Goal: Information Seeking & Learning: Learn about a topic

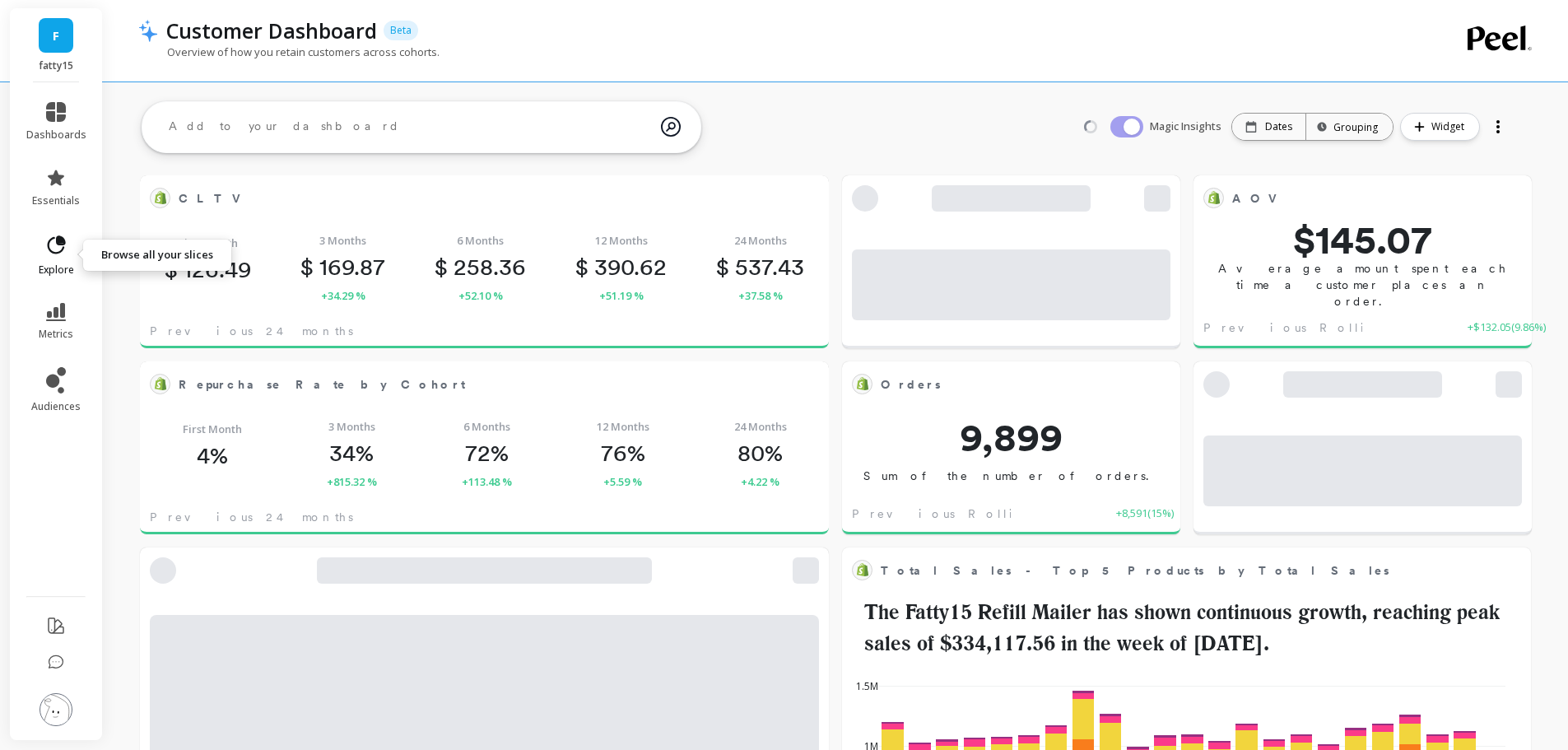
click at [49, 250] on icon at bounding box center [57, 245] width 18 height 18
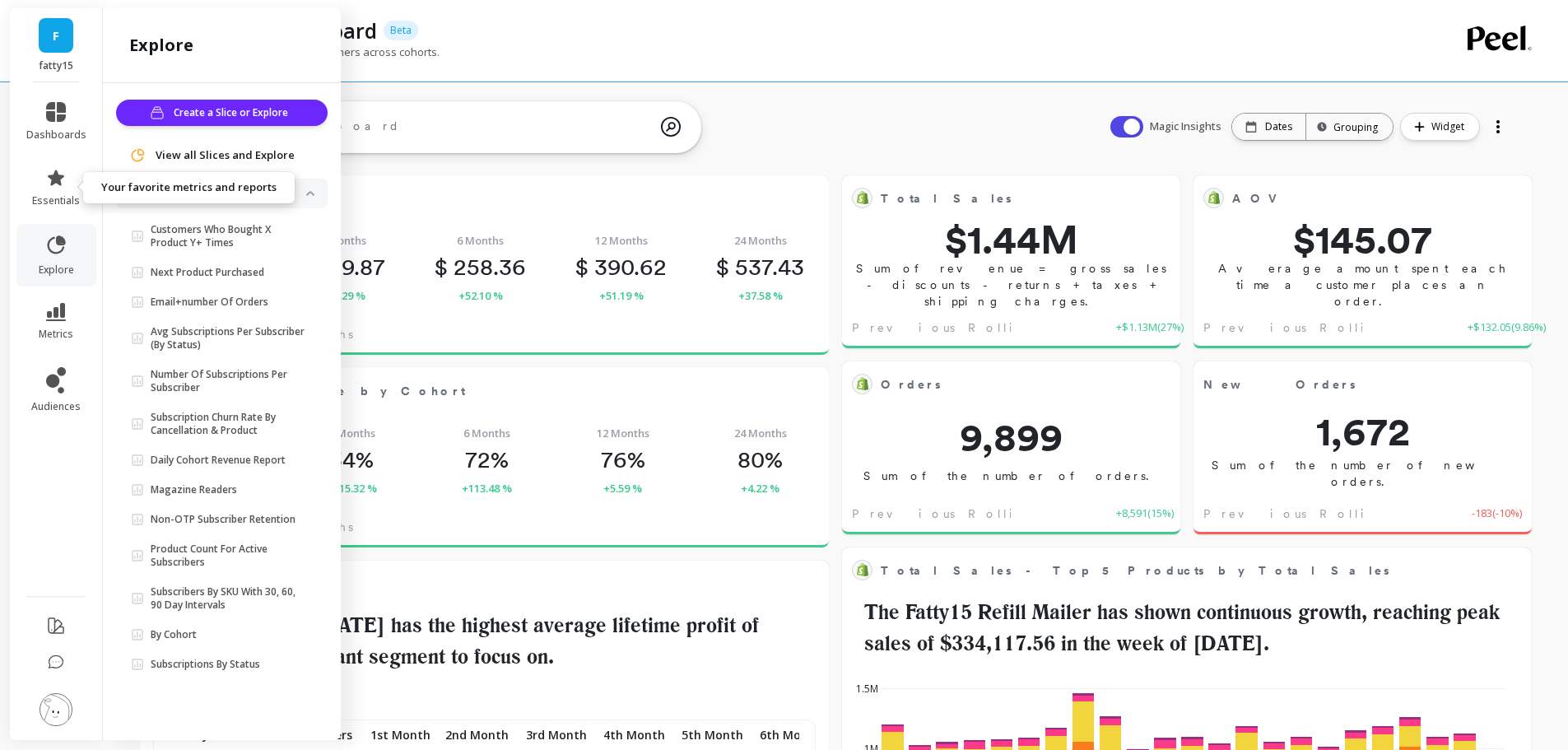
scroll to position [440, 629]
click at [58, 166] on li "essentials" at bounding box center [56, 187] width 79 height 59
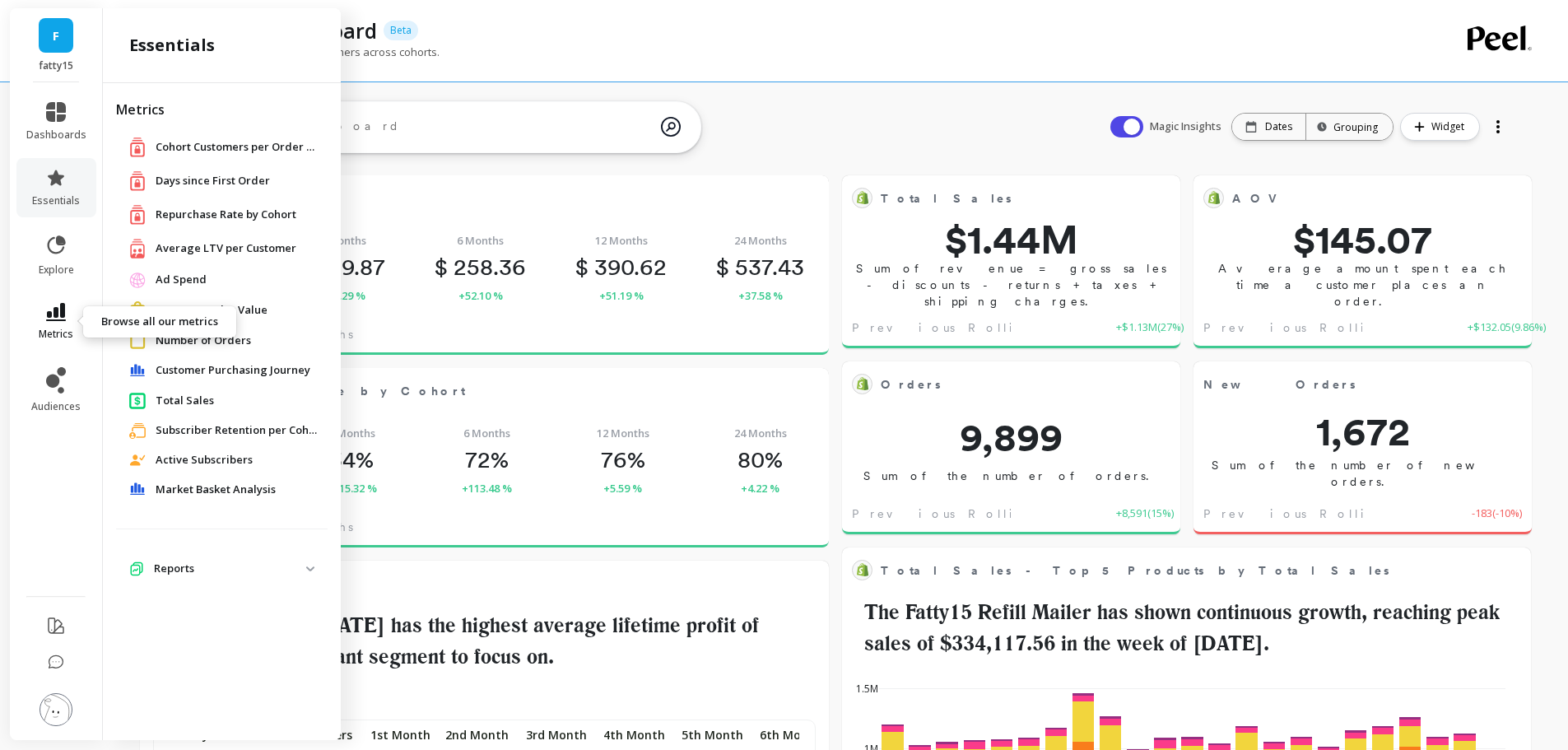
click at [57, 306] on icon at bounding box center [56, 312] width 20 height 18
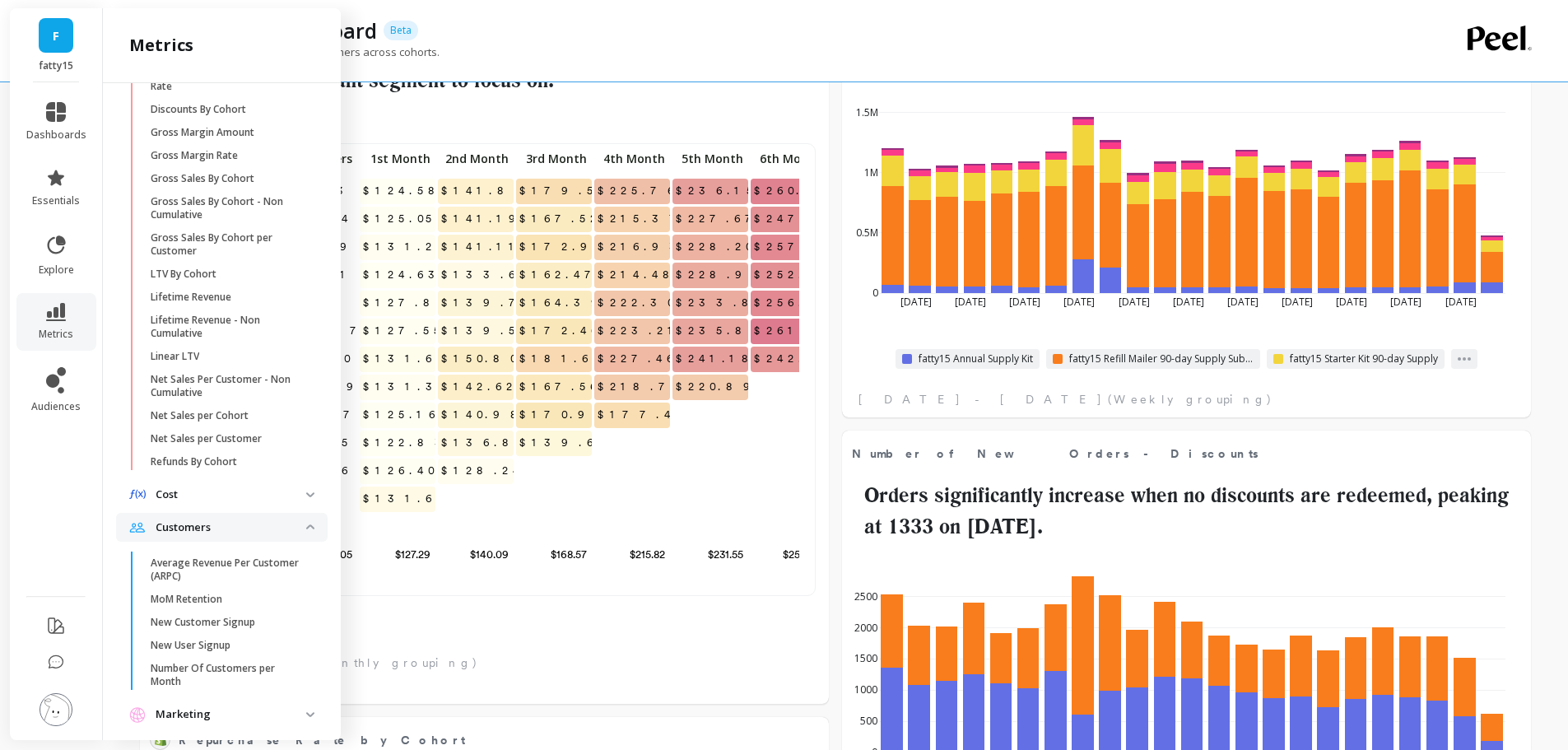
scroll to position [50, 0]
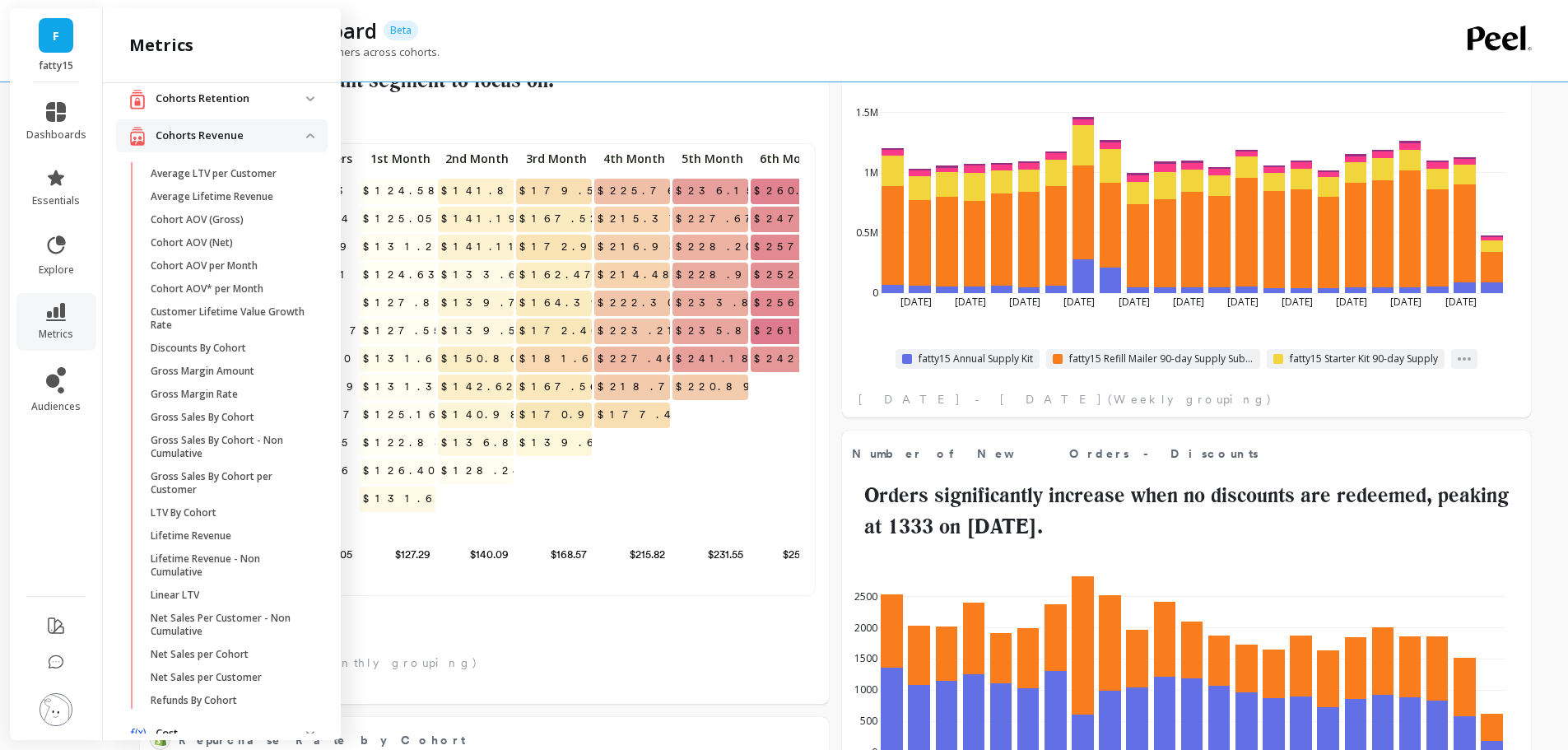
click at [282, 138] on p "Cohorts Revenue" at bounding box center [230, 136] width 151 height 16
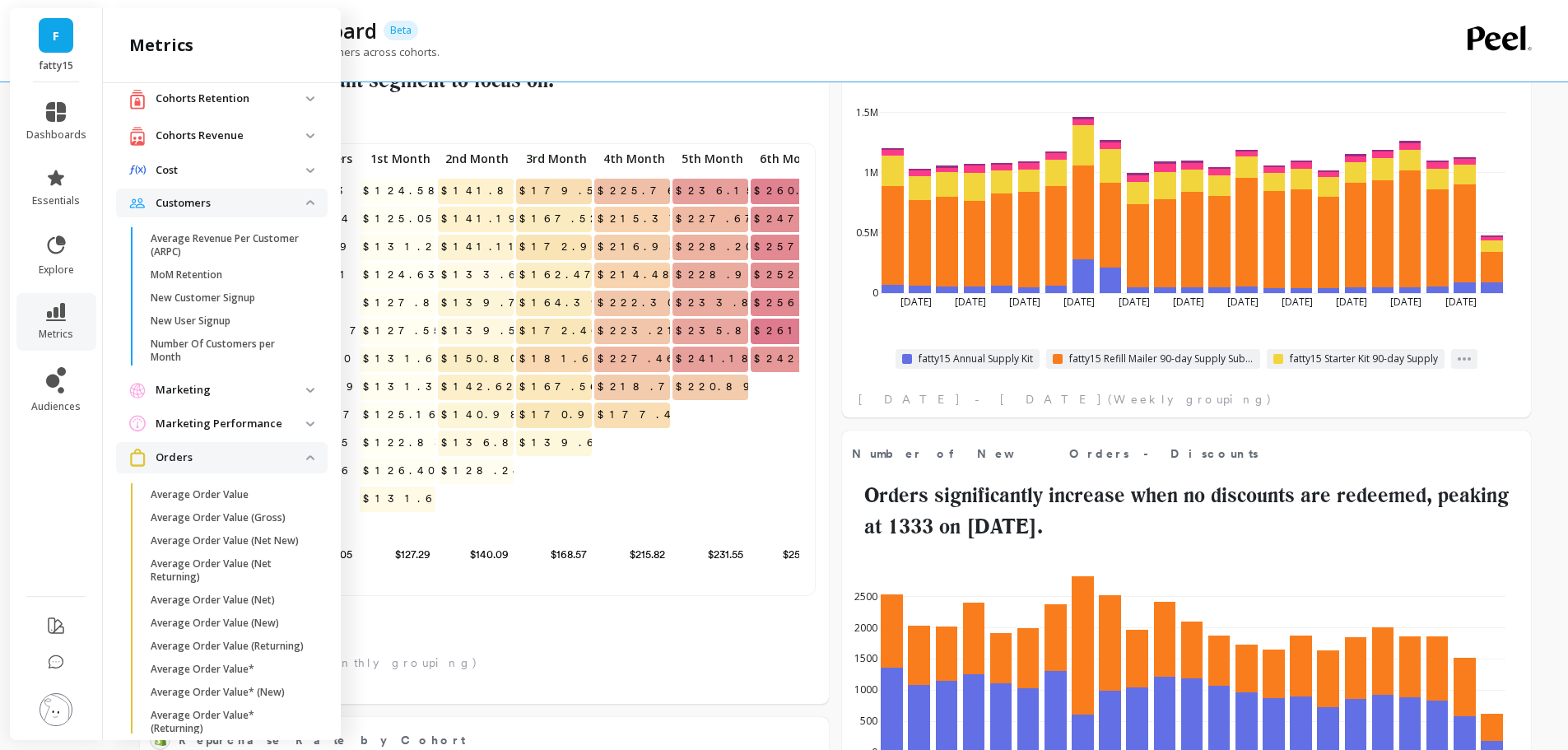
click at [205, 202] on p "Customers" at bounding box center [230, 204] width 151 height 16
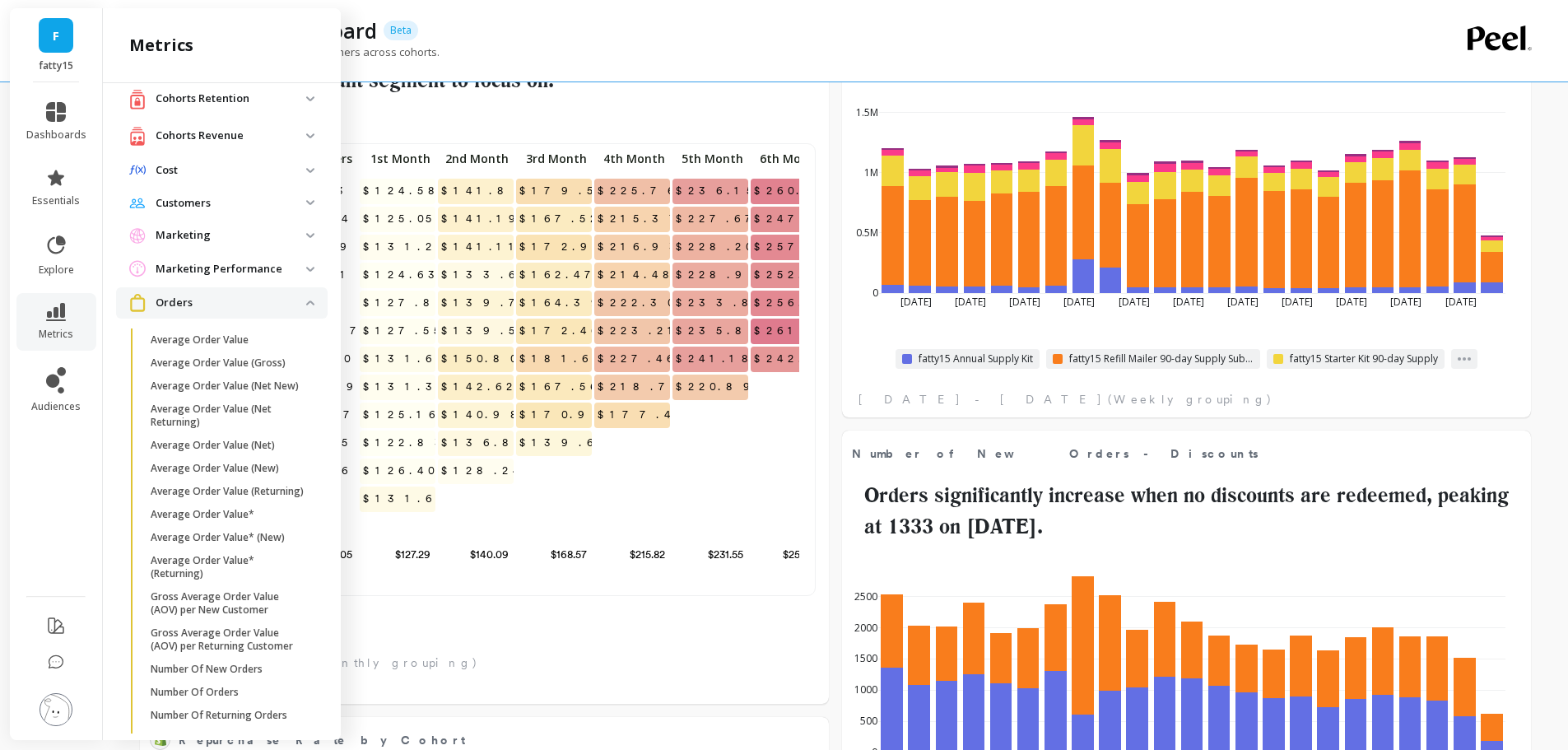
click at [208, 295] on p "Orders" at bounding box center [230, 303] width 151 height 16
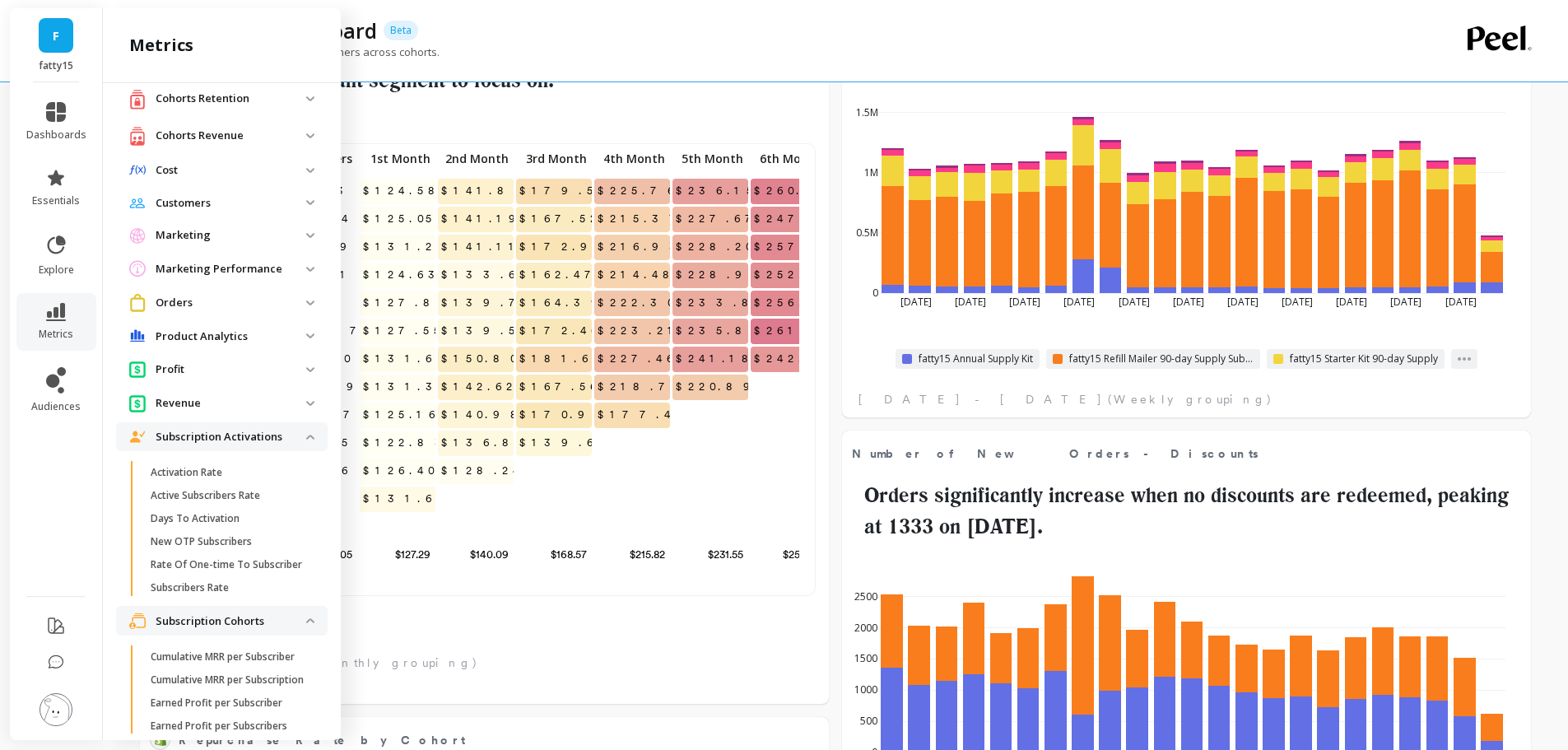
click at [246, 438] on p "Subscription Activations" at bounding box center [230, 437] width 151 height 16
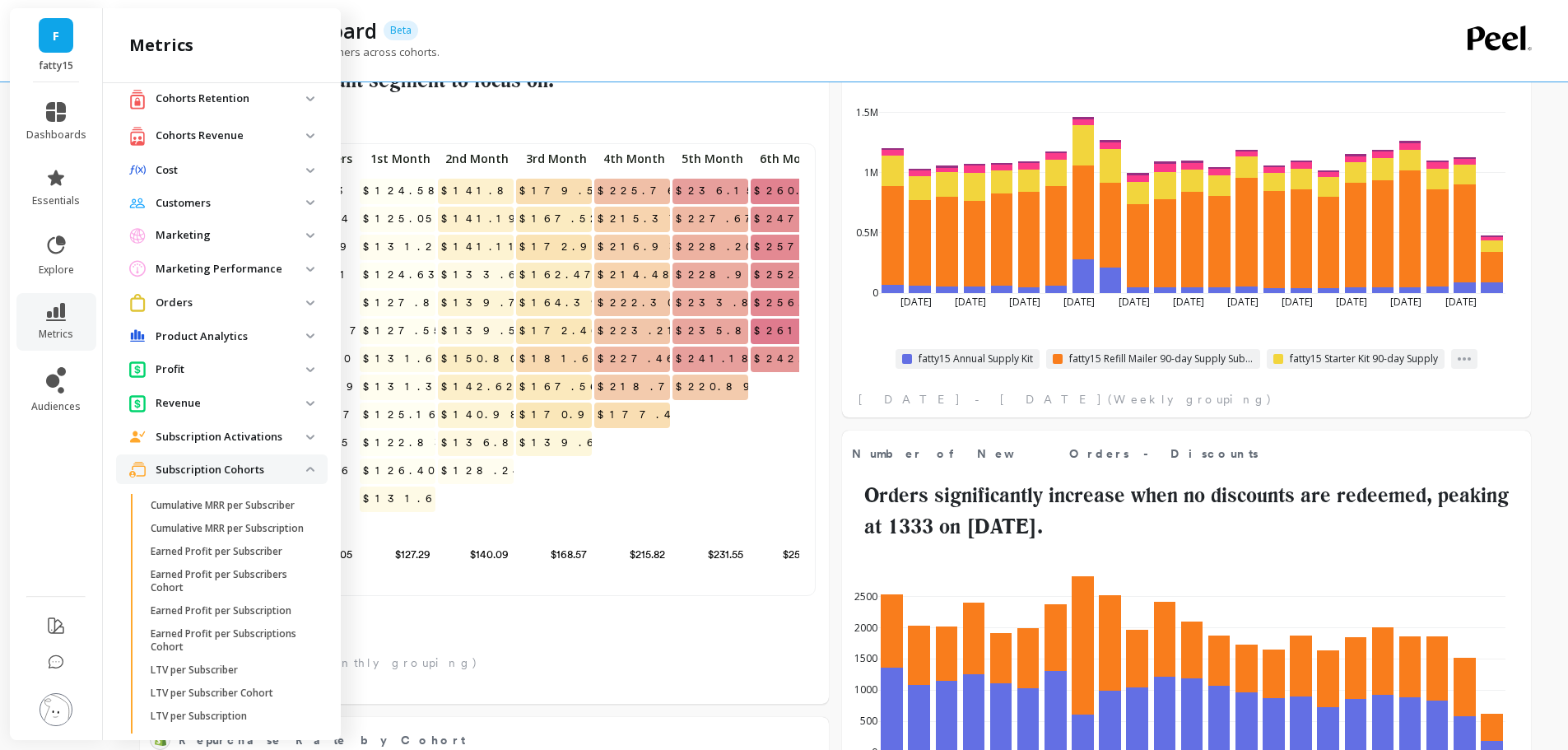
click at [238, 469] on p "Subscription Cohorts" at bounding box center [230, 470] width 151 height 16
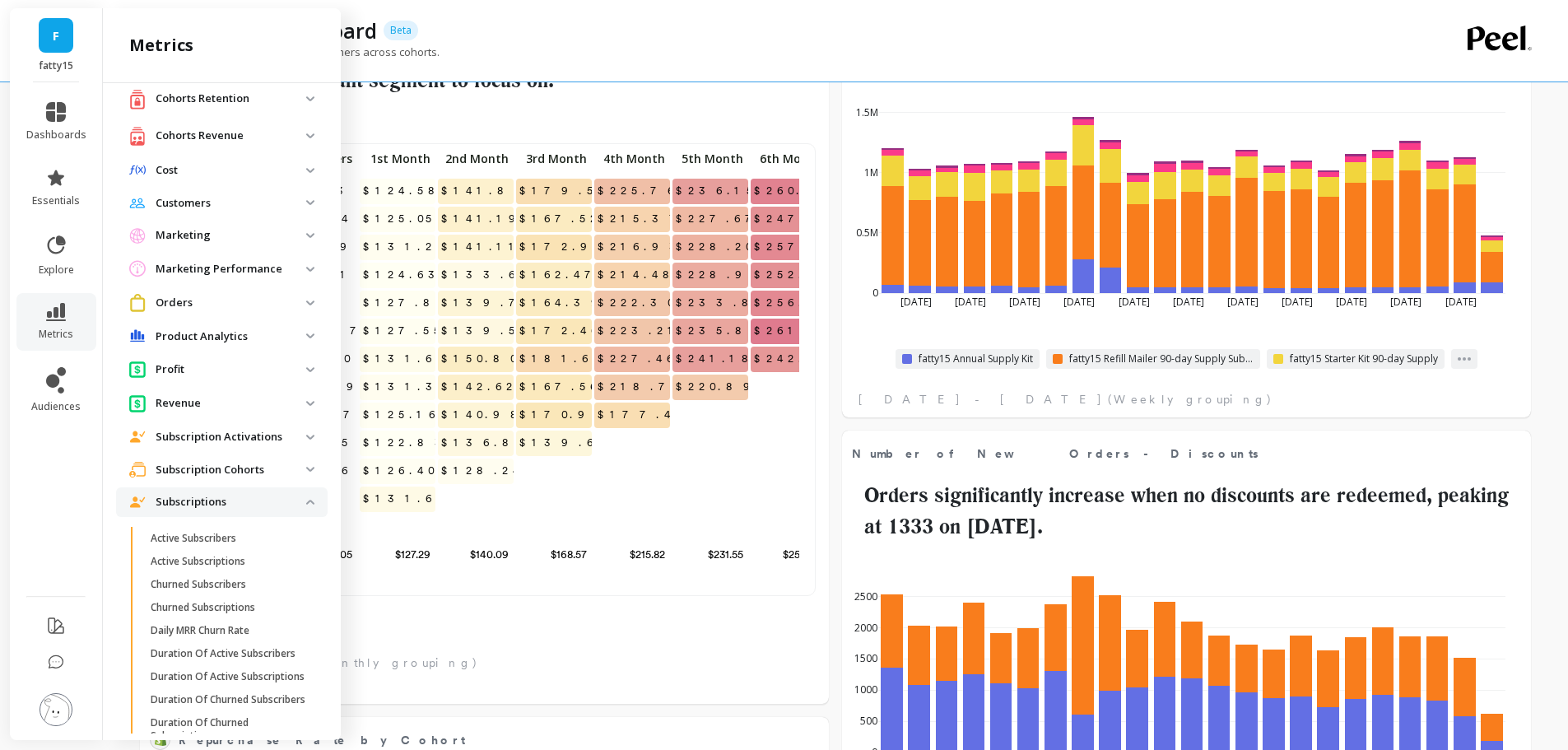
click at [268, 511] on span "Subscriptions" at bounding box center [222, 502] width 212 height 29
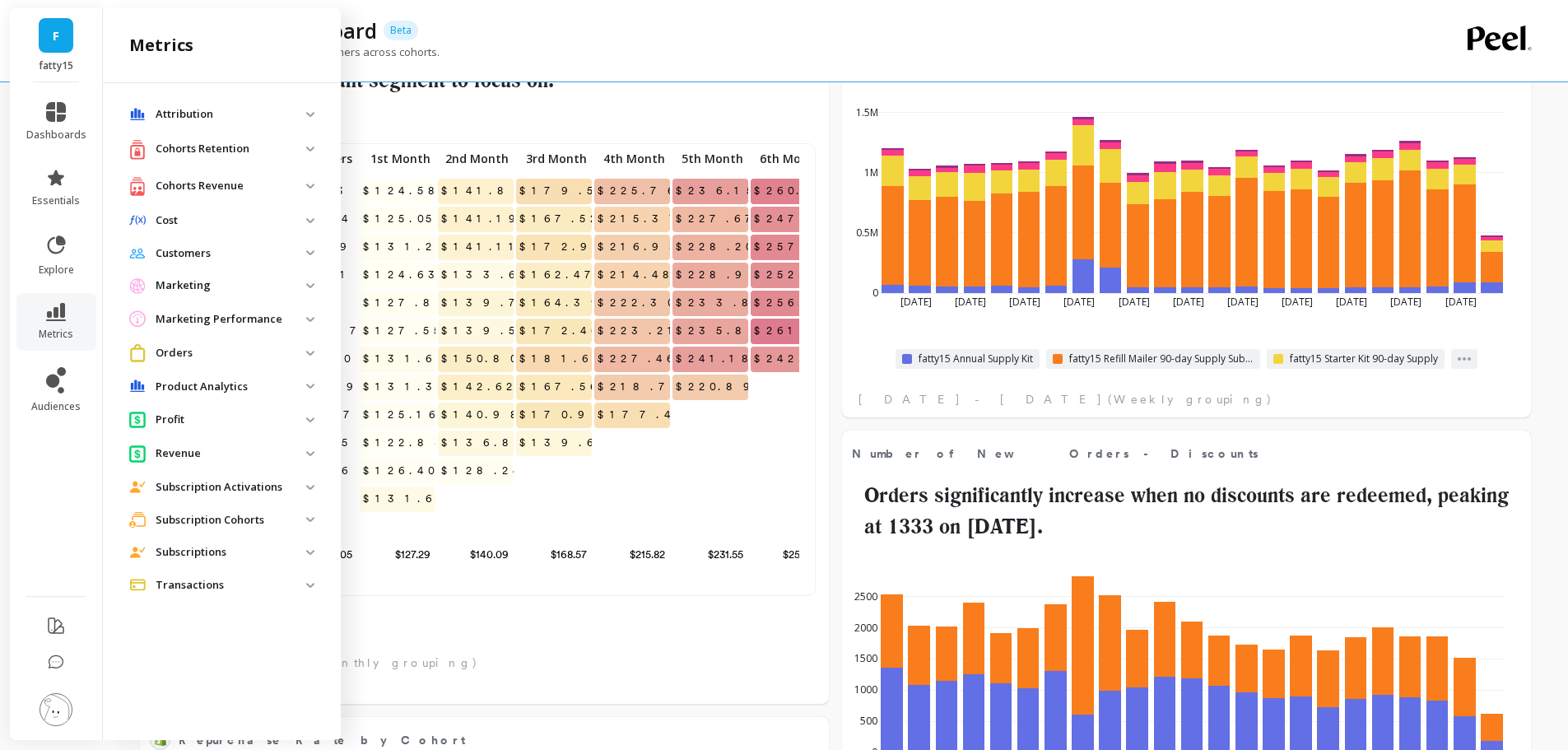
click at [255, 151] on p "Cohorts Retention" at bounding box center [230, 149] width 151 height 16
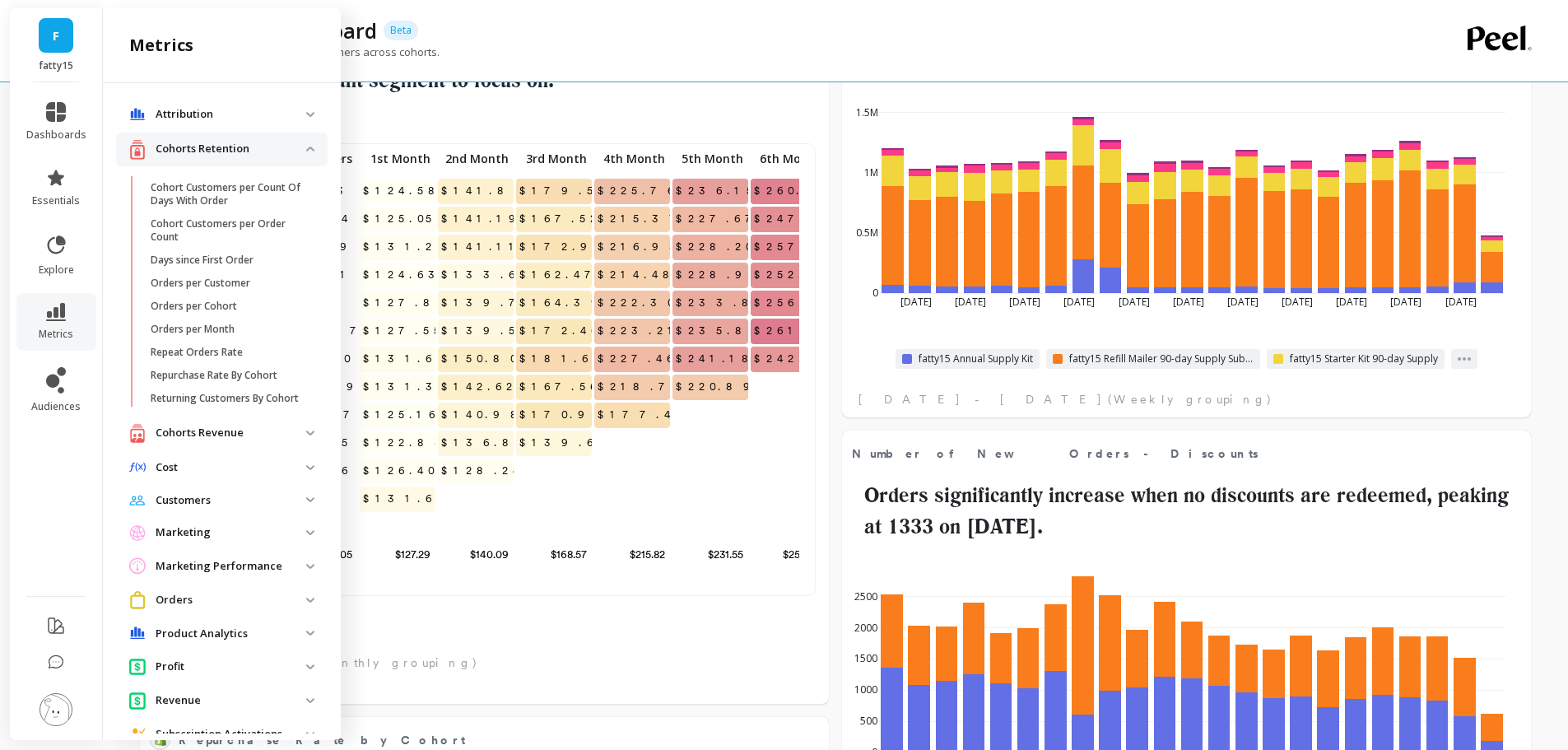
click at [254, 134] on retention "Cohorts Retention" at bounding box center [222, 149] width 212 height 34
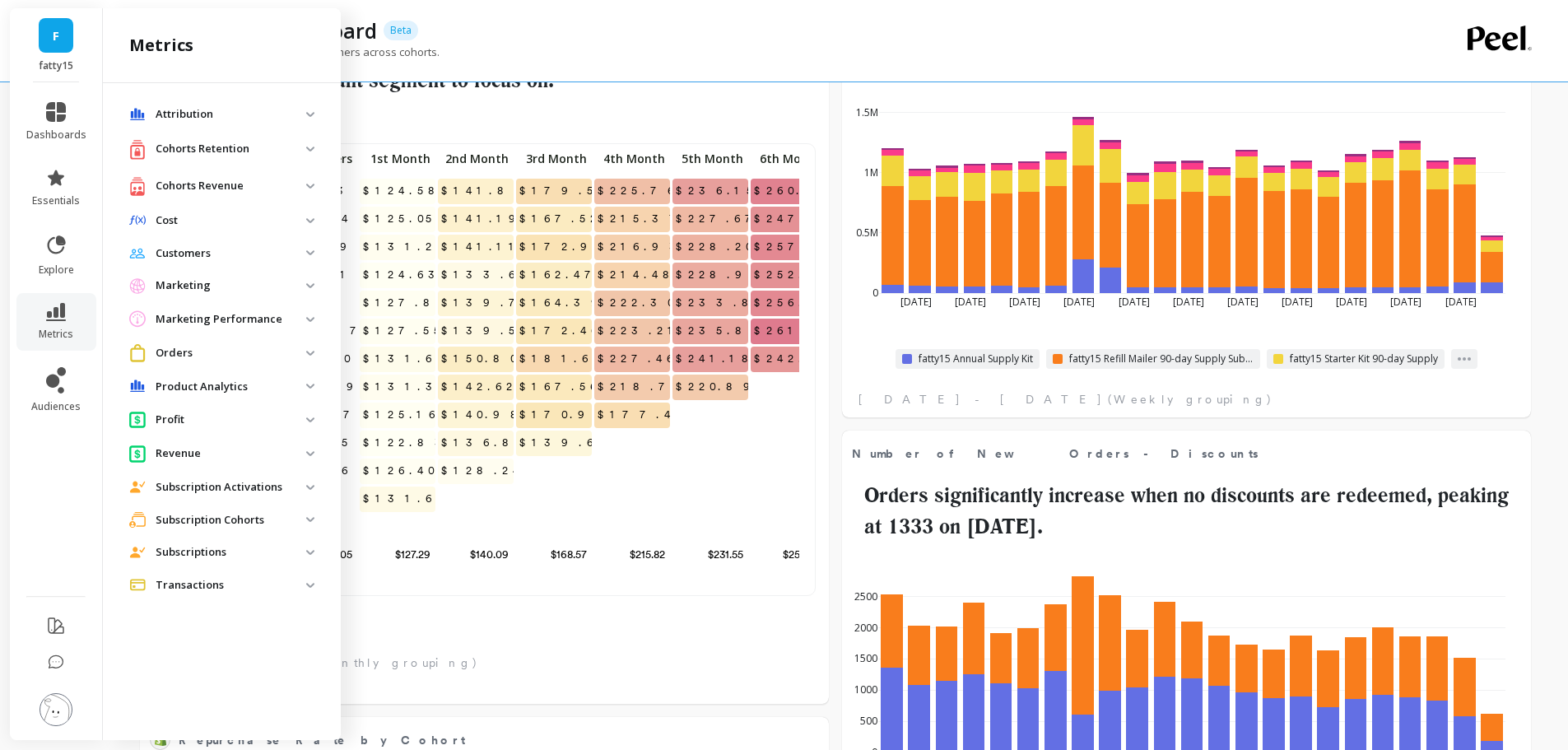
click at [216, 181] on p "Cohorts Revenue" at bounding box center [230, 186] width 151 height 16
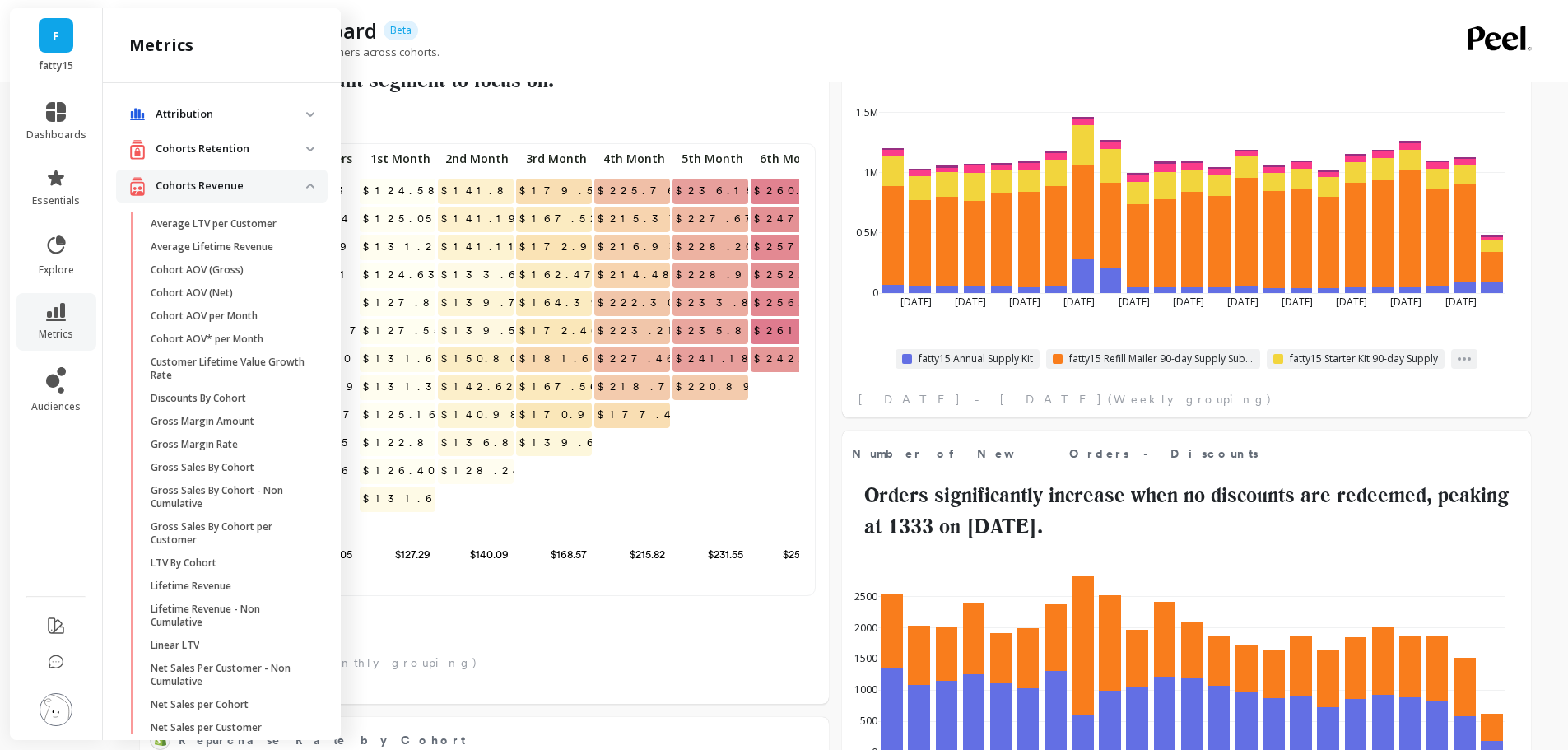
click at [737, 42] on div "Customer Dashboard Beta" at bounding box center [779, 30] width 1242 height 28
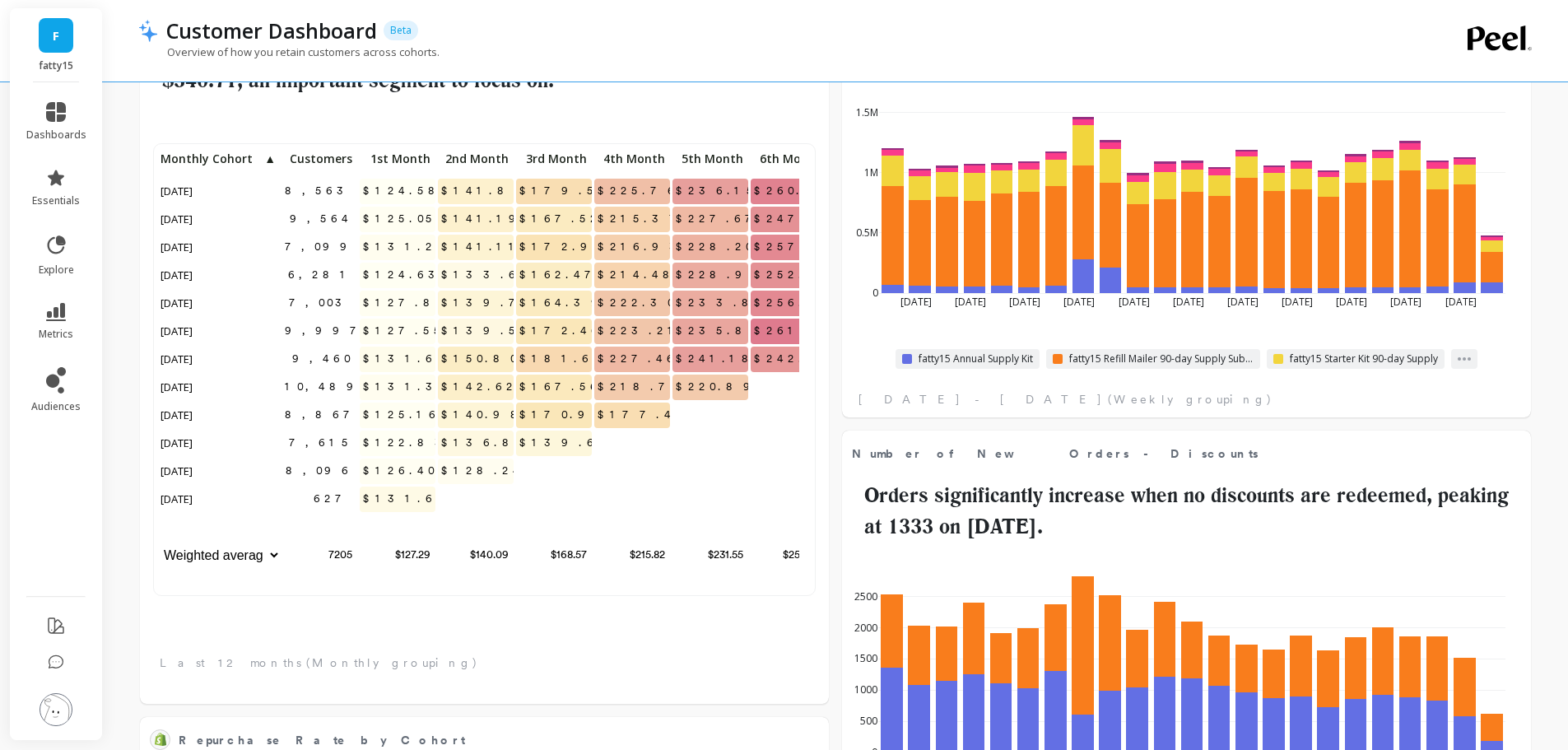
scroll to position [440, 629]
click at [50, 317] on icon at bounding box center [56, 312] width 20 height 18
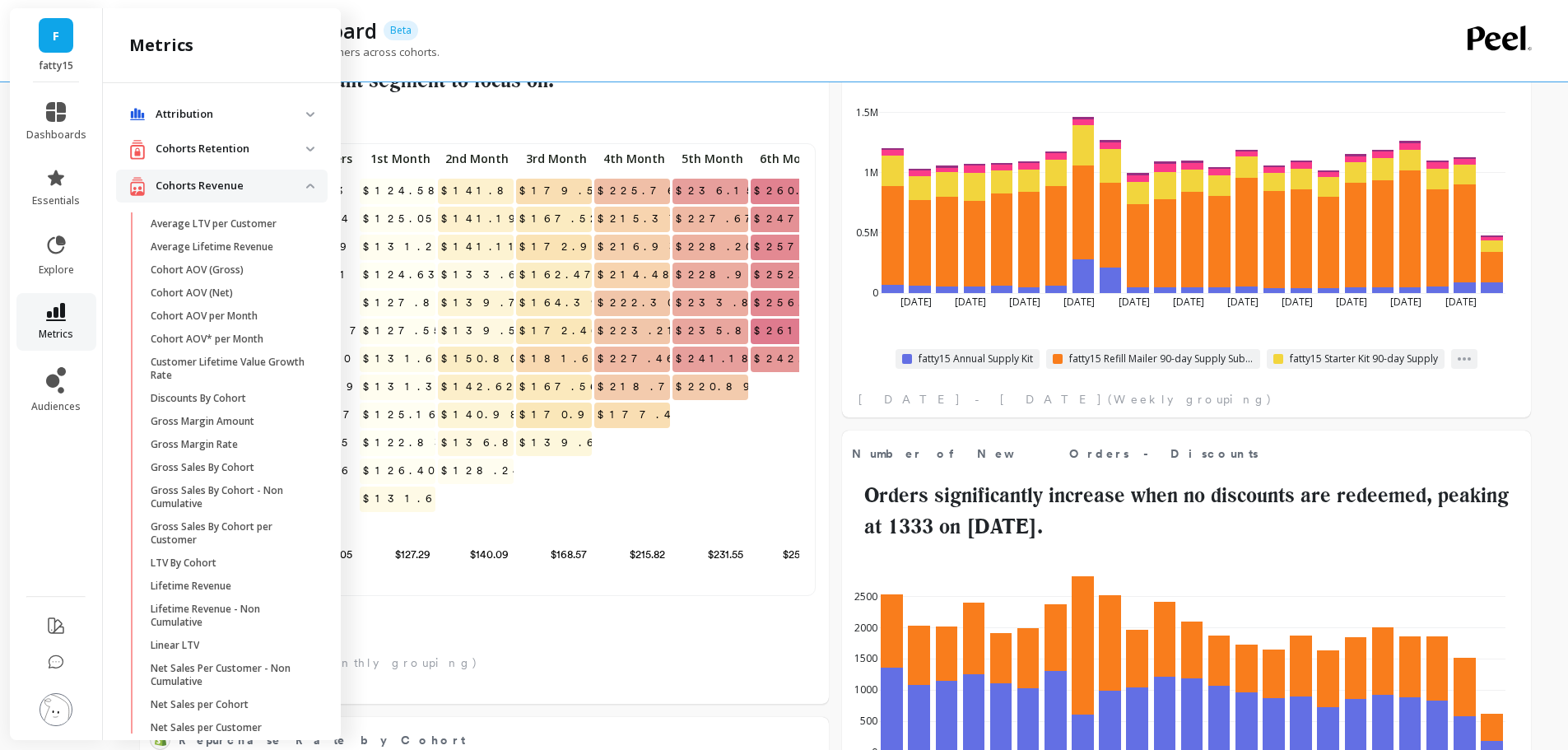
scroll to position [329, 0]
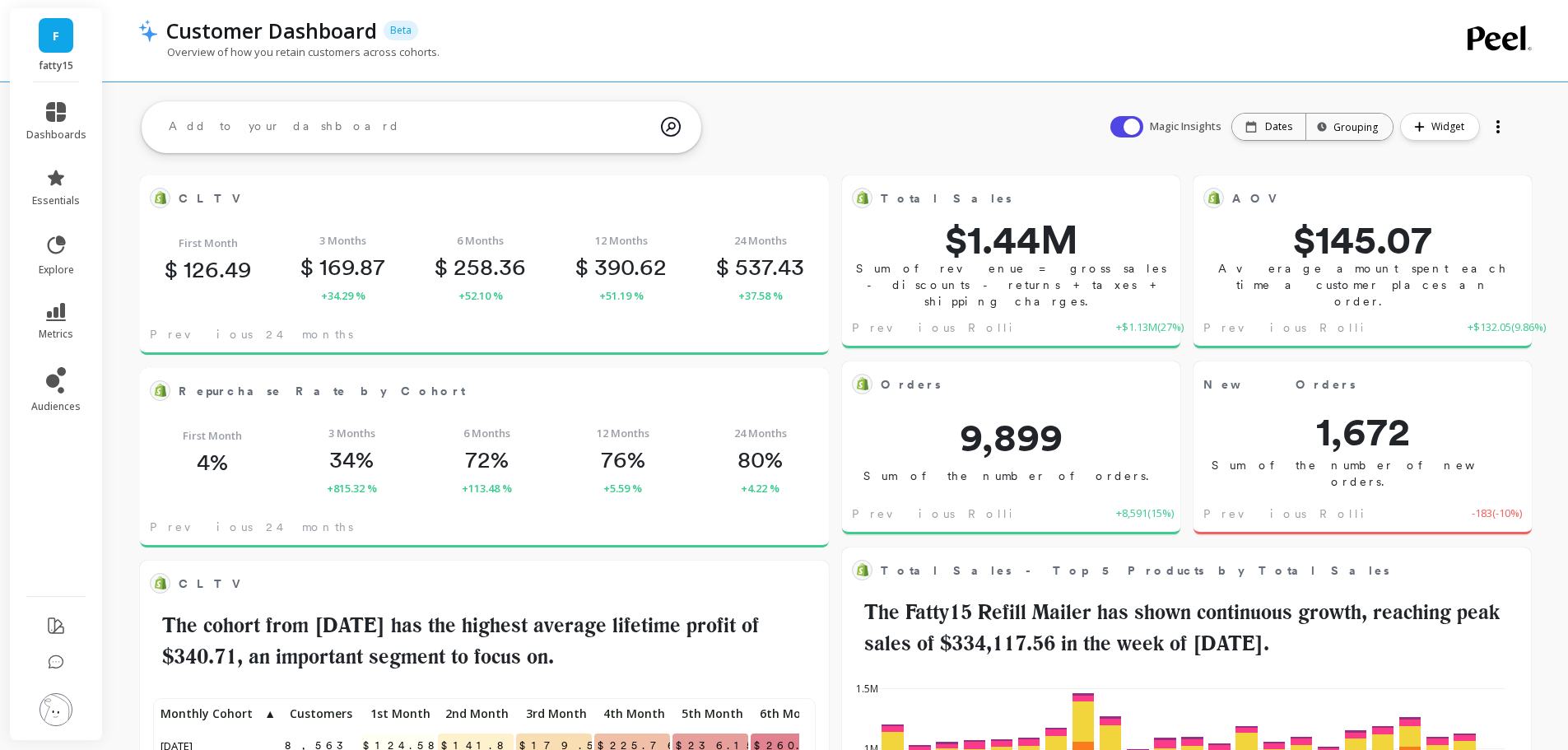
scroll to position [440, 981]
click at [57, 307] on icon at bounding box center [56, 312] width 20 height 18
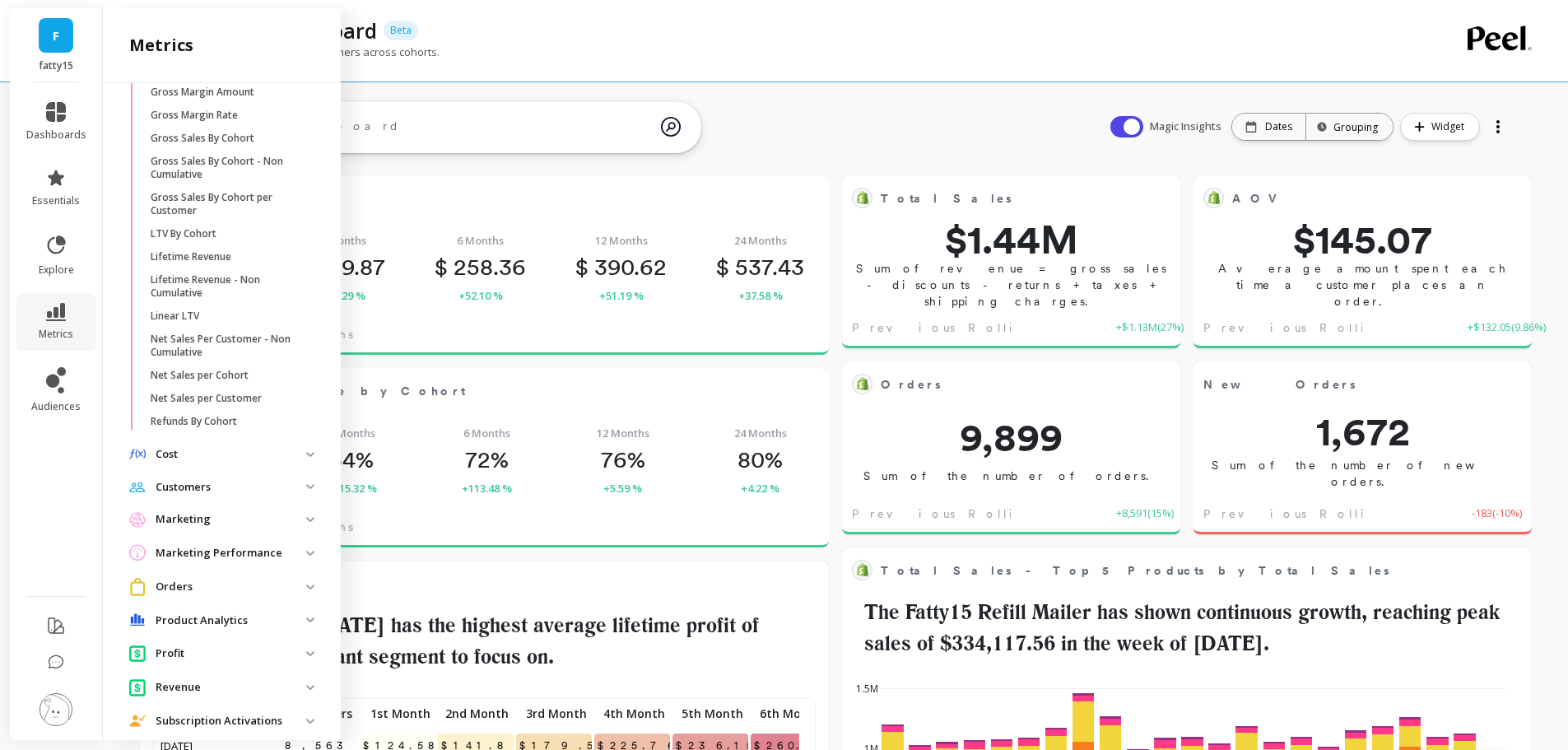
scroll to position [449, 0]
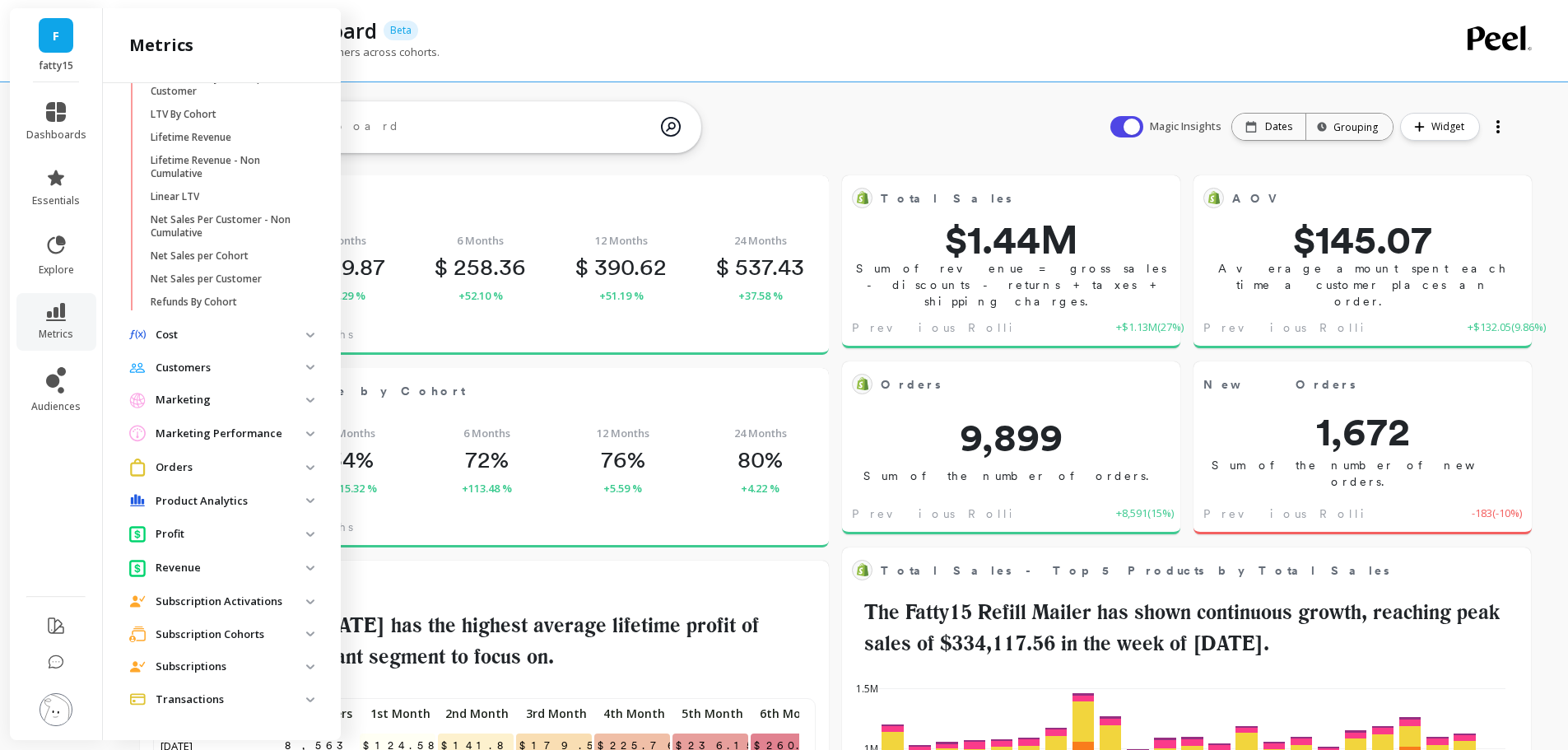
click at [227, 596] on p "Subscription Activations" at bounding box center [230, 602] width 151 height 16
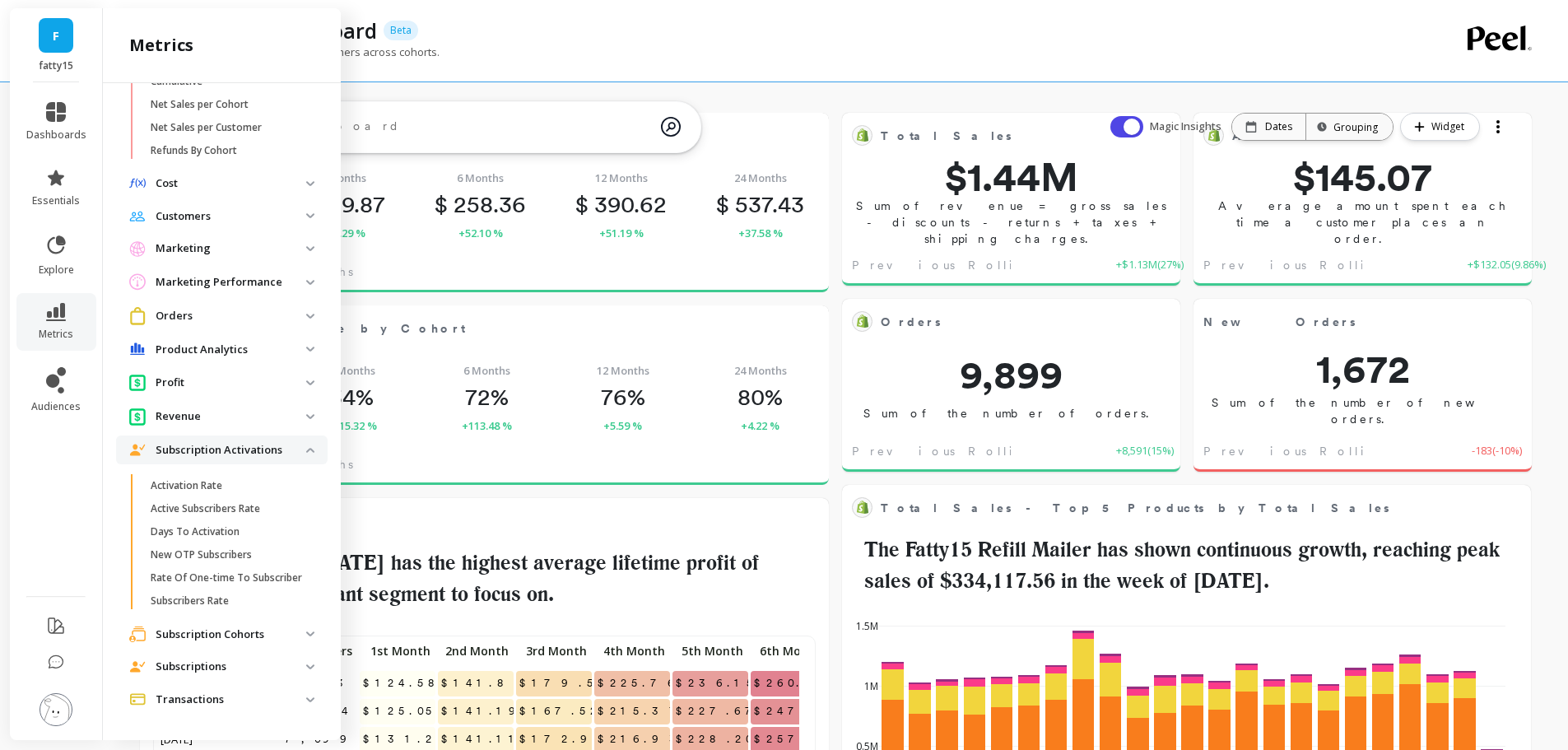
scroll to position [82, 0]
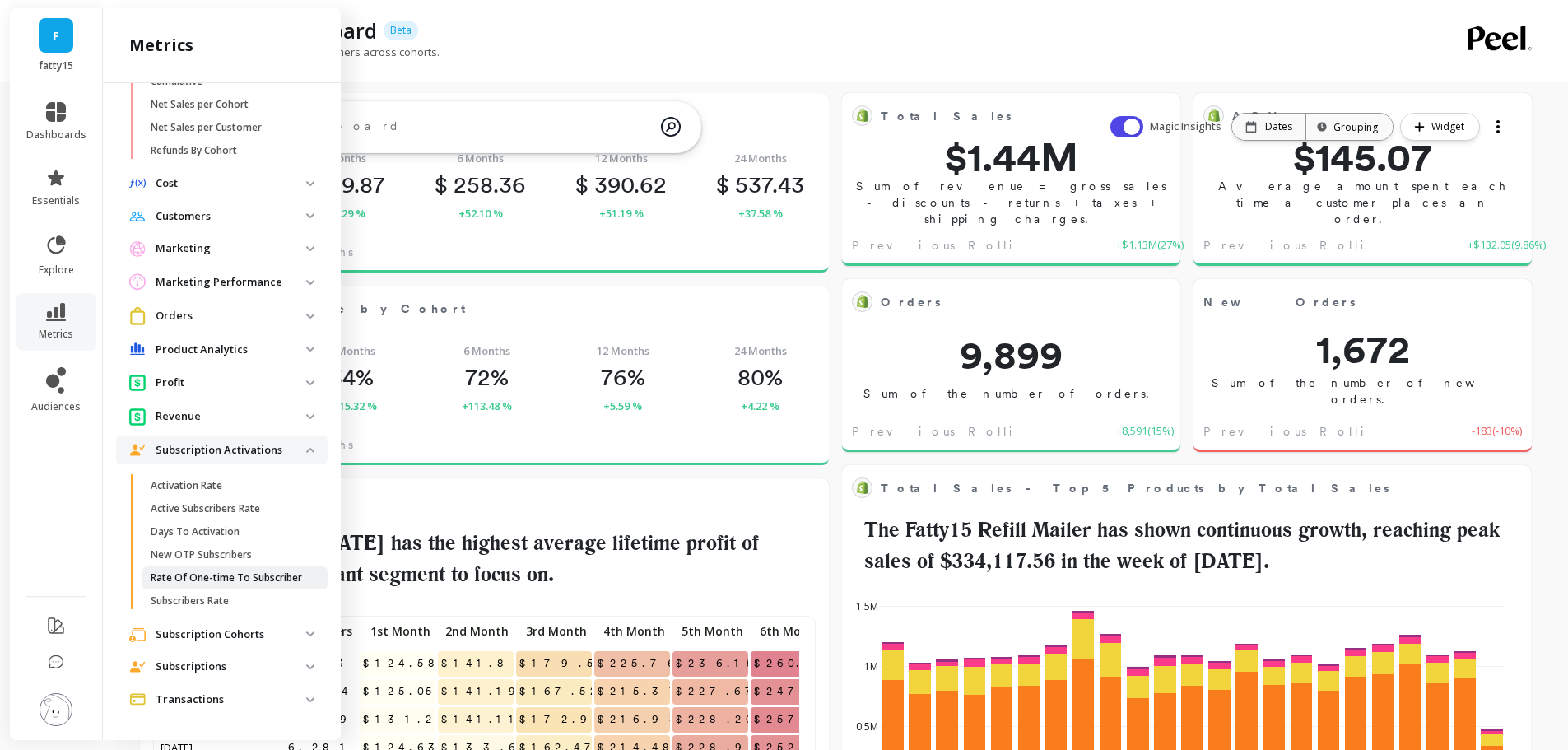
click at [199, 571] on p "Rate Of One-time To Subscriber" at bounding box center [226, 577] width 152 height 13
click at [221, 630] on p "Subscription Cohorts" at bounding box center [230, 635] width 151 height 16
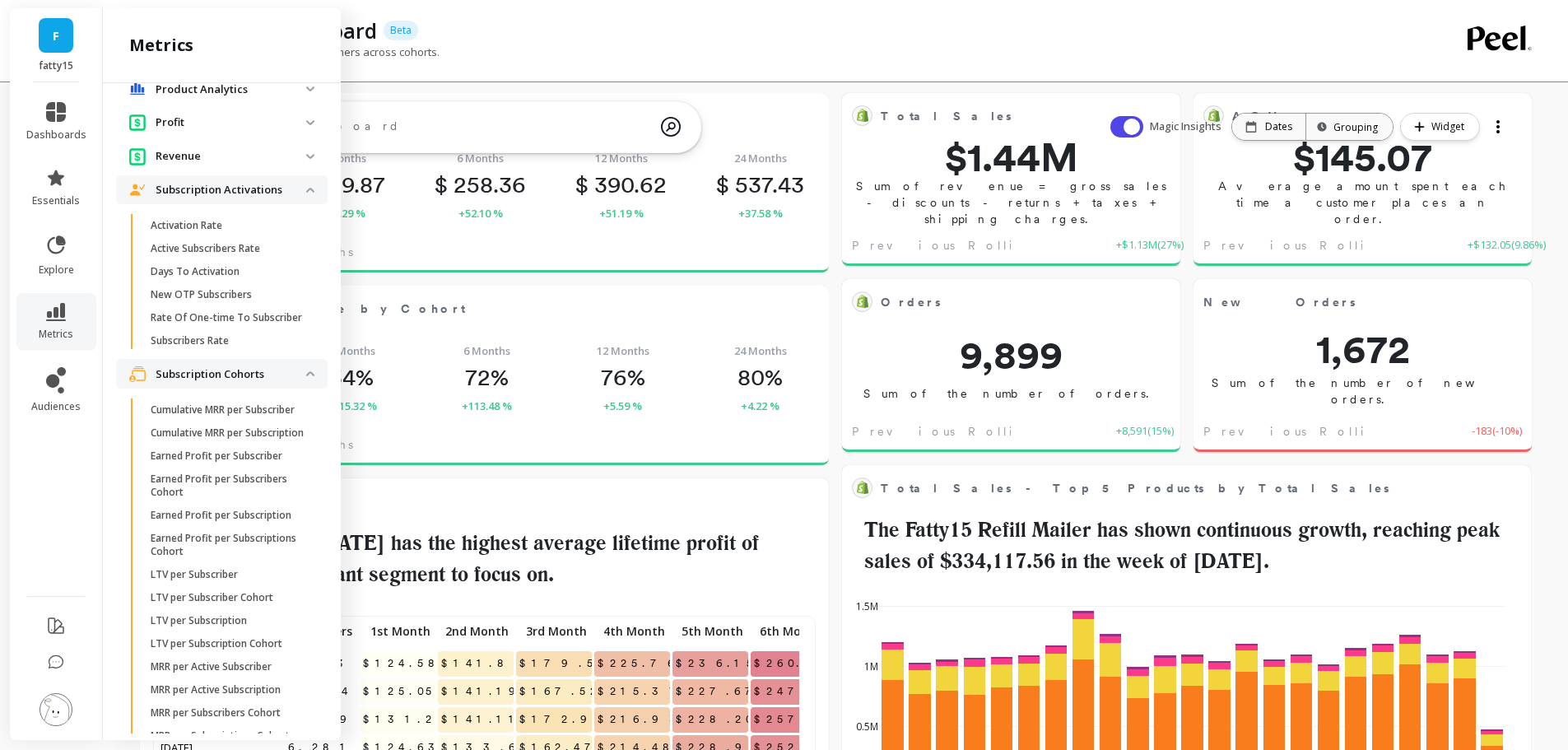
scroll to position [1025, 0]
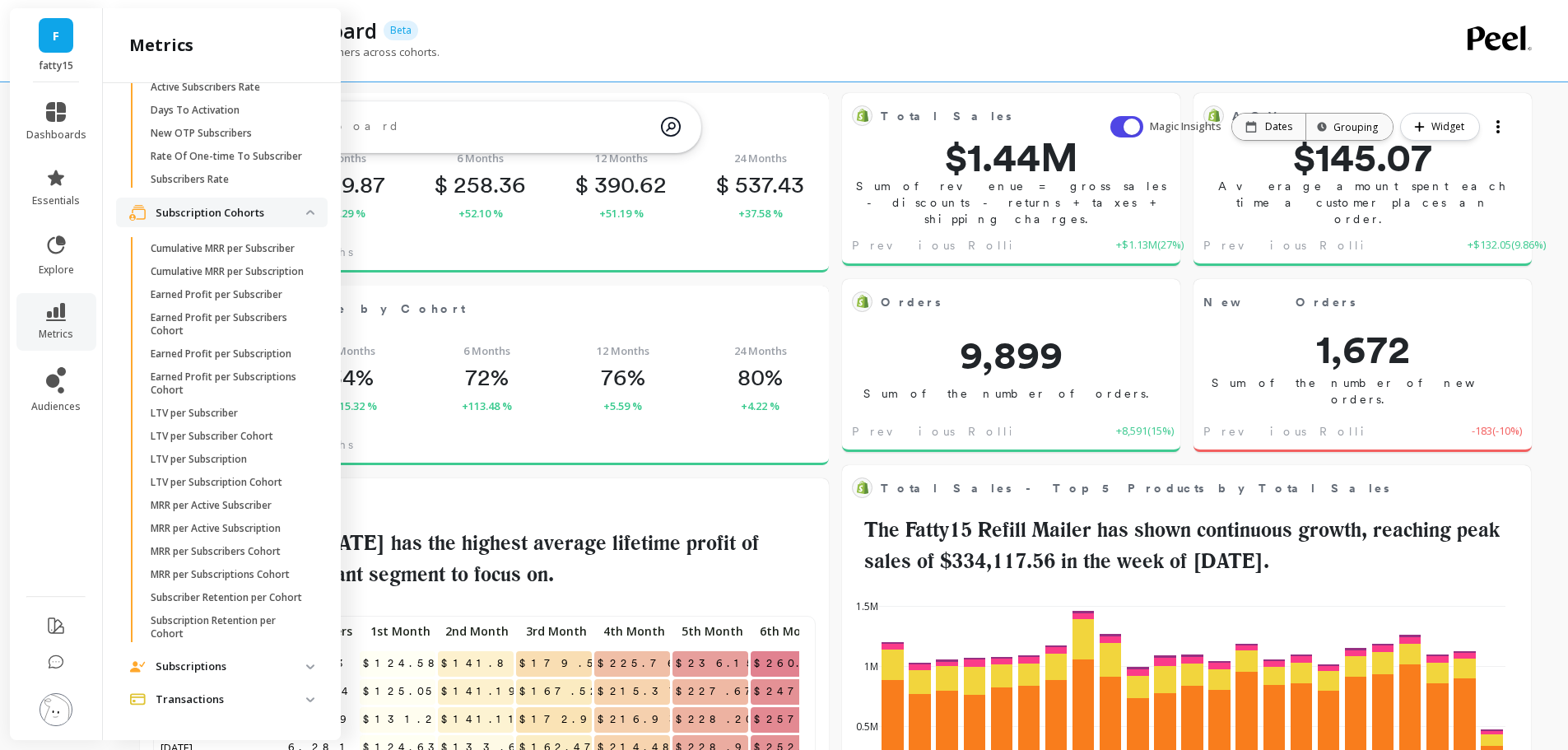
click at [284, 218] on p "Subscription Cohorts" at bounding box center [230, 213] width 151 height 16
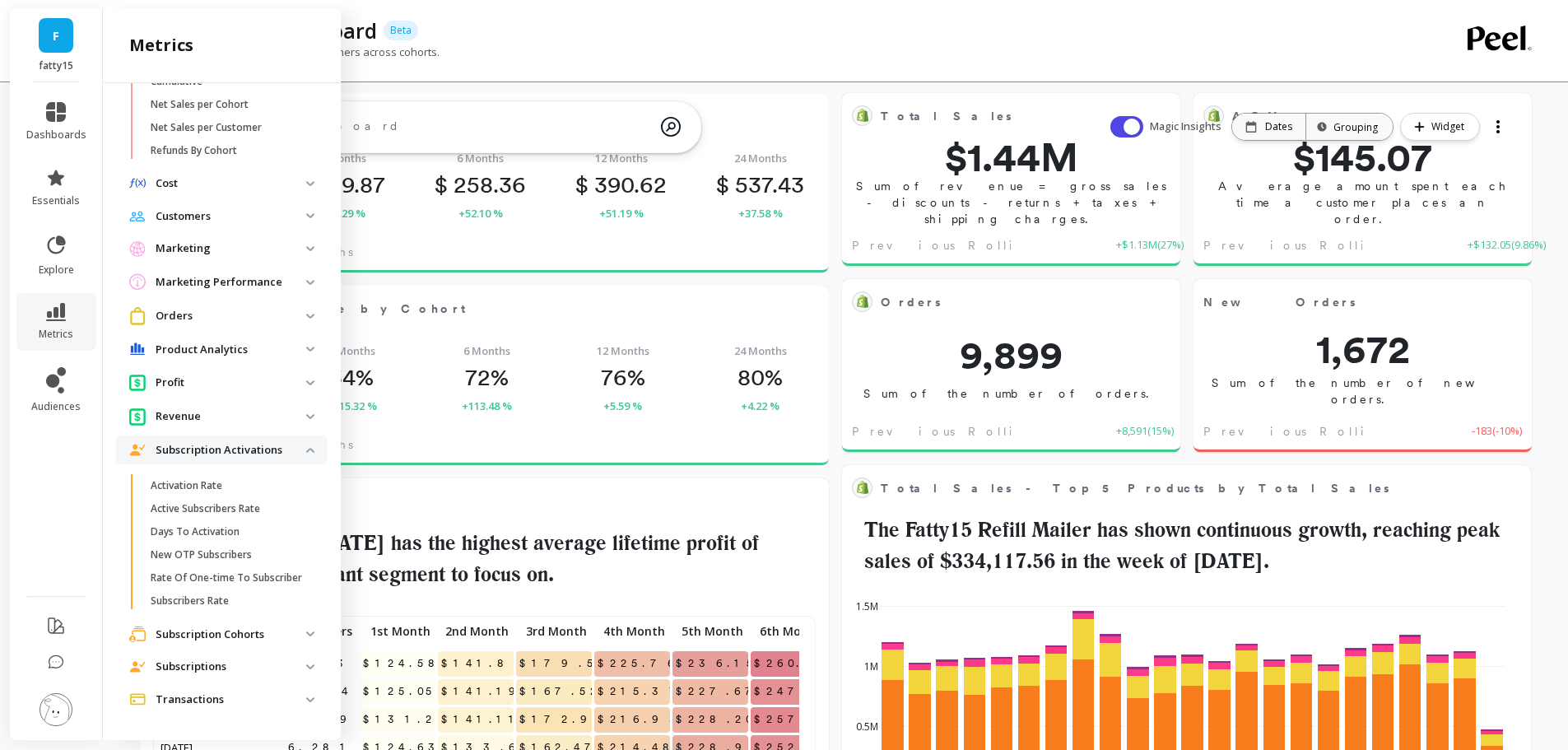
scroll to position [613, 0]
click at [208, 668] on p "Subscriptions" at bounding box center [230, 667] width 151 height 16
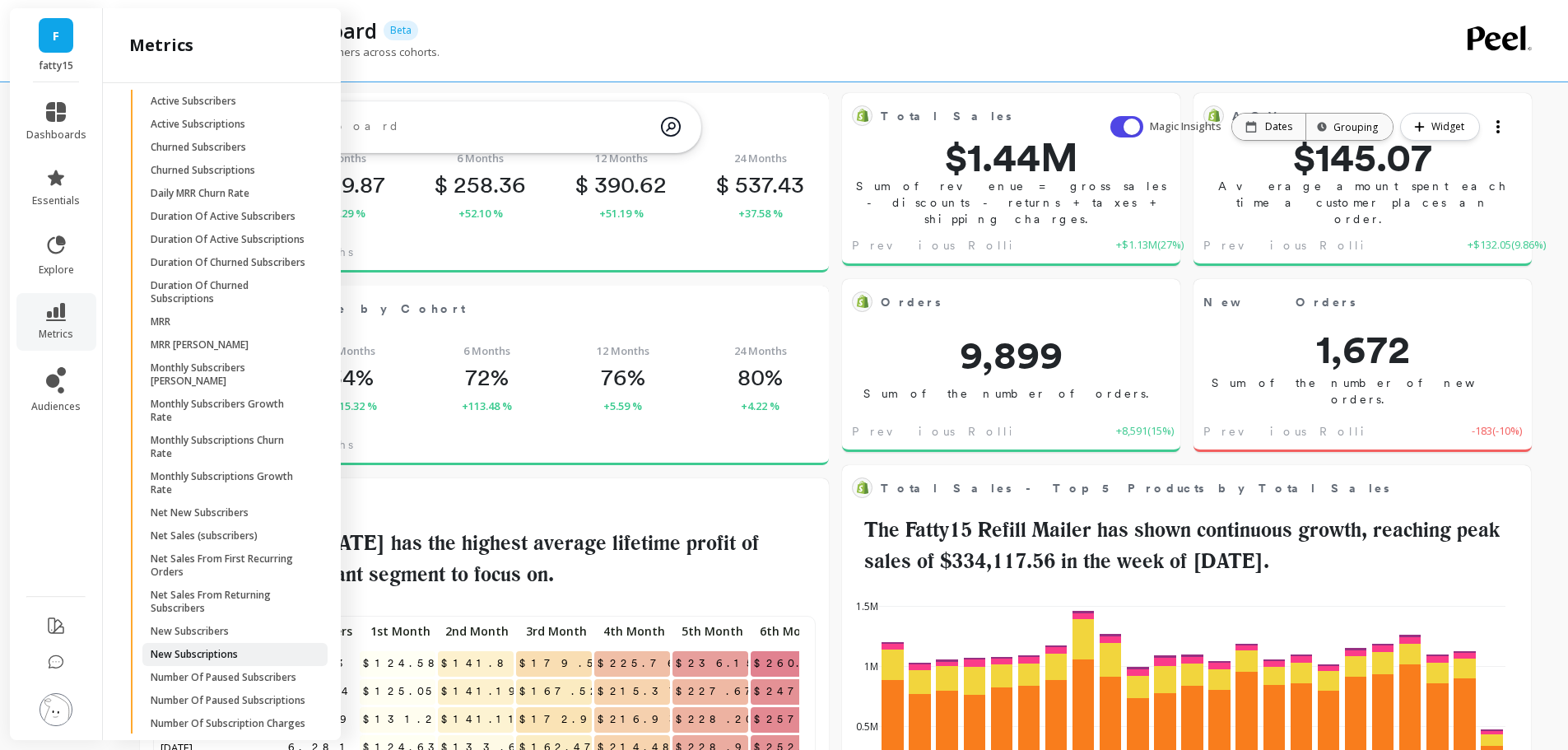
scroll to position [1272, 0]
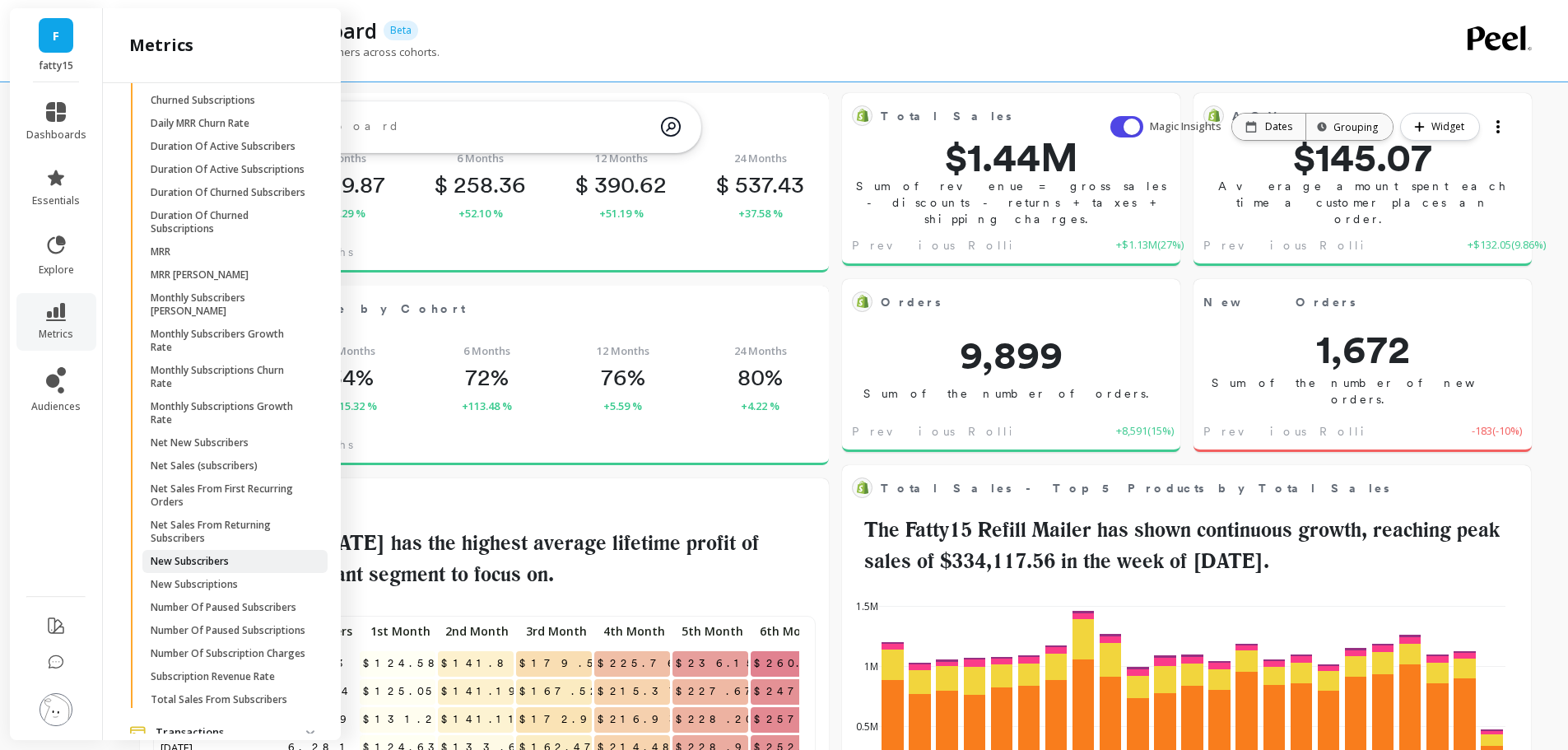
click at [201, 568] on p "New Subscribers" at bounding box center [190, 561] width 79 height 13
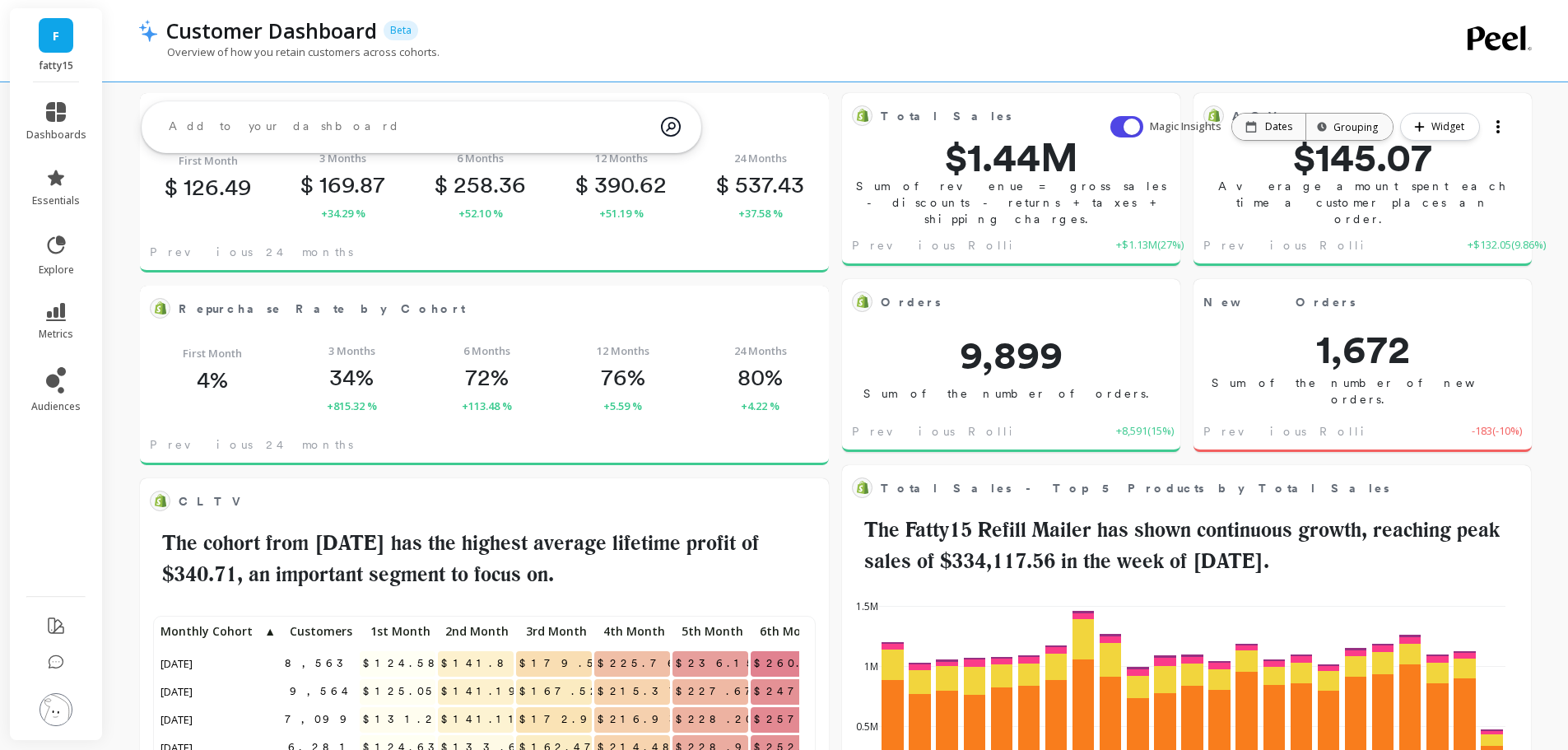
scroll to position [0, 0]
click at [859, 41] on div "Customer Dashboard Beta" at bounding box center [779, 30] width 1242 height 28
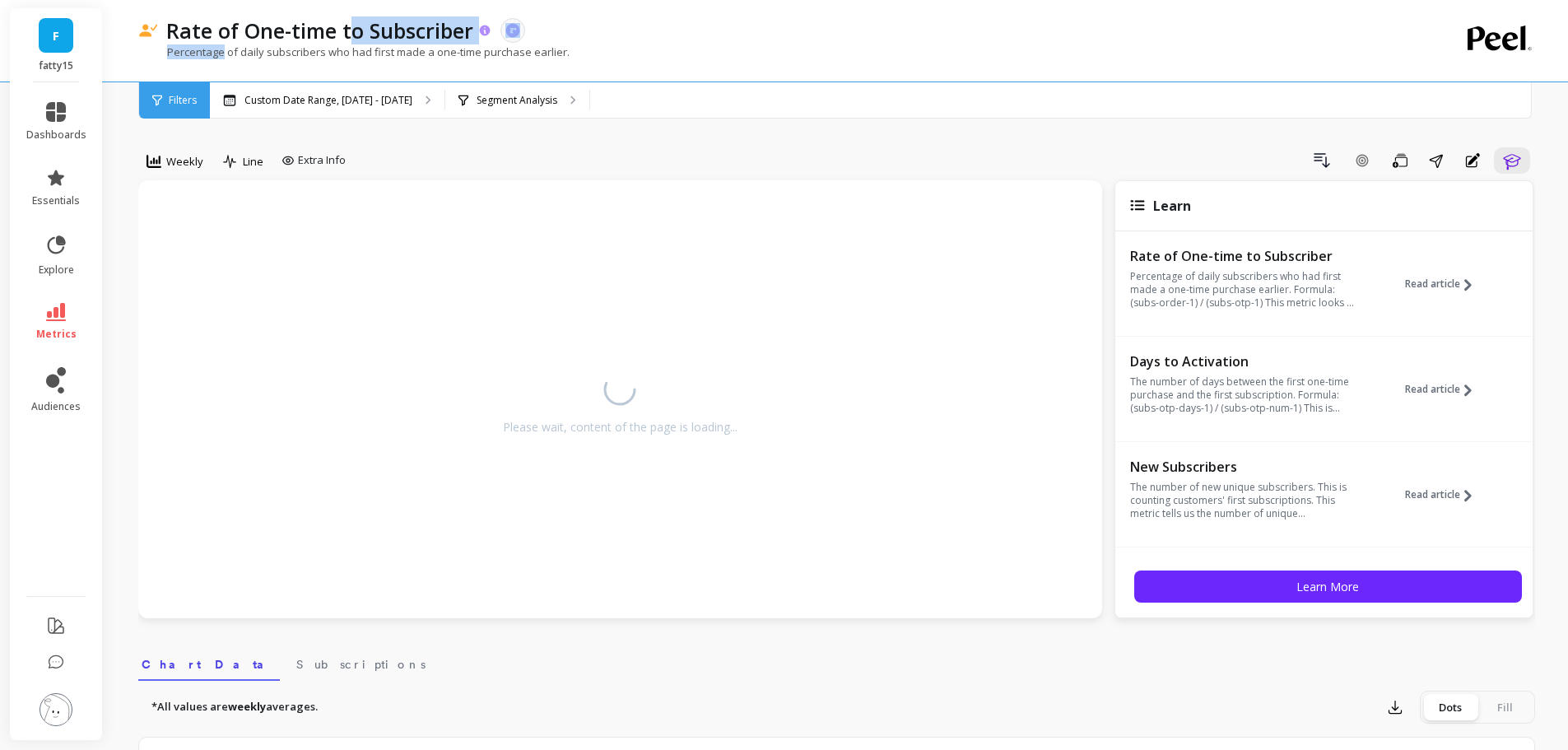
drag, startPoint x: 222, startPoint y: 51, endPoint x: 351, endPoint y: 44, distance: 129.2
click at [351, 44] on div "Rate of One-time to Subscriber The data you are viewing comes from: ReCharge Pa…" at bounding box center [768, 40] width 1261 height 81
click at [351, 59] on div "Percentage of daily subscribers who had first made a one-time purchase earlier." at bounding box center [768, 60] width 1261 height 31
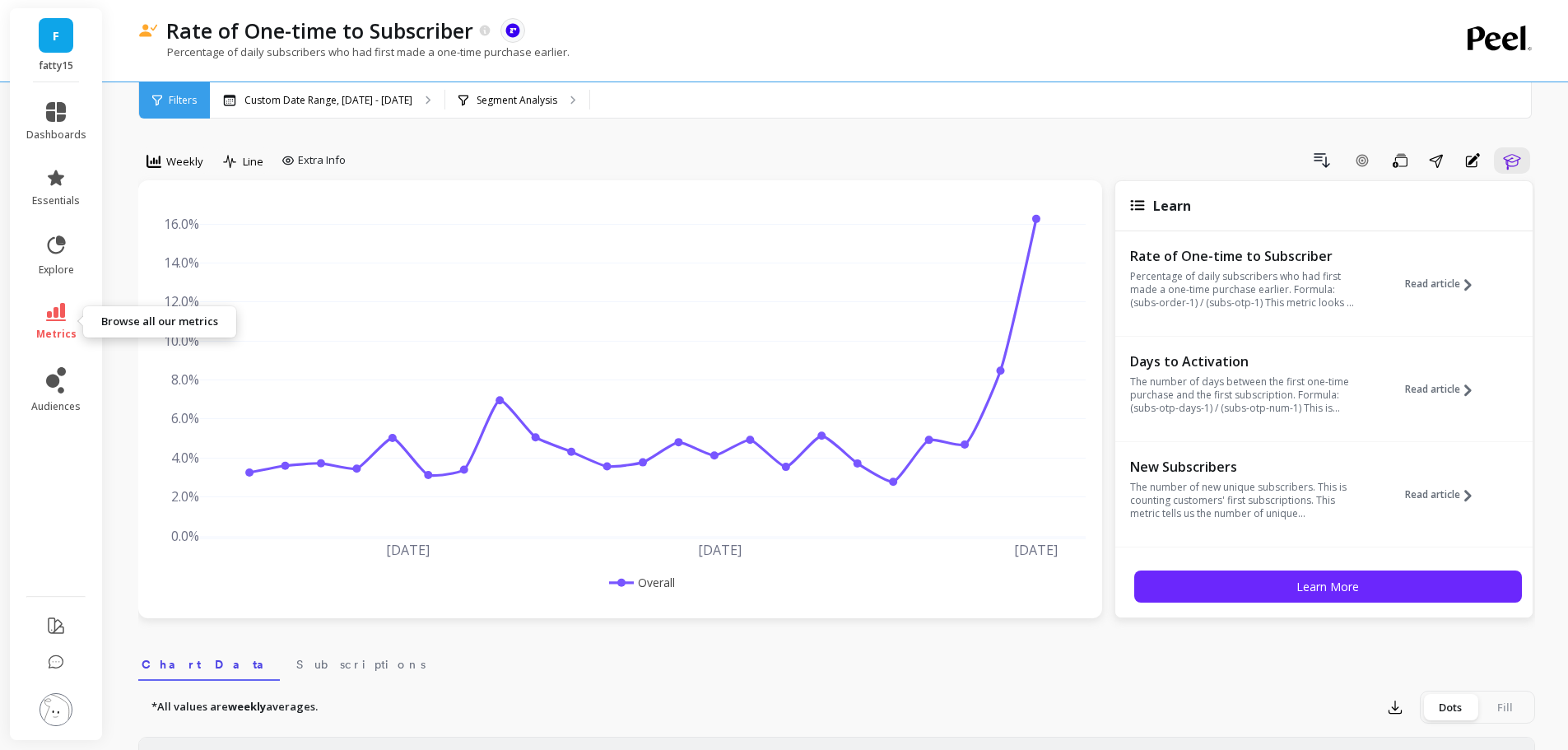
click at [58, 317] on icon at bounding box center [56, 312] width 20 height 18
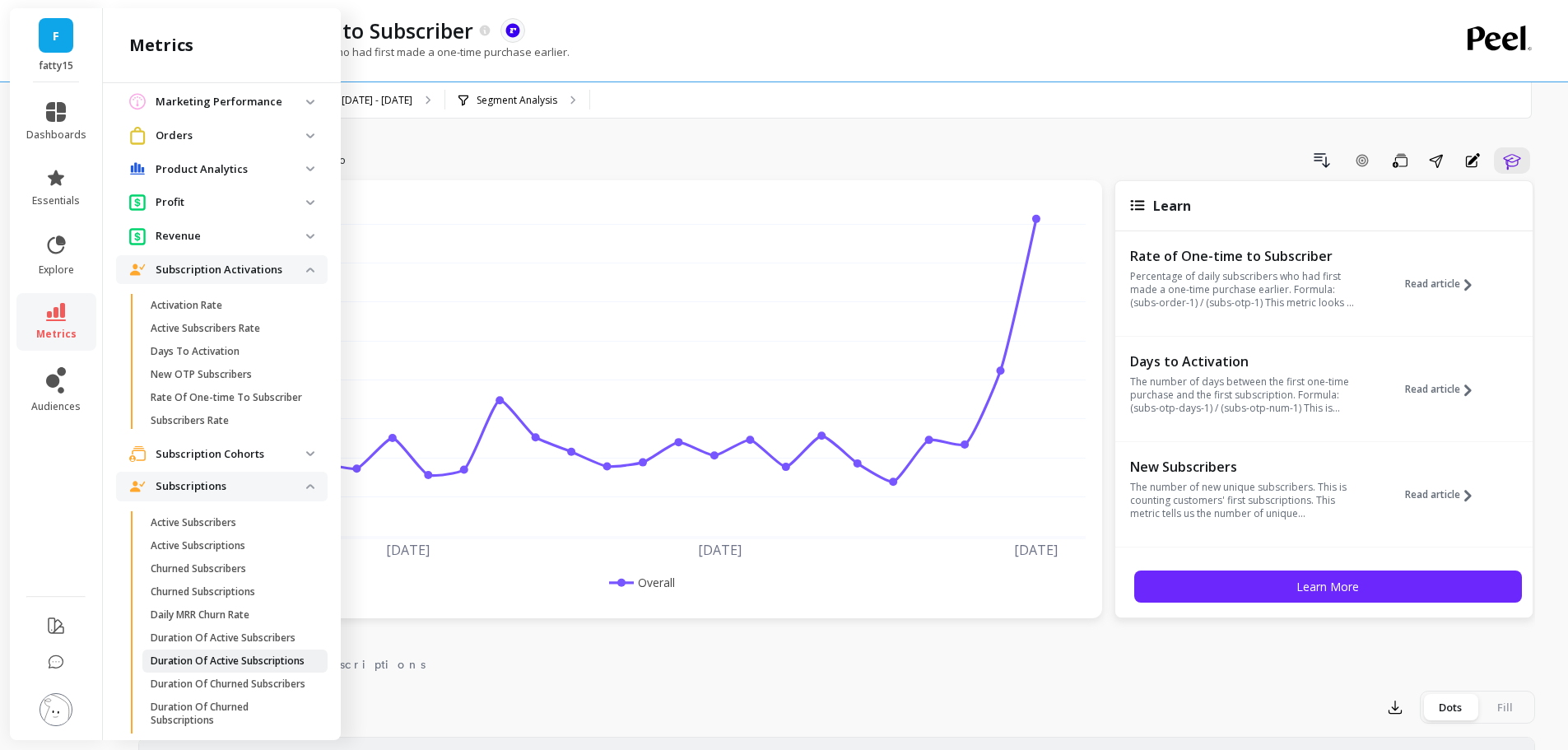
scroll to position [778, 0]
click at [226, 429] on p "Subscribers Rate" at bounding box center [190, 423] width 79 height 13
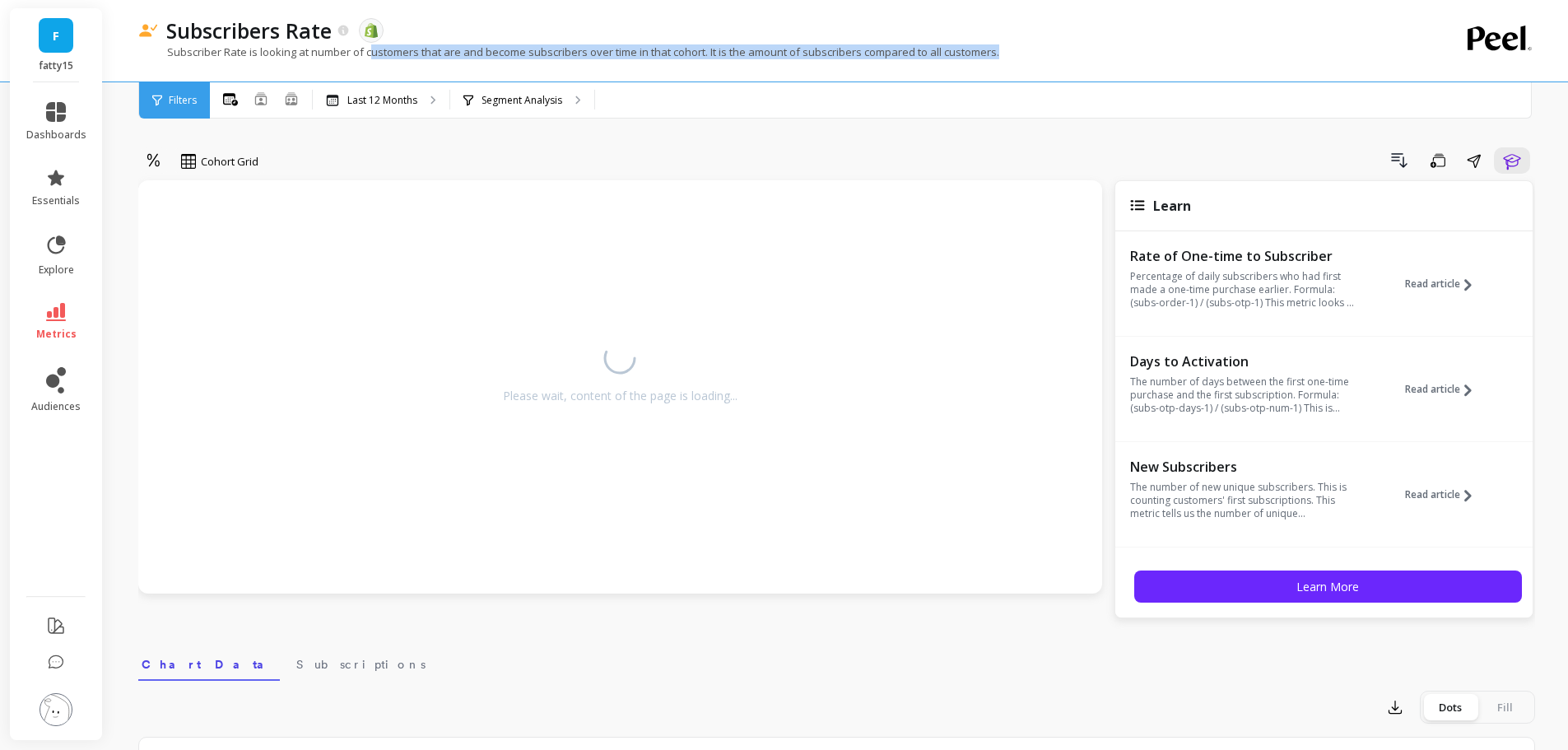
drag, startPoint x: 425, startPoint y: 50, endPoint x: 1028, endPoint y: 78, distance: 603.6
click at [1028, 78] on div "Subscribers Rate The data you are viewing comes from: Shopify Subscriber Rate i…" at bounding box center [768, 40] width 1261 height 81
click at [1049, 58] on div "Subscriber Rate is looking at number of customers that are and become subscribe…" at bounding box center [768, 60] width 1261 height 31
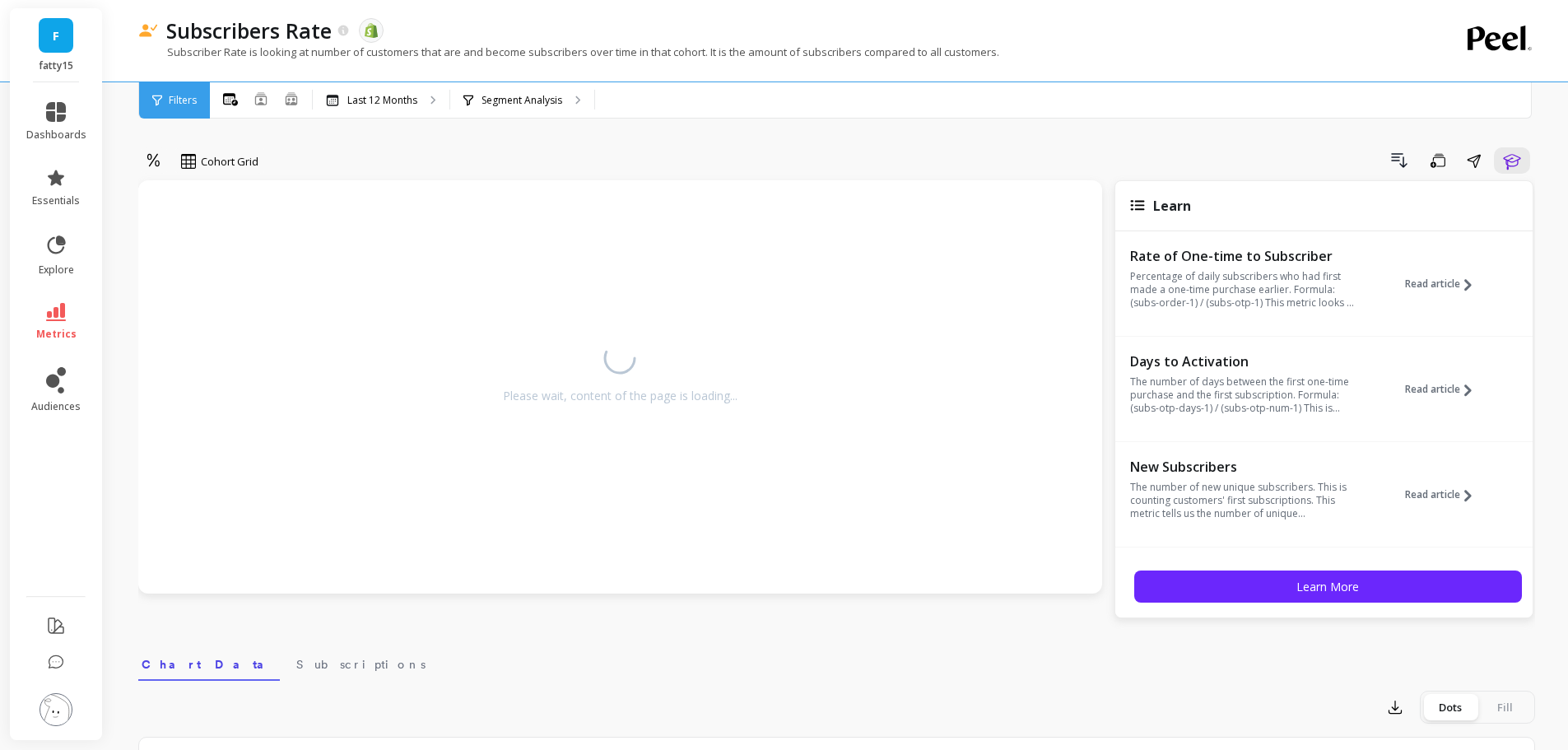
click at [416, 63] on div "Subscriber Rate is looking at number of customers that are and become subscribe…" at bounding box center [768, 60] width 1261 height 31
drag, startPoint x: 420, startPoint y: 54, endPoint x: 784, endPoint y: 62, distance: 364.1
click at [784, 62] on div "Subscriber Rate is looking at number of customers that are and become subscribe…" at bounding box center [768, 60] width 1261 height 31
drag, startPoint x: 755, startPoint y: 57, endPoint x: 535, endPoint y: 62, distance: 220.1
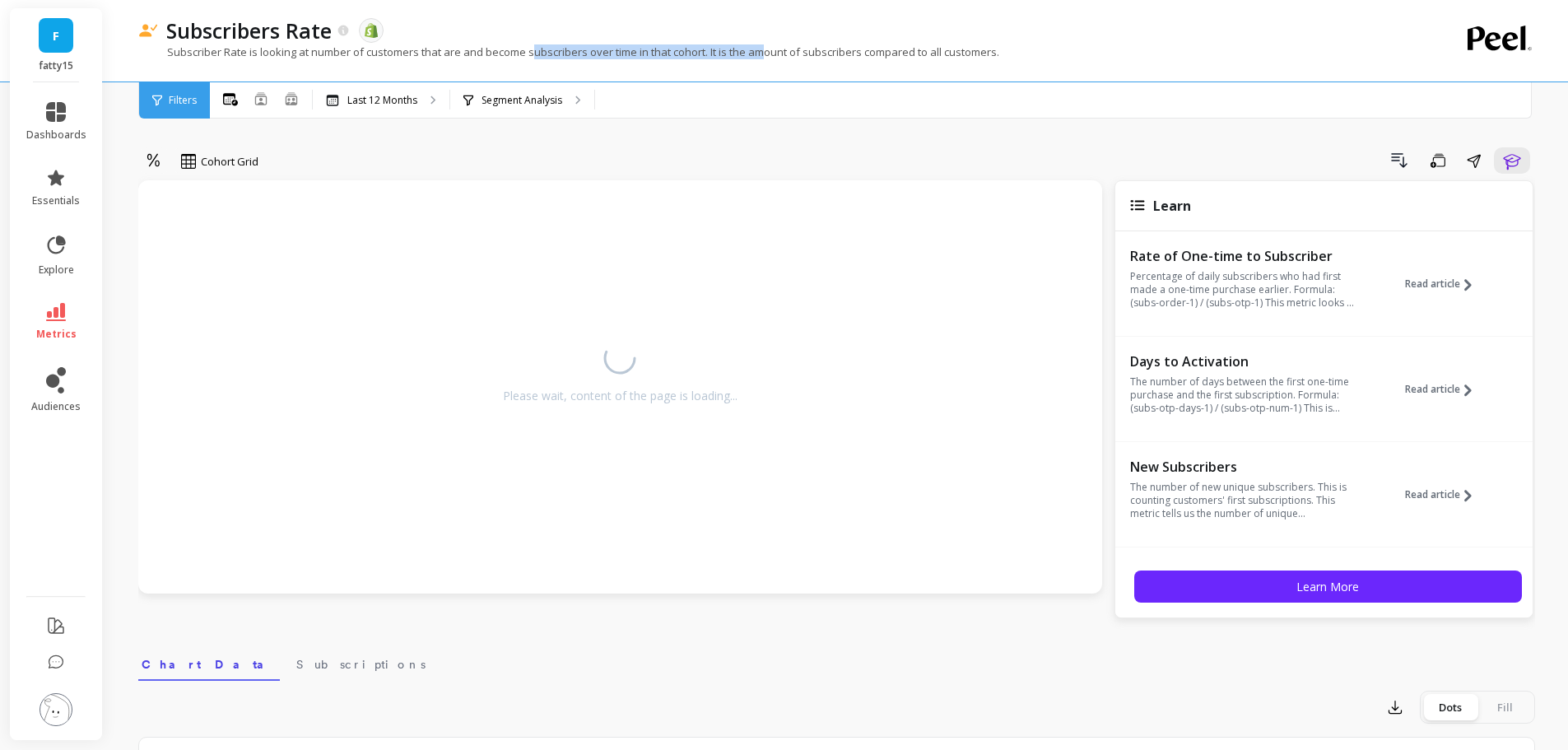
click at [535, 62] on div "Subscriber Rate is looking at number of customers that are and become subscribe…" at bounding box center [768, 60] width 1261 height 31
click at [347, 30] on icon at bounding box center [343, 30] width 11 height 11
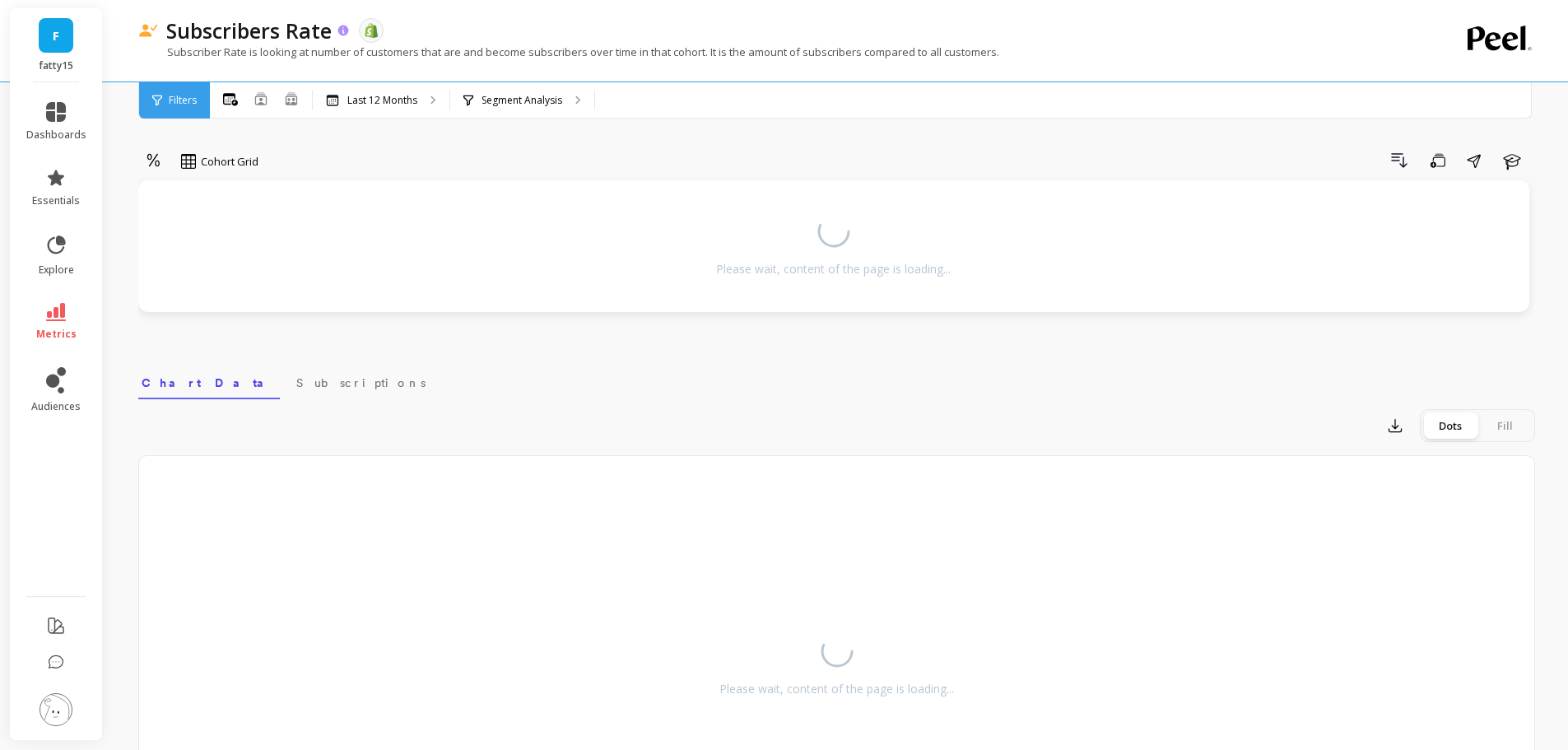
click at [346, 28] on icon at bounding box center [343, 30] width 11 height 11
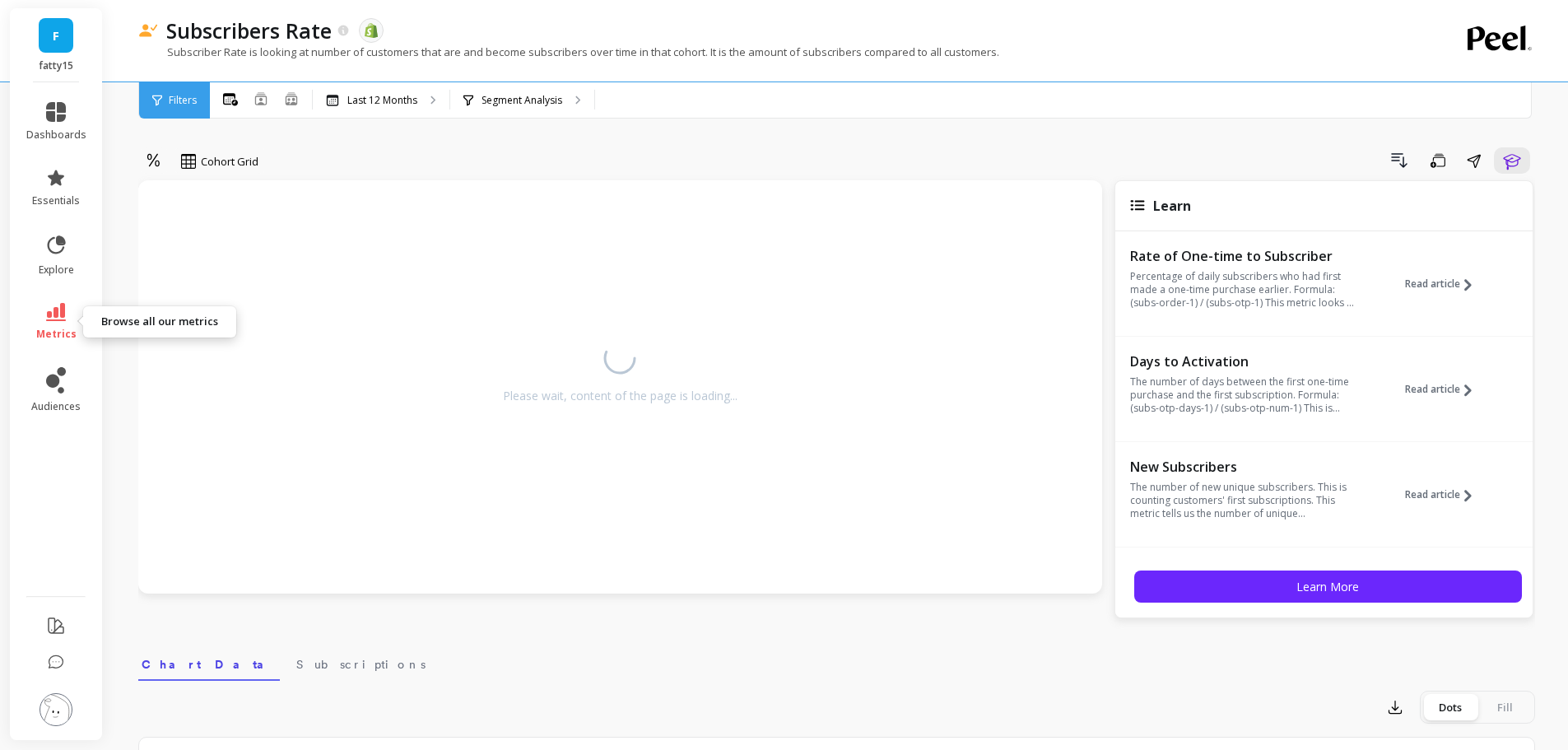
click at [49, 322] on link "metrics" at bounding box center [57, 322] width 60 height 37
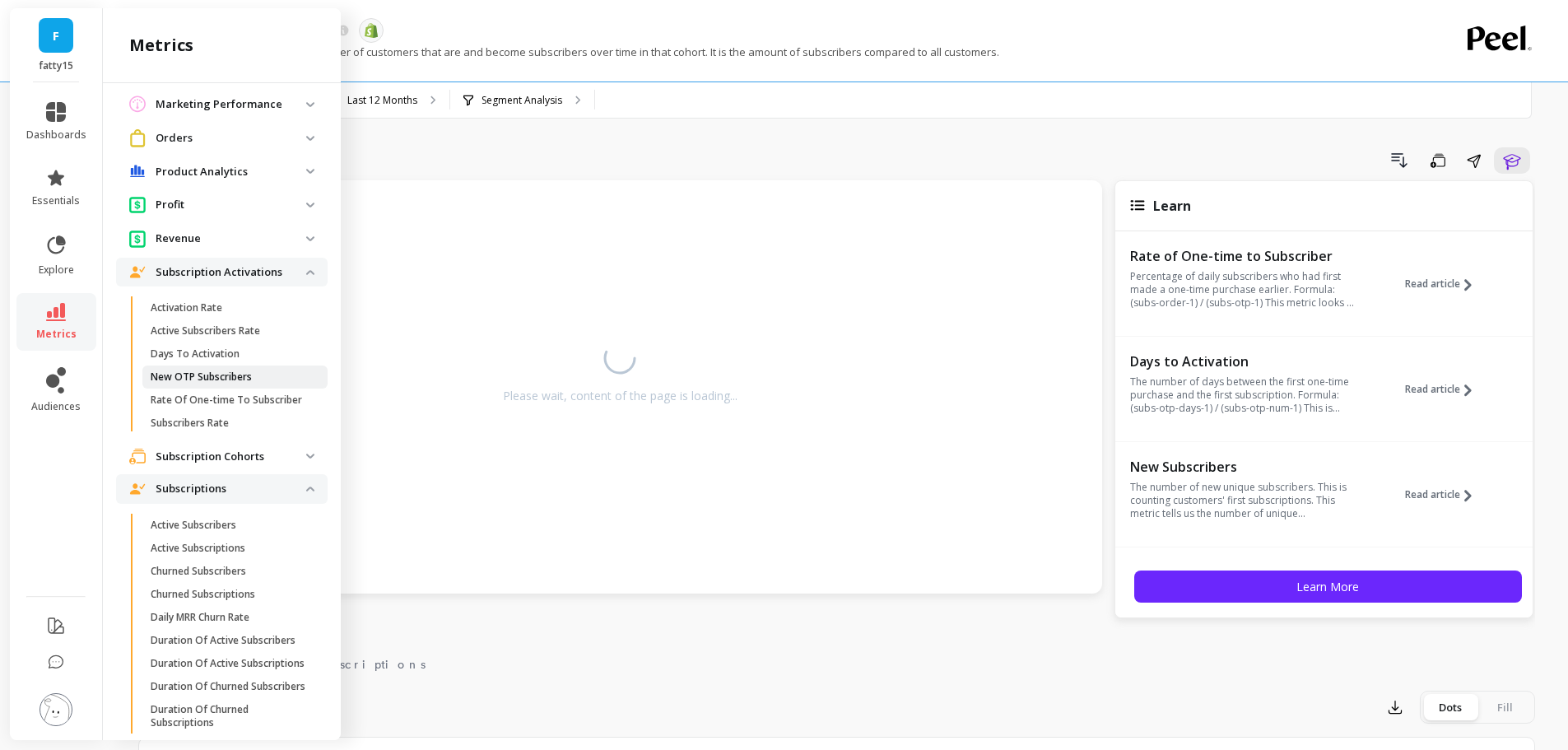
scroll to position [861, 0]
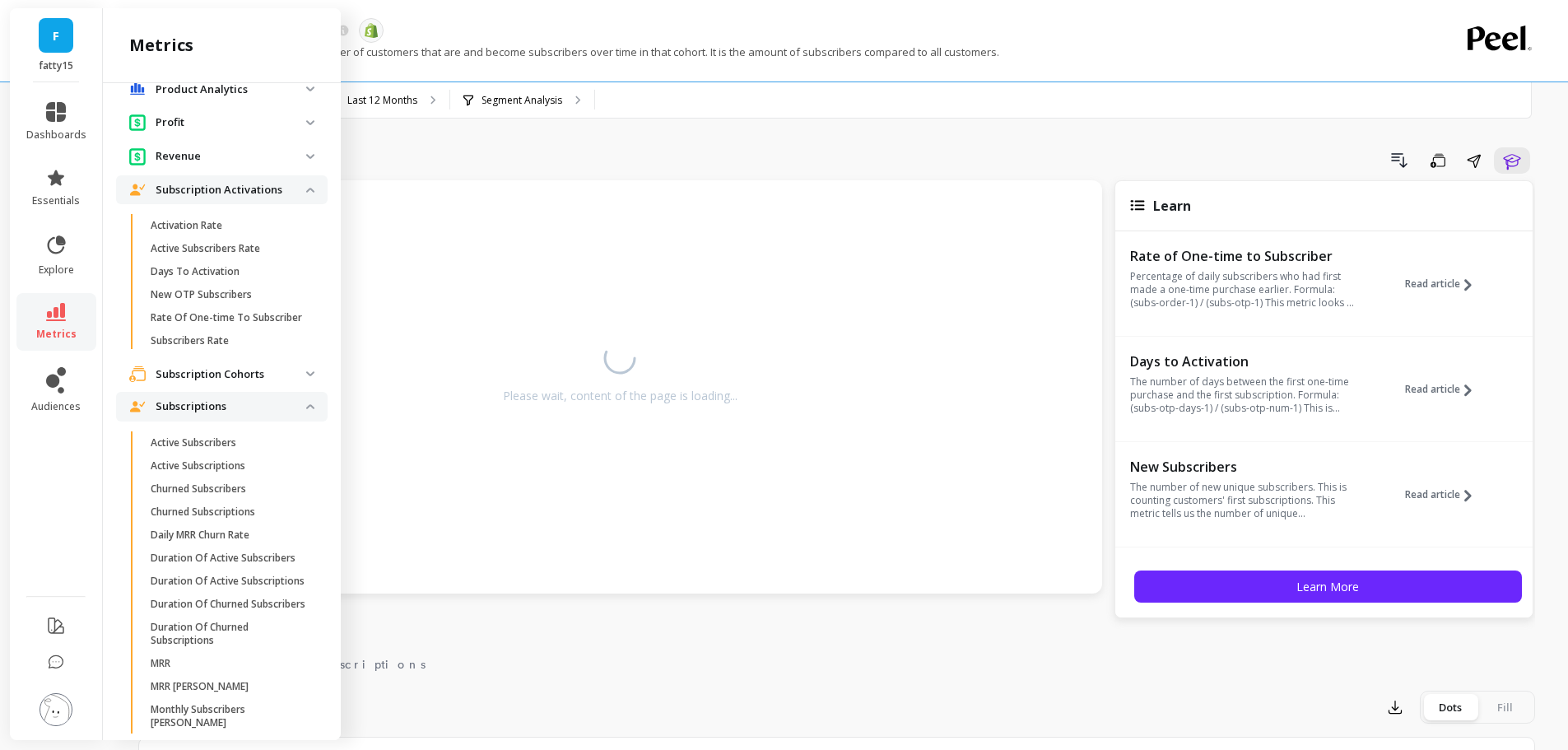
click at [235, 185] on p "Subscription Activations" at bounding box center [230, 190] width 151 height 16
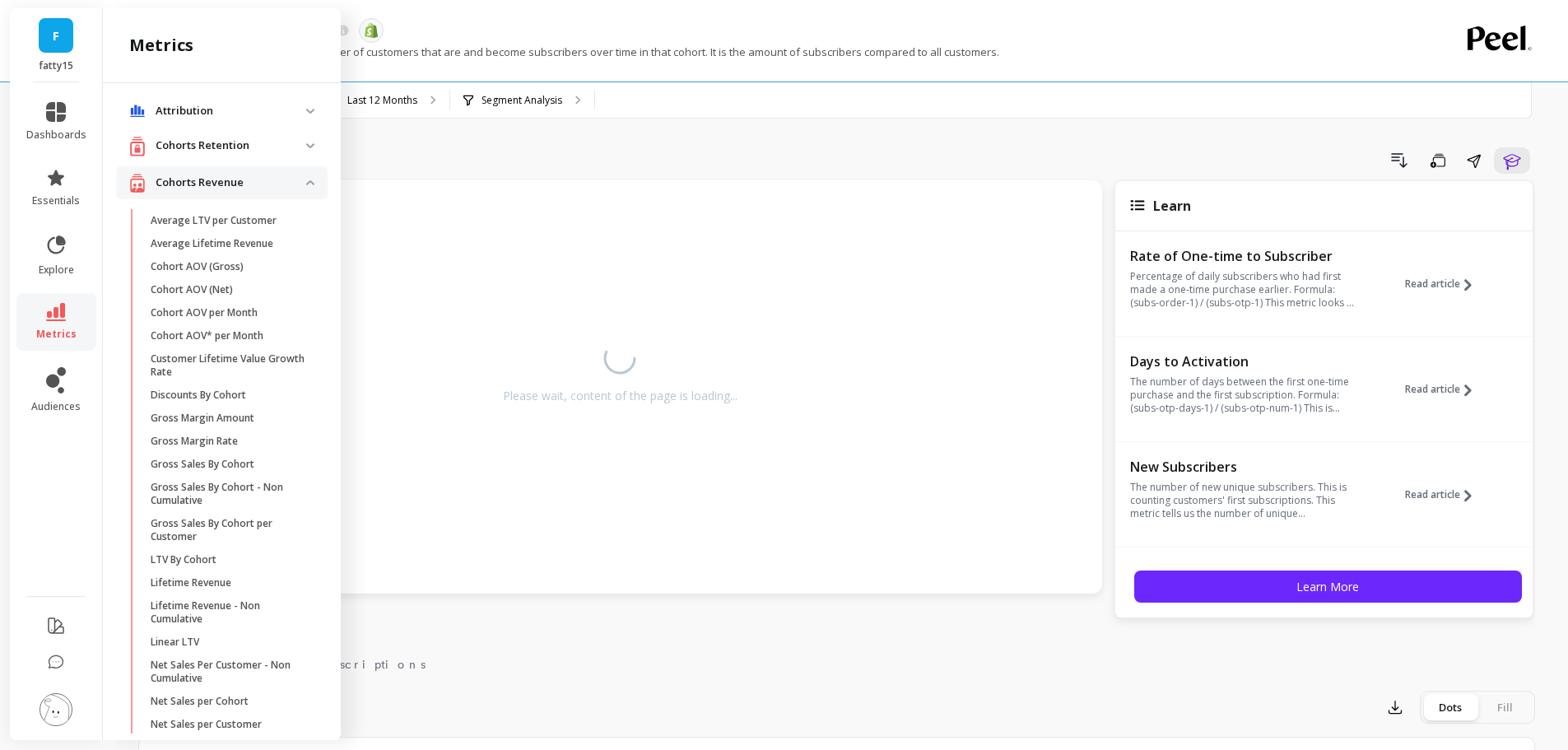
scroll to position [0, 0]
click at [240, 191] on p "Cohorts Revenue" at bounding box center [230, 186] width 151 height 16
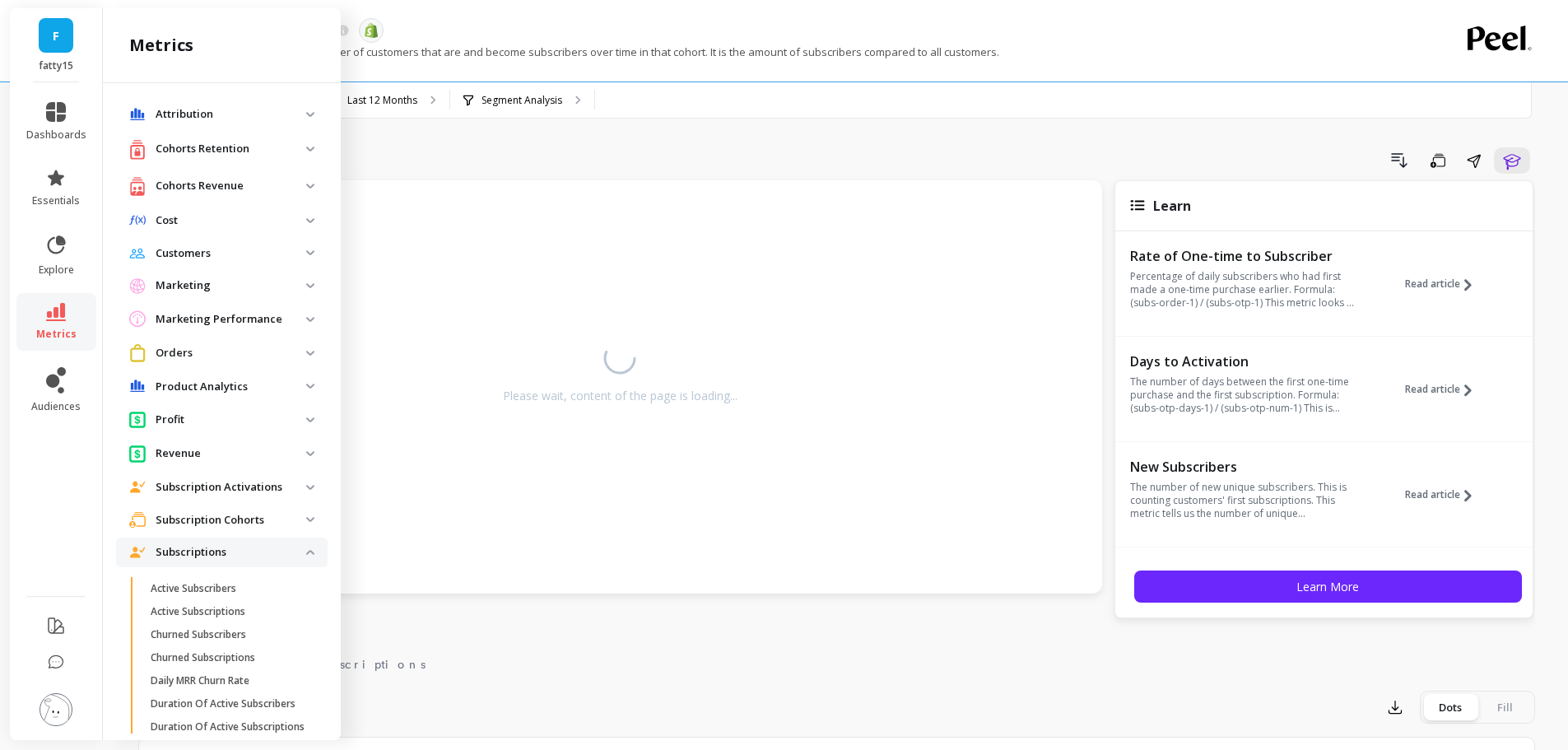
click at [219, 187] on p "Cohorts Revenue" at bounding box center [230, 186] width 151 height 16
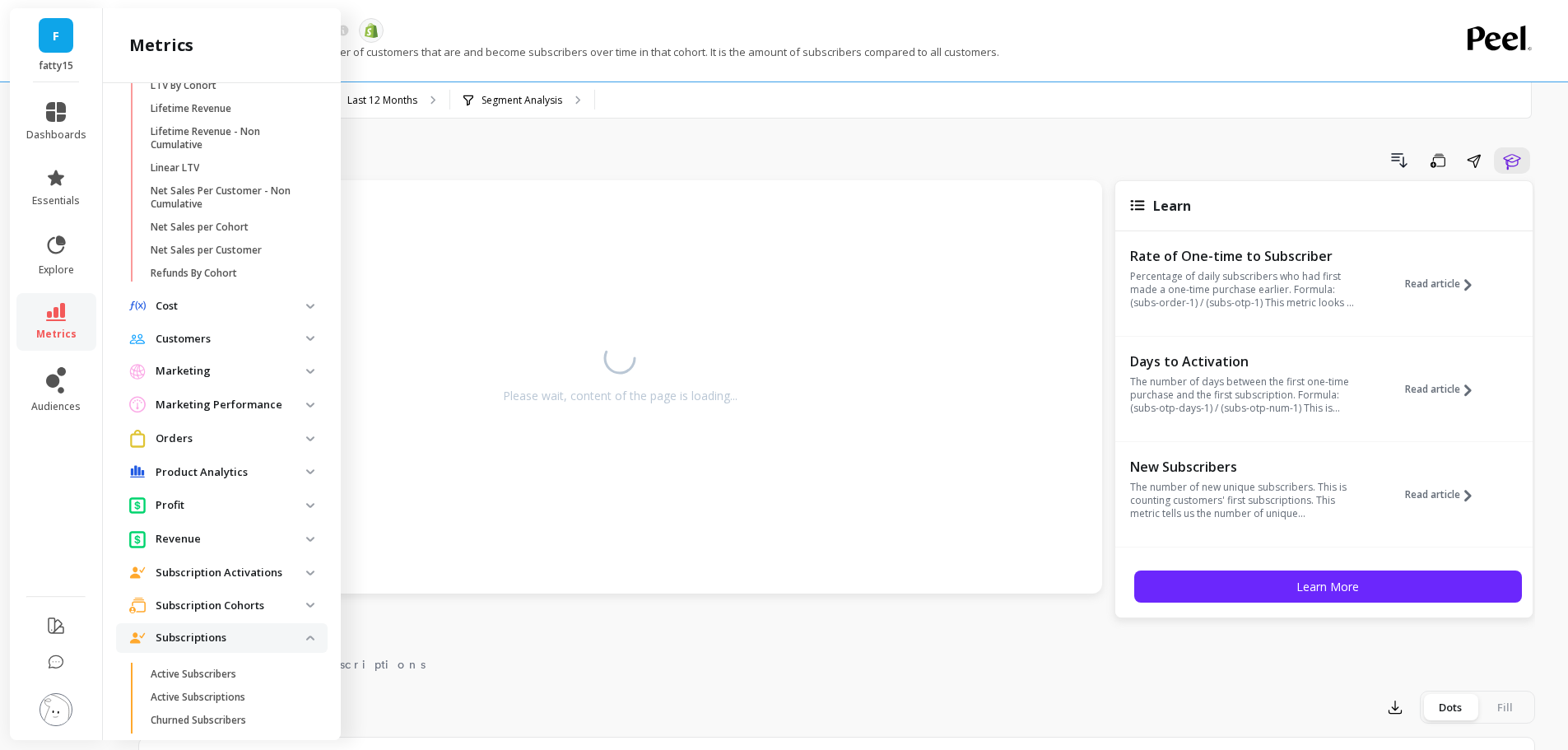
scroll to position [494, 0]
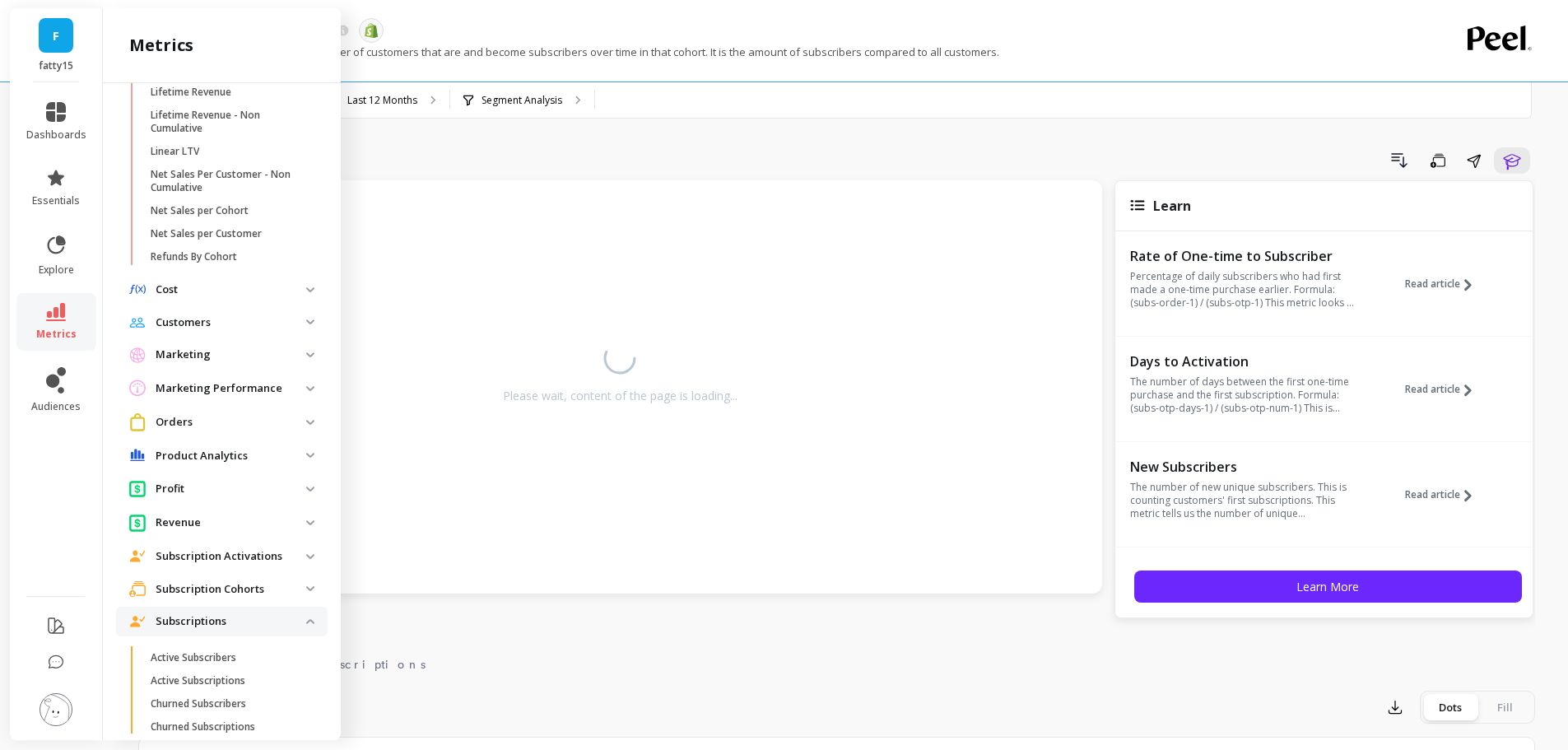
click at [237, 315] on p "Customers" at bounding box center [230, 322] width 151 height 16
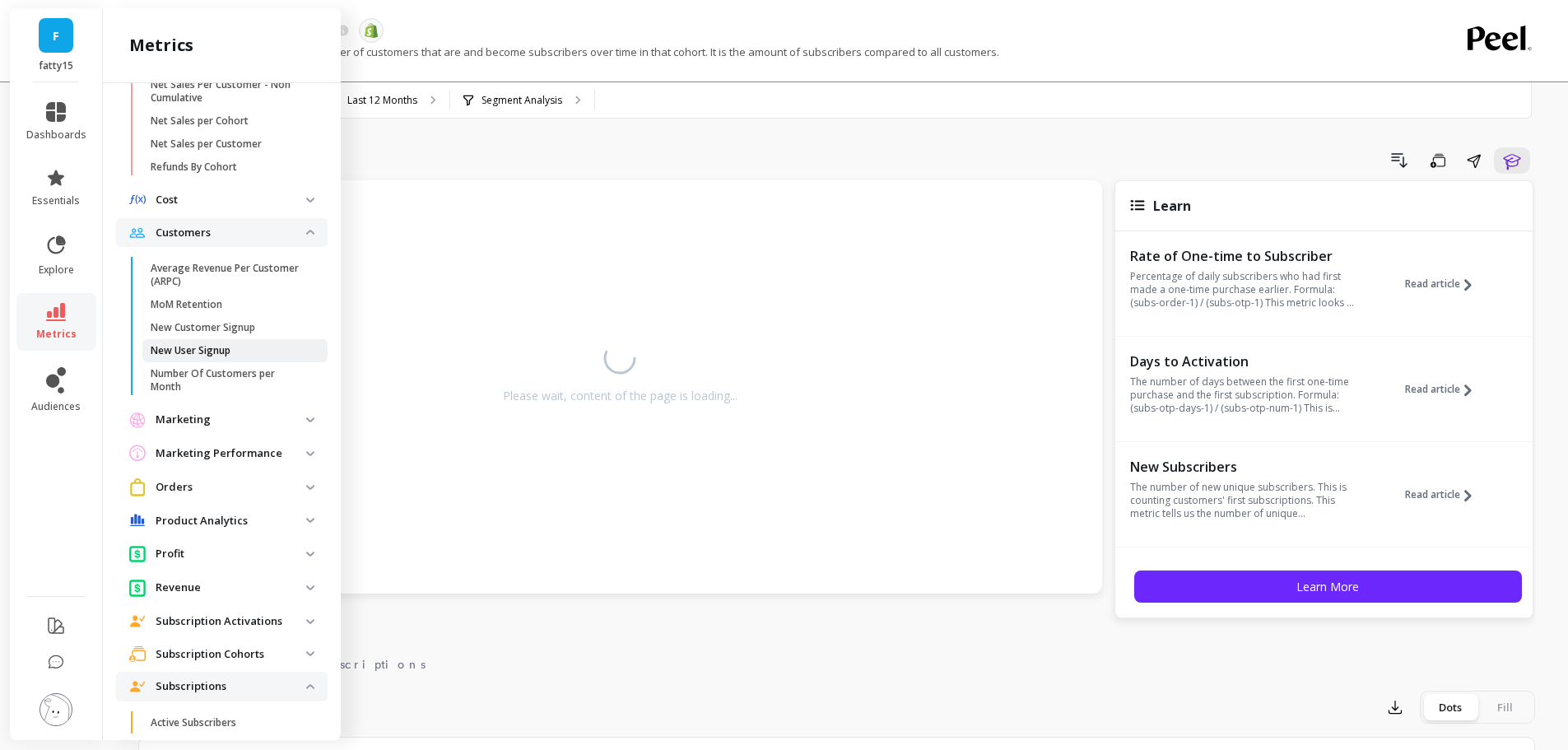
scroll to position [659, 0]
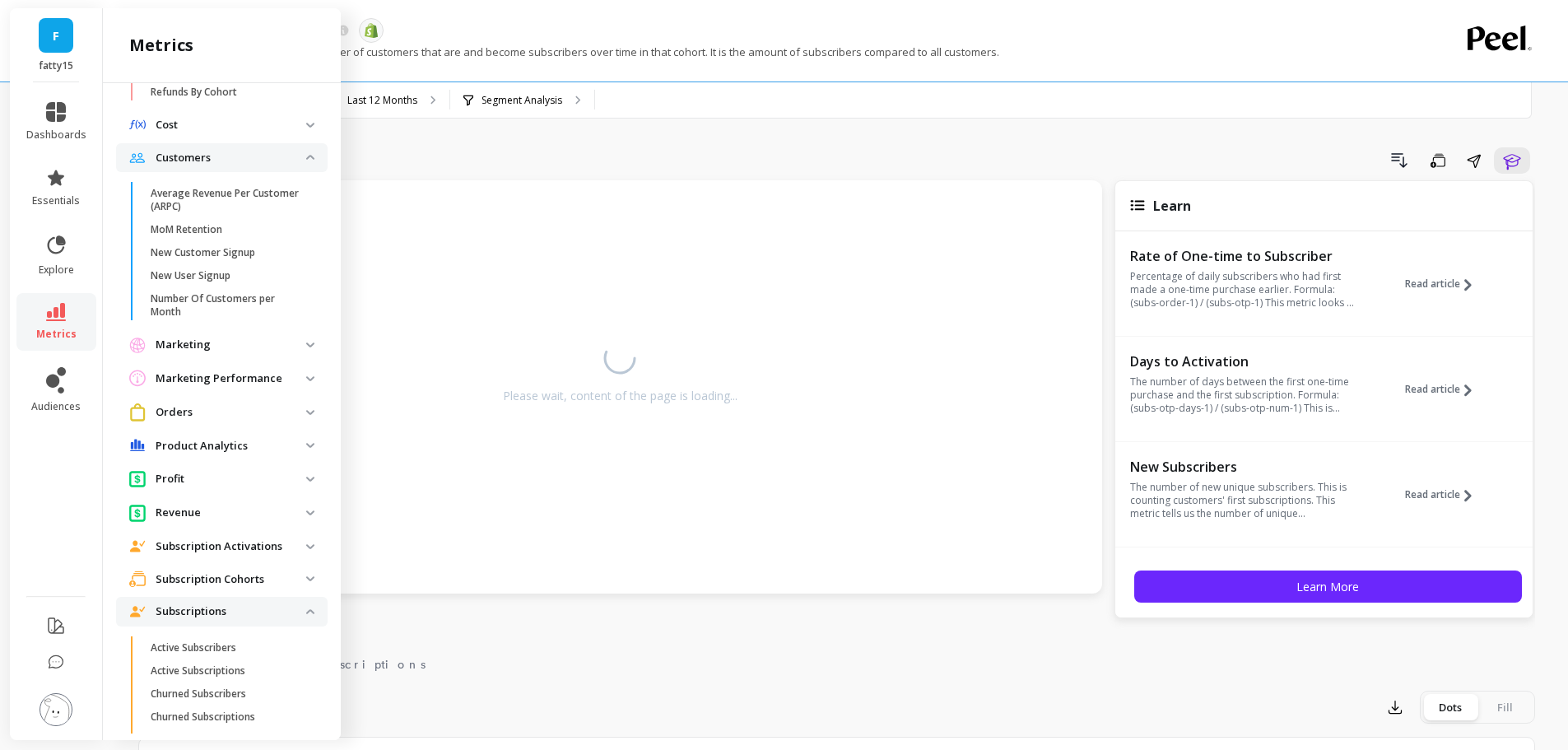
click at [229, 440] on p "Product Analytics" at bounding box center [230, 446] width 151 height 16
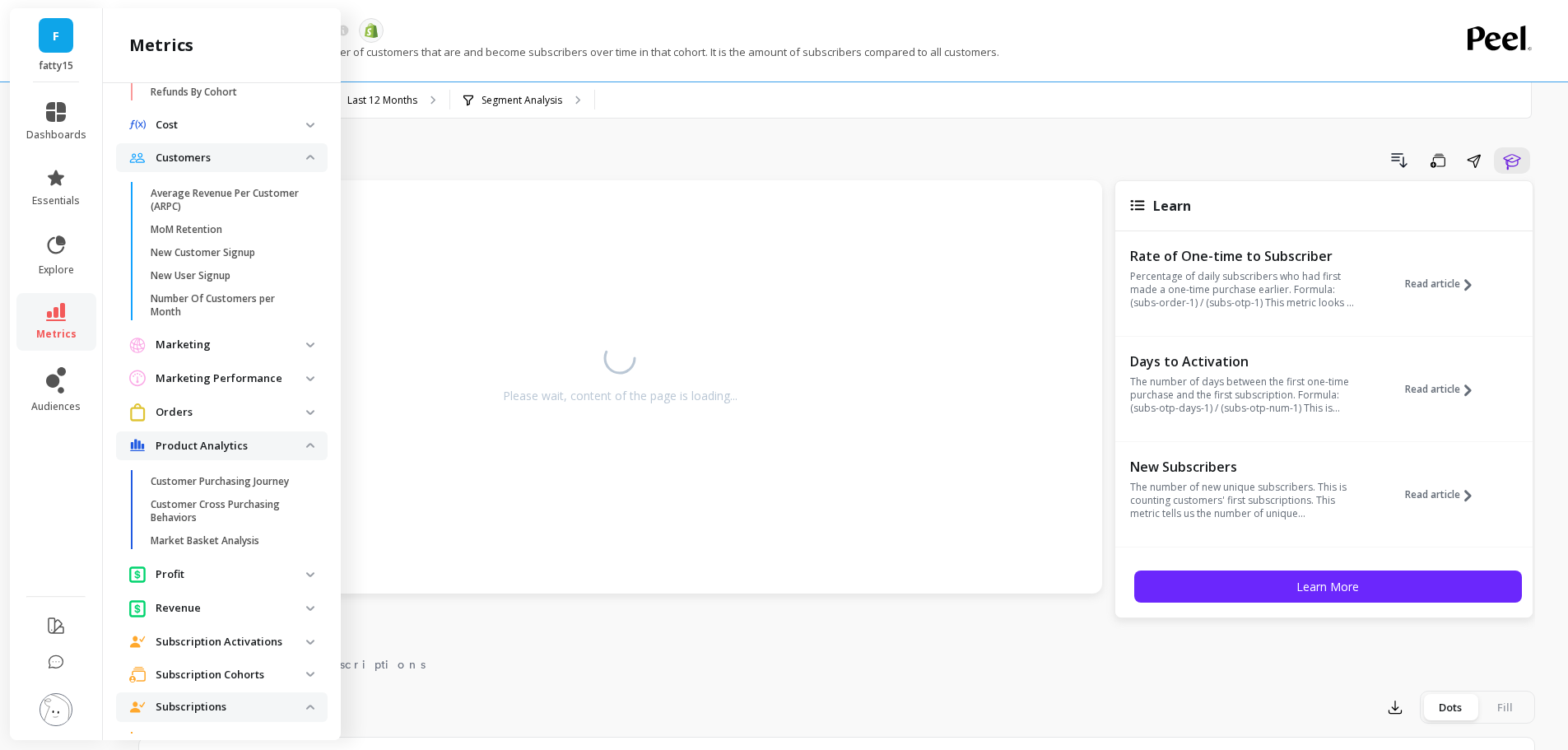
click at [229, 440] on p "Product Analytics" at bounding box center [230, 446] width 151 height 16
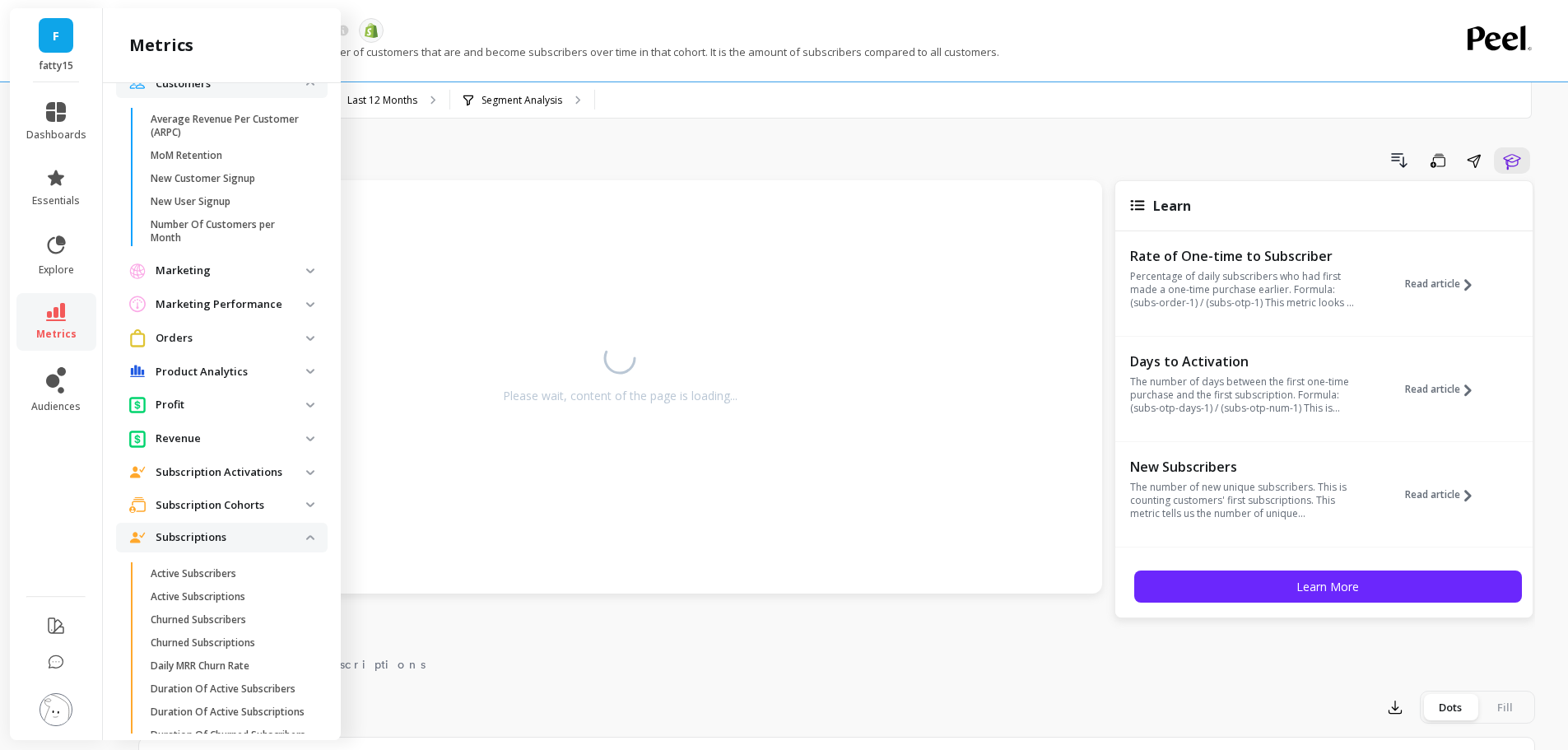
scroll to position [823, 0]
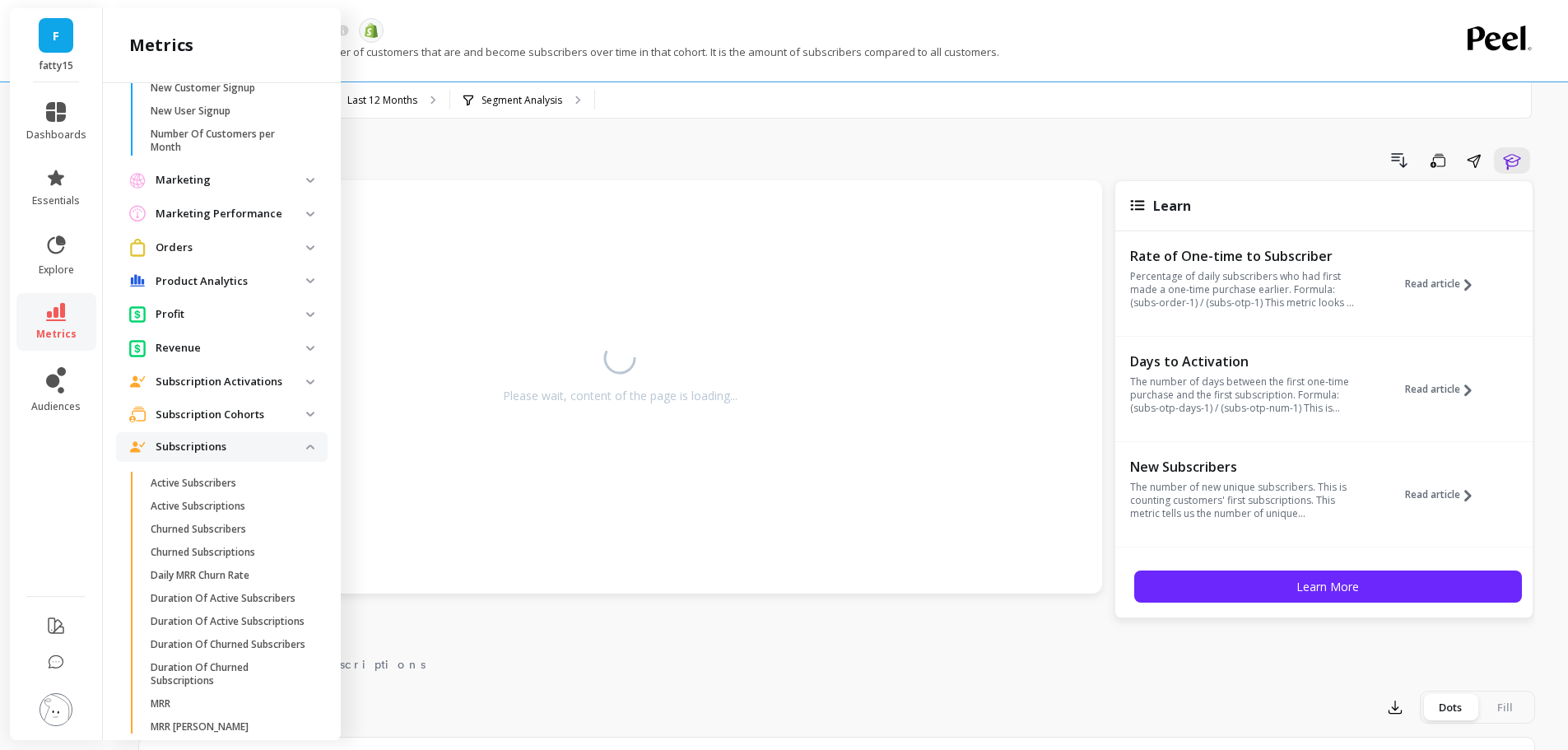
click at [221, 388] on p "Subscription Activations" at bounding box center [230, 382] width 151 height 16
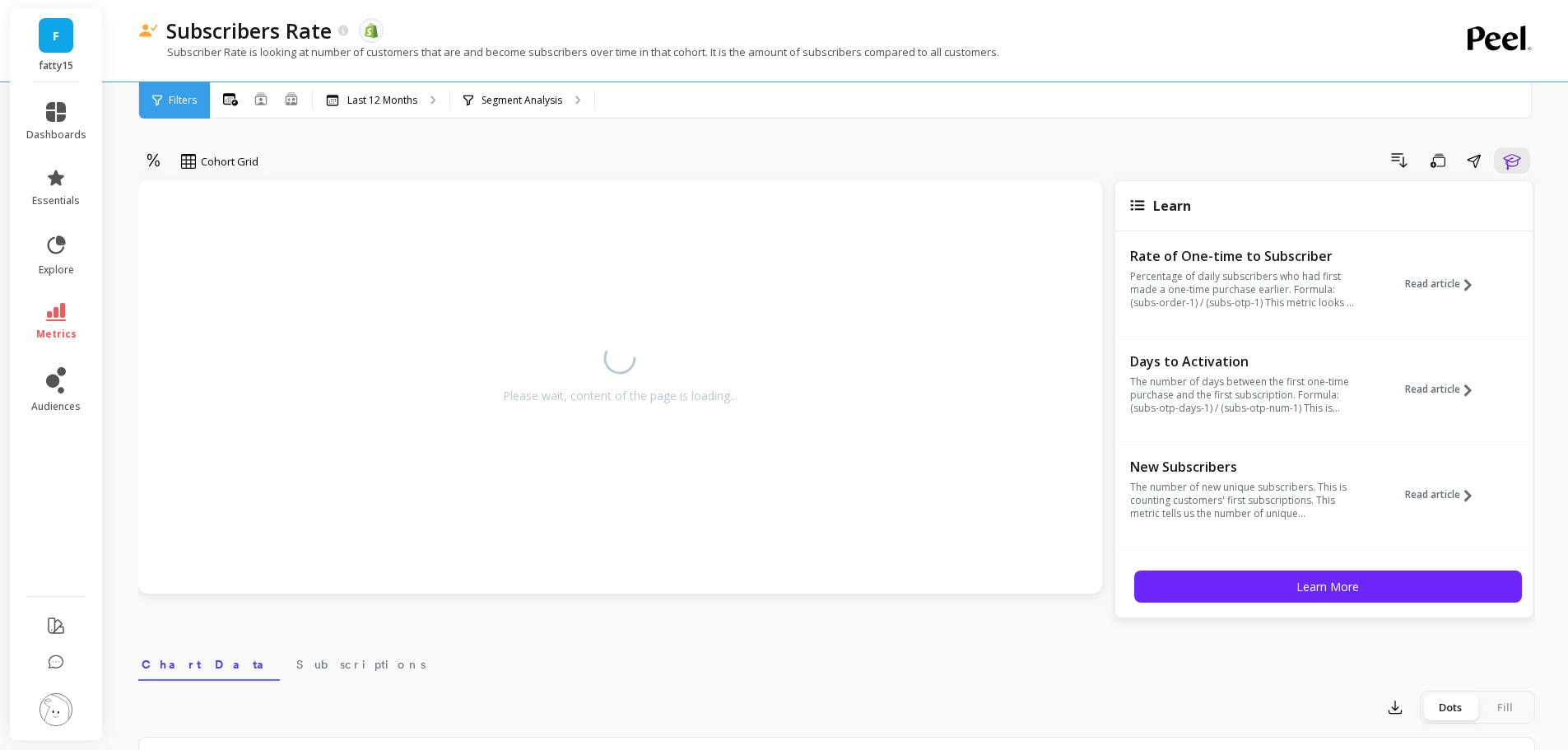
scroll to position [0, 0]
click at [813, 413] on div "Please wait, content of the page is loading..." at bounding box center [619, 367] width 931 height 343
click at [342, 28] on icon at bounding box center [343, 30] width 11 height 11
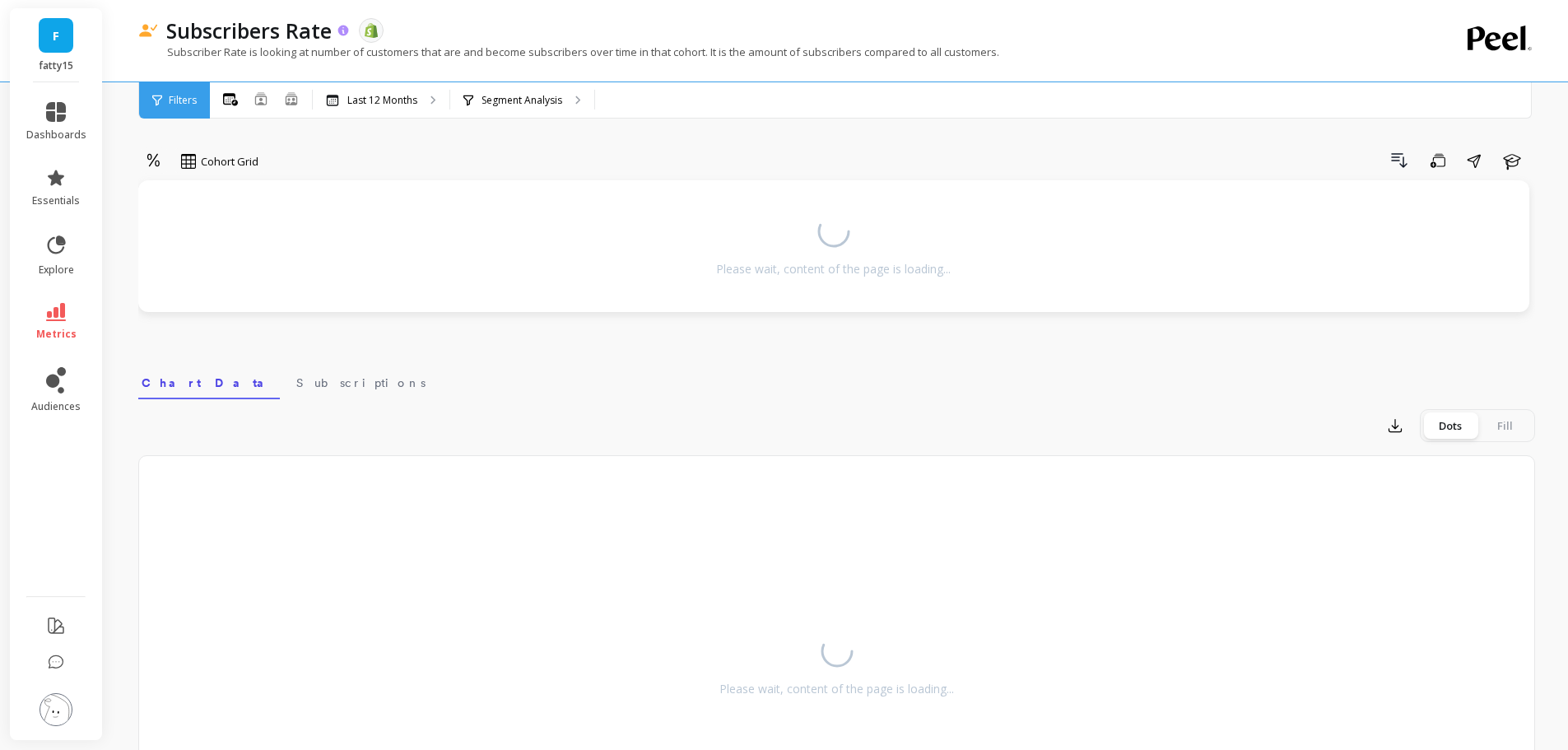
click at [342, 28] on icon at bounding box center [343, 30] width 11 height 11
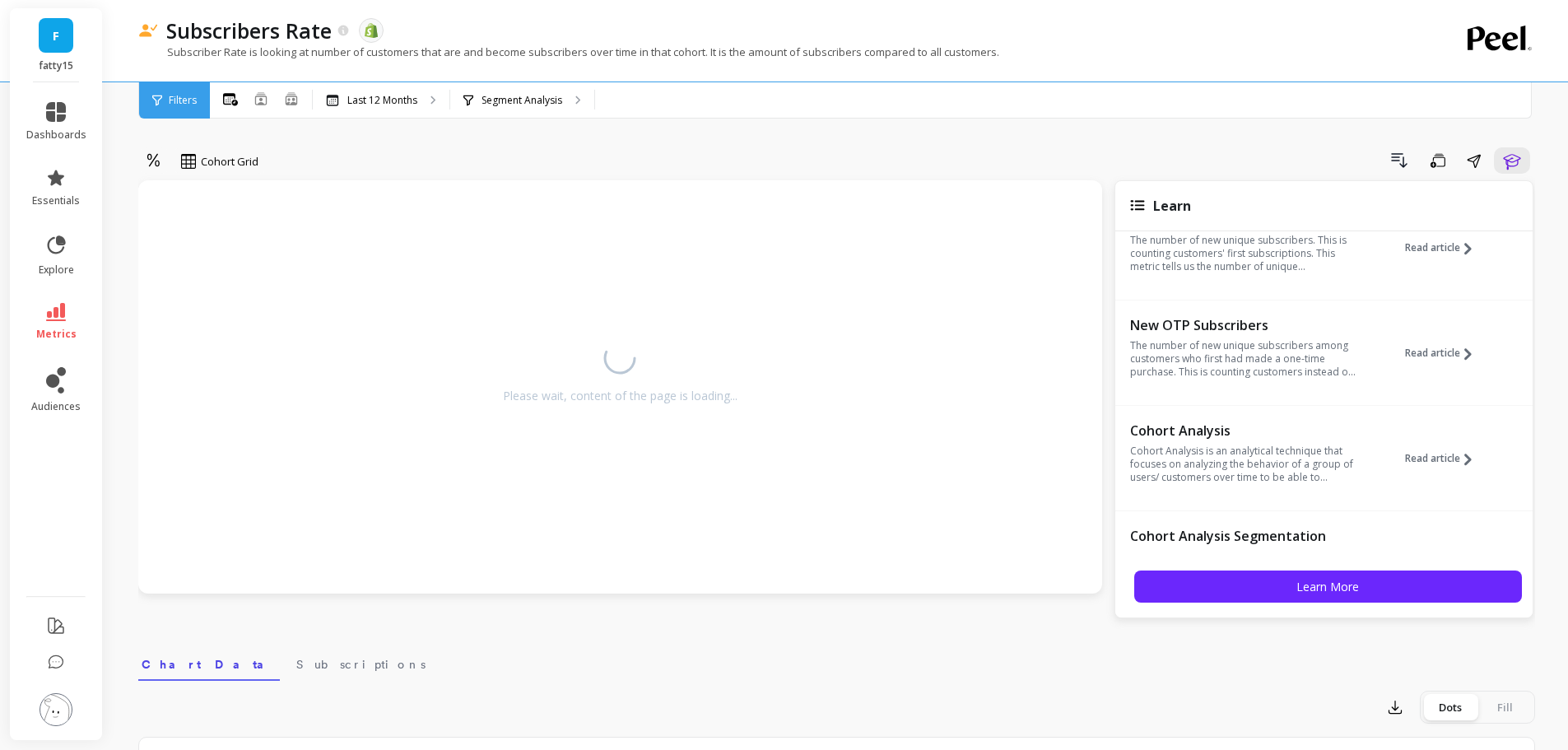
scroll to position [164, 0]
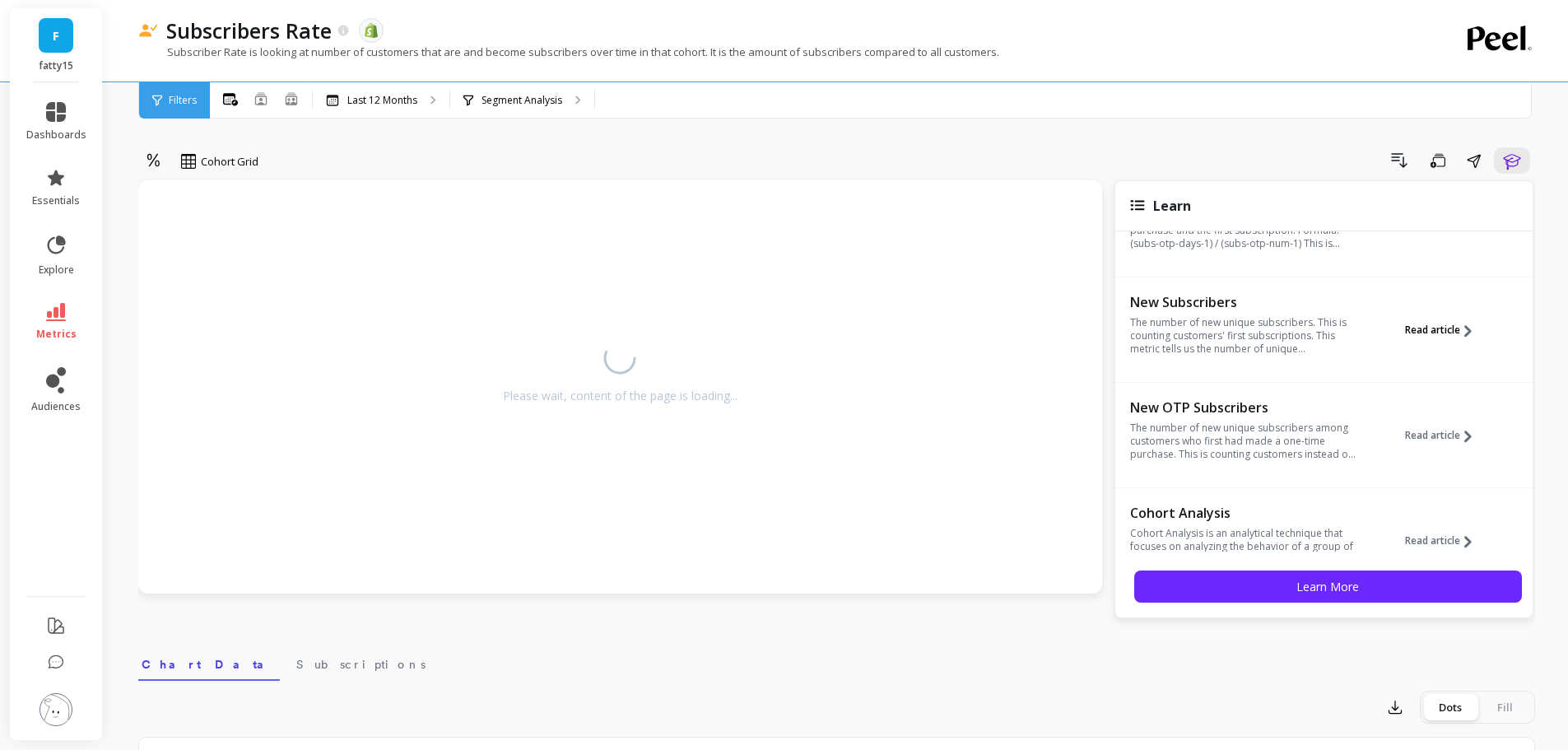
click at [1453, 327] on span "Read article" at bounding box center [1432, 330] width 55 height 13
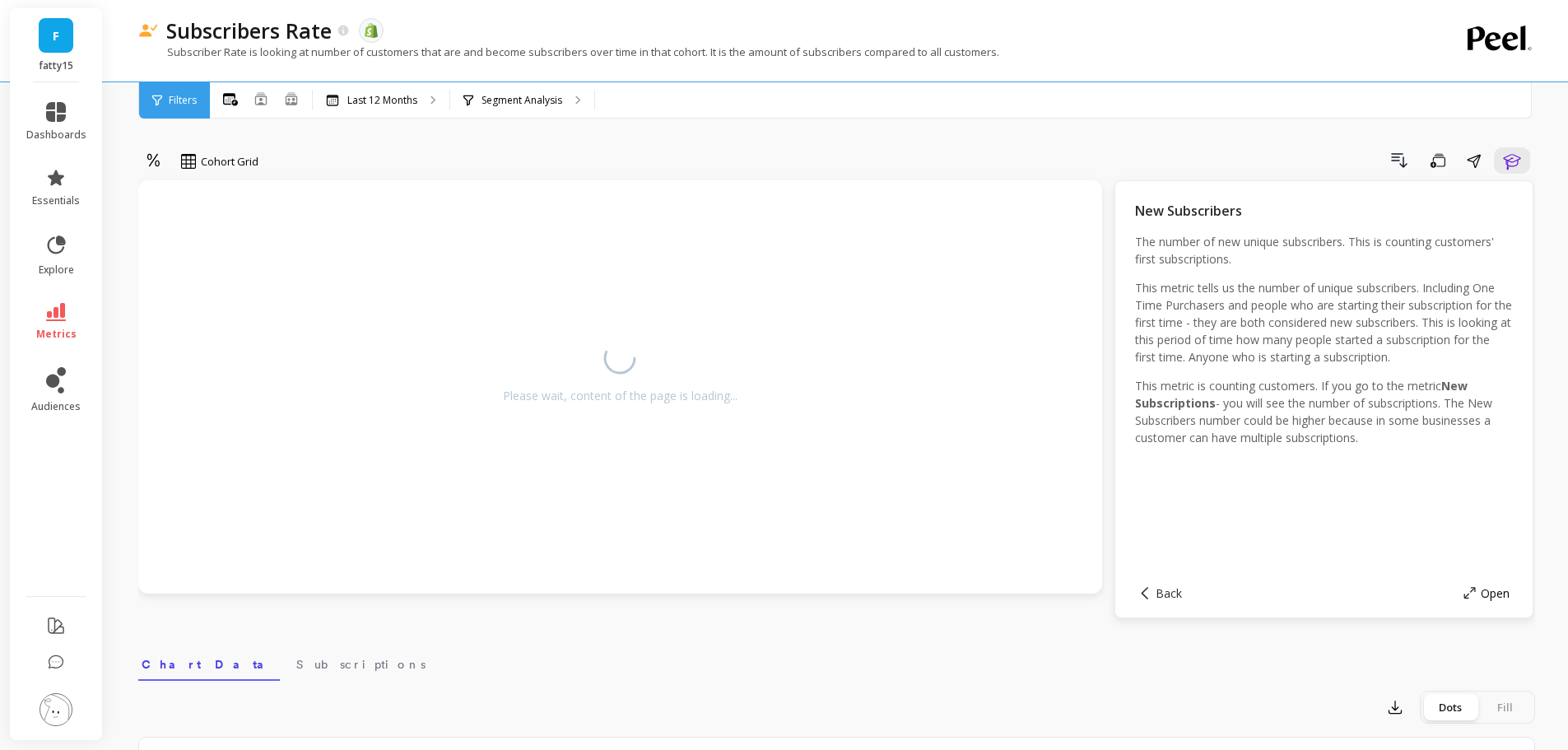
click at [1504, 590] on span "Open" at bounding box center [1495, 593] width 29 height 16
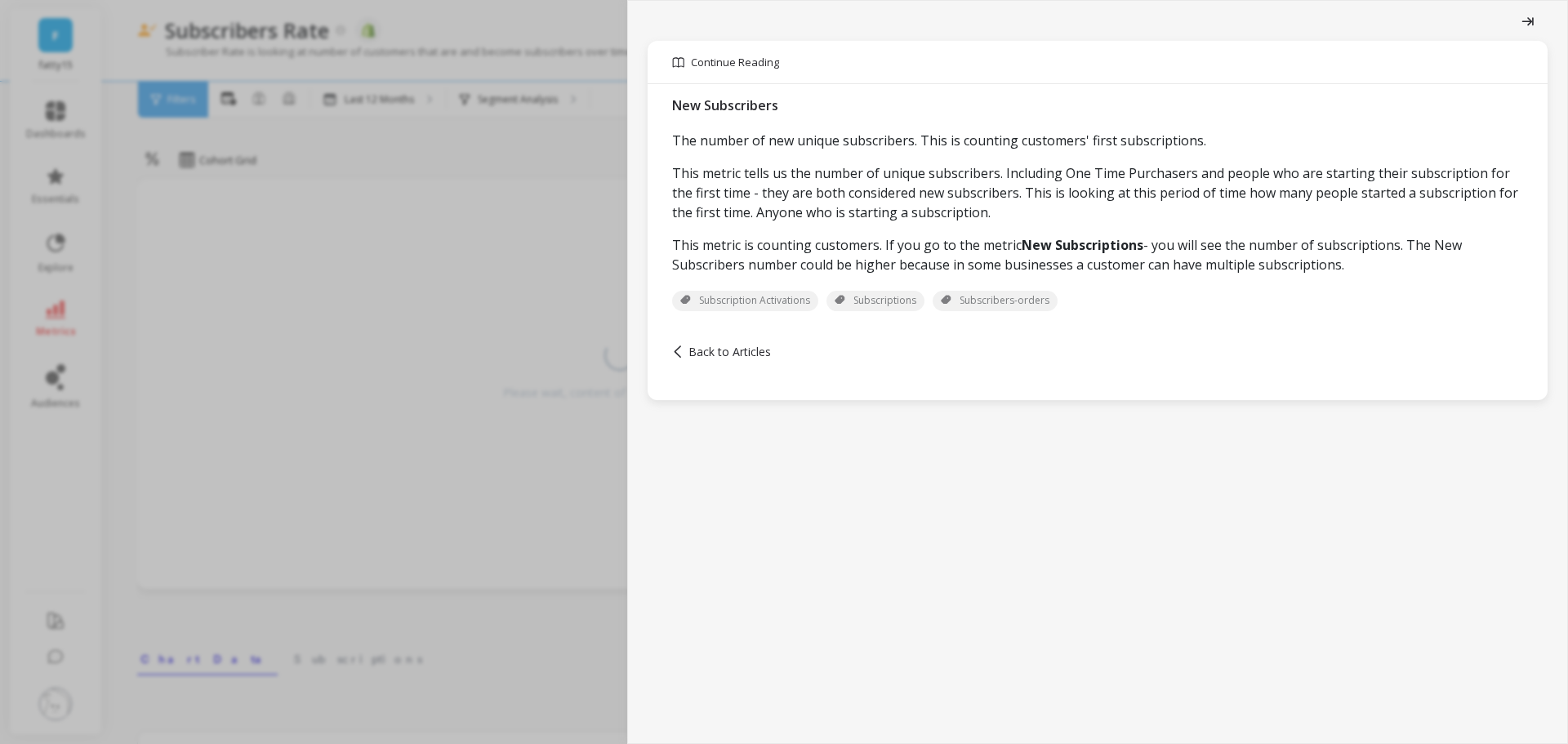
click at [719, 63] on p "Continue Reading" at bounding box center [734, 62] width 88 height 14
click at [683, 67] on icon at bounding box center [679, 63] width 13 height 11
click at [714, 360] on span "Back to Articles" at bounding box center [730, 351] width 82 height 15
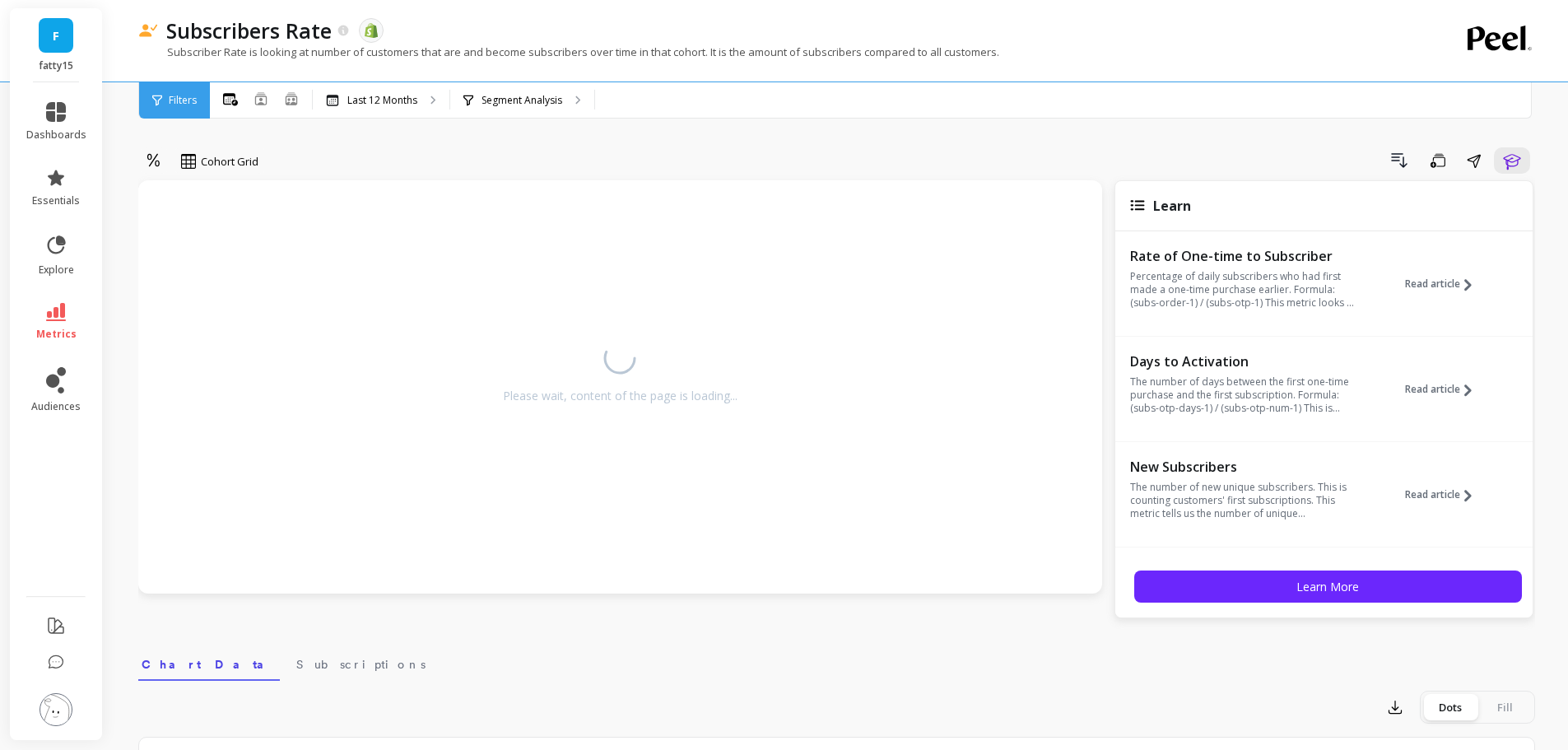
click at [69, 710] on img at bounding box center [56, 710] width 33 height 33
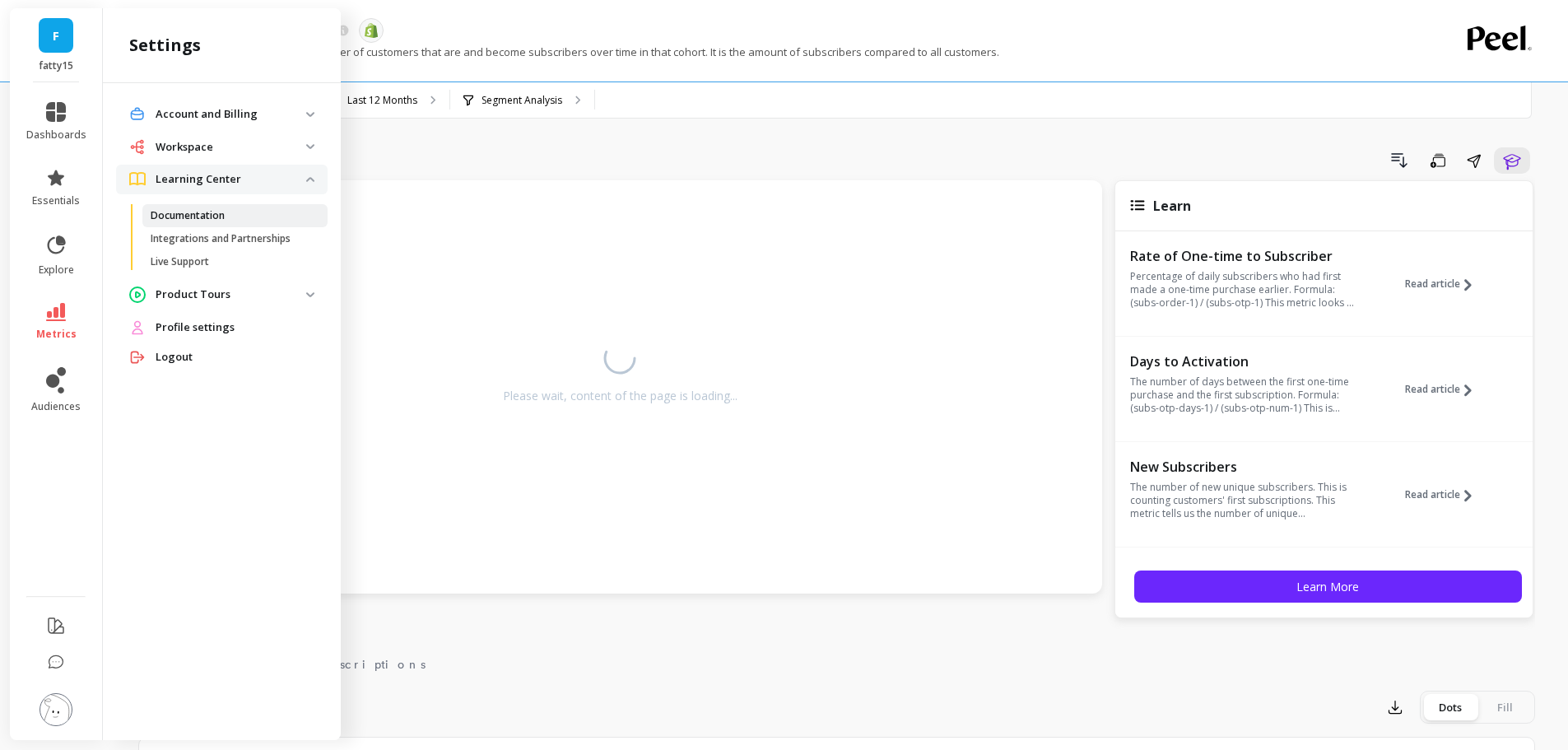
click at [205, 217] on p "Documentation" at bounding box center [187, 216] width 74 height 13
click at [45, 121] on link "dashboards" at bounding box center [57, 121] width 60 height 39
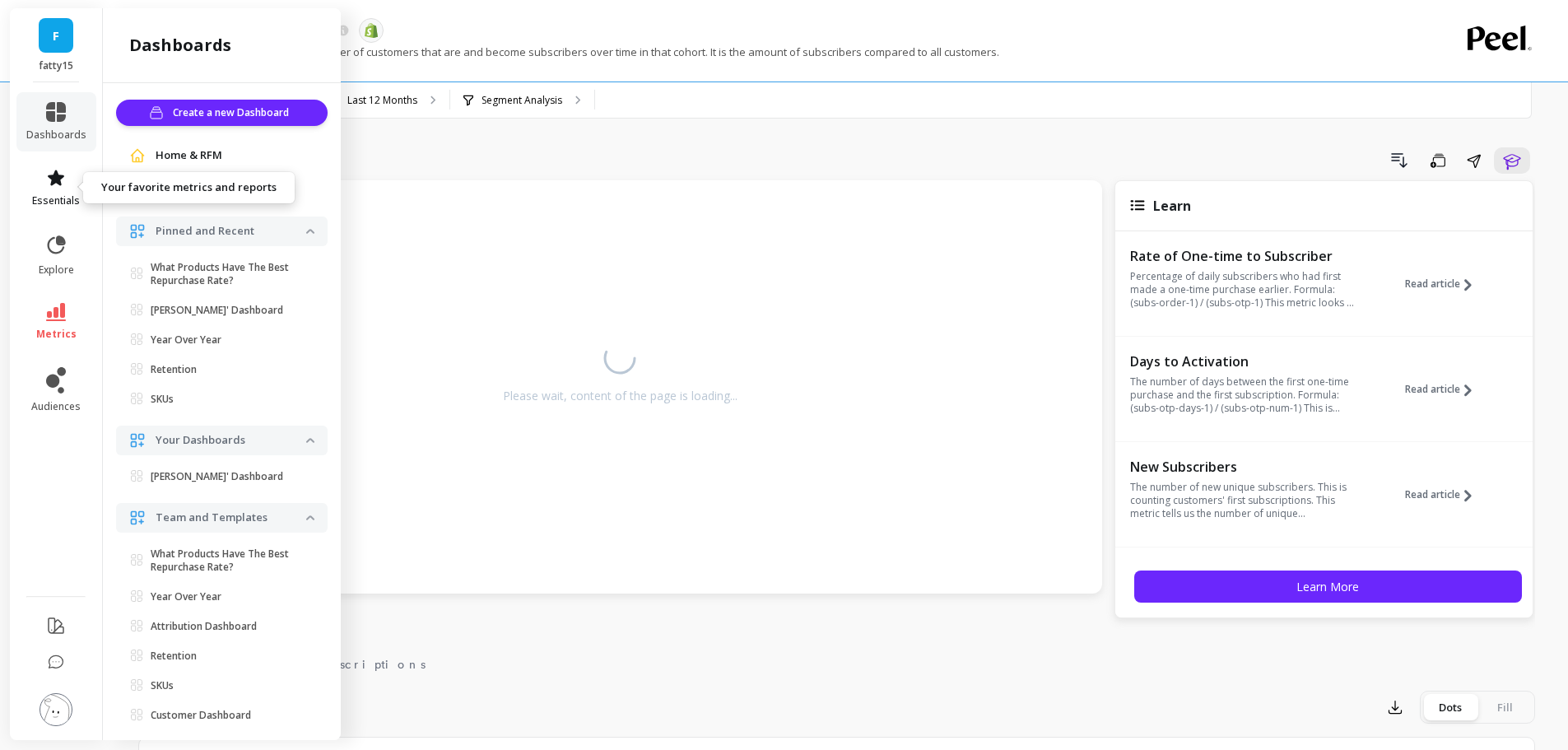
click at [56, 188] on link "essentials" at bounding box center [57, 187] width 60 height 39
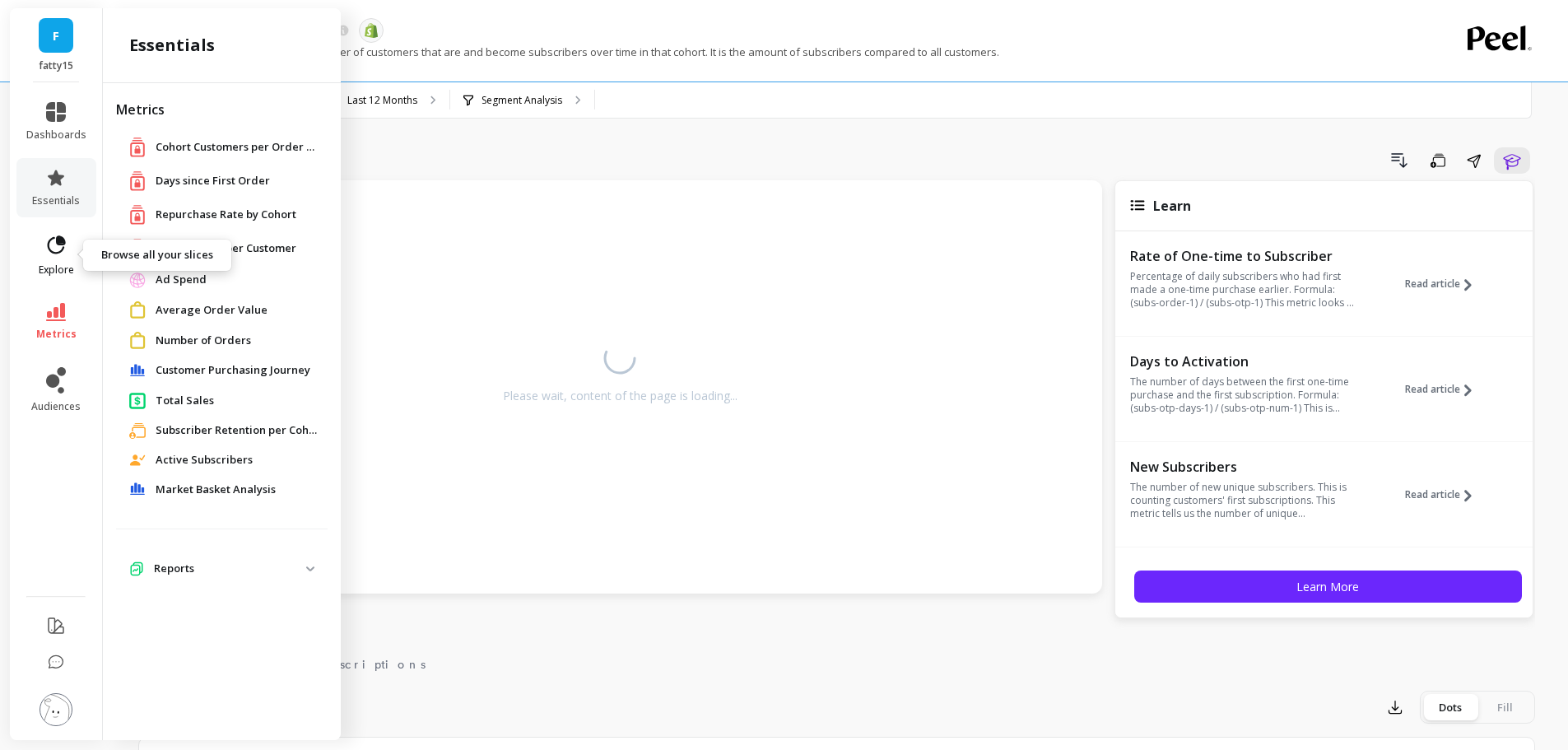
click at [67, 255] on icon at bounding box center [56, 245] width 23 height 23
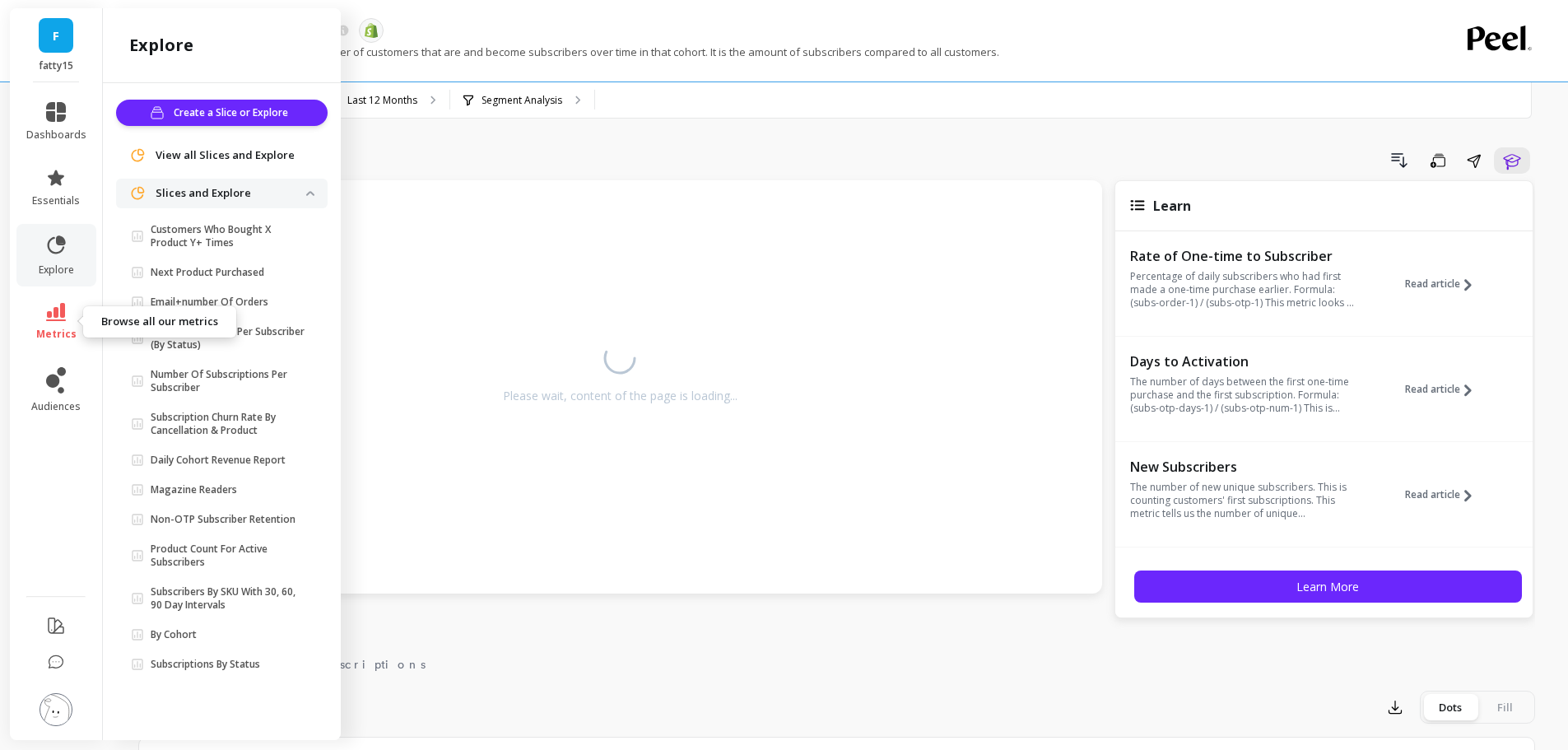
click at [58, 303] on icon at bounding box center [56, 312] width 20 height 18
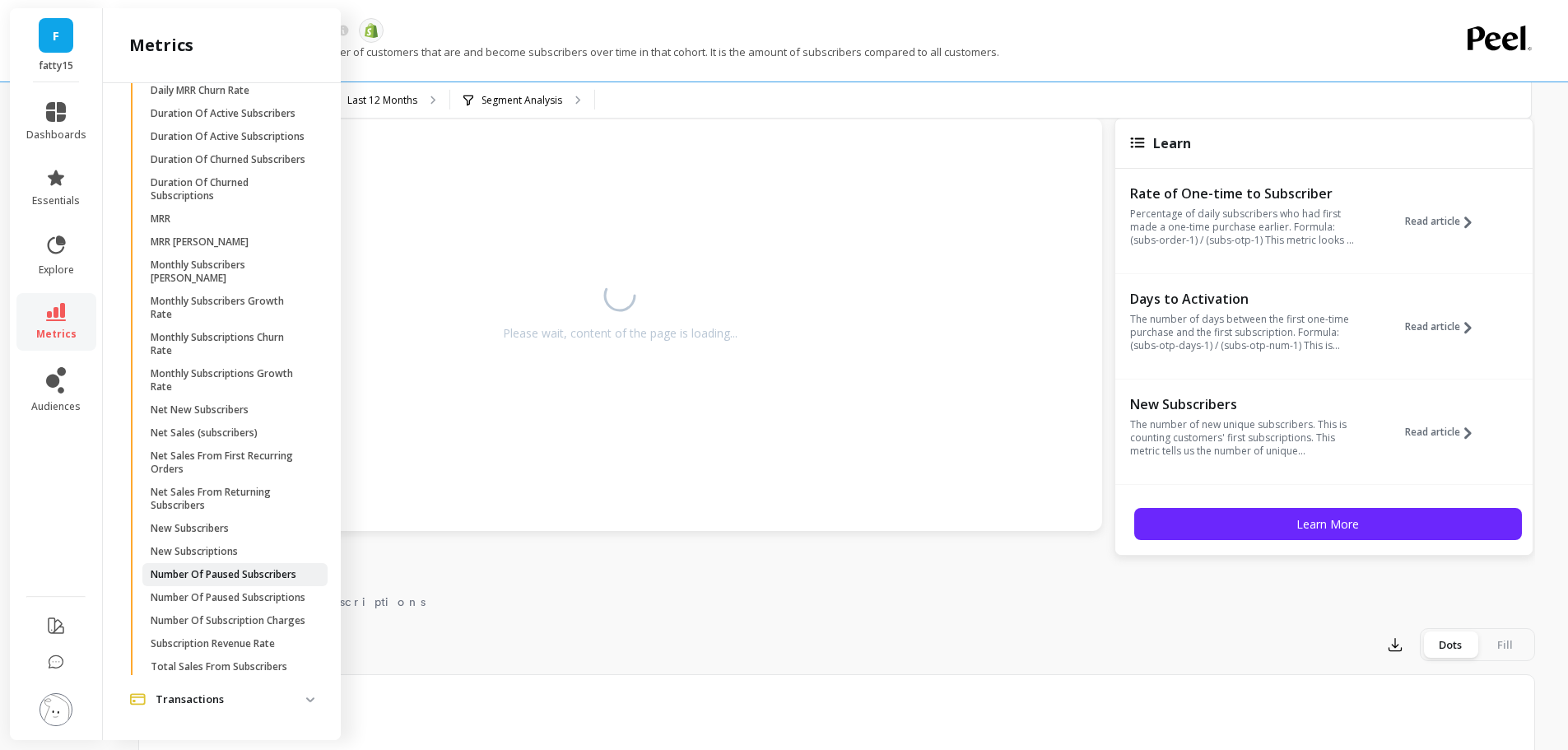
scroll to position [82, 0]
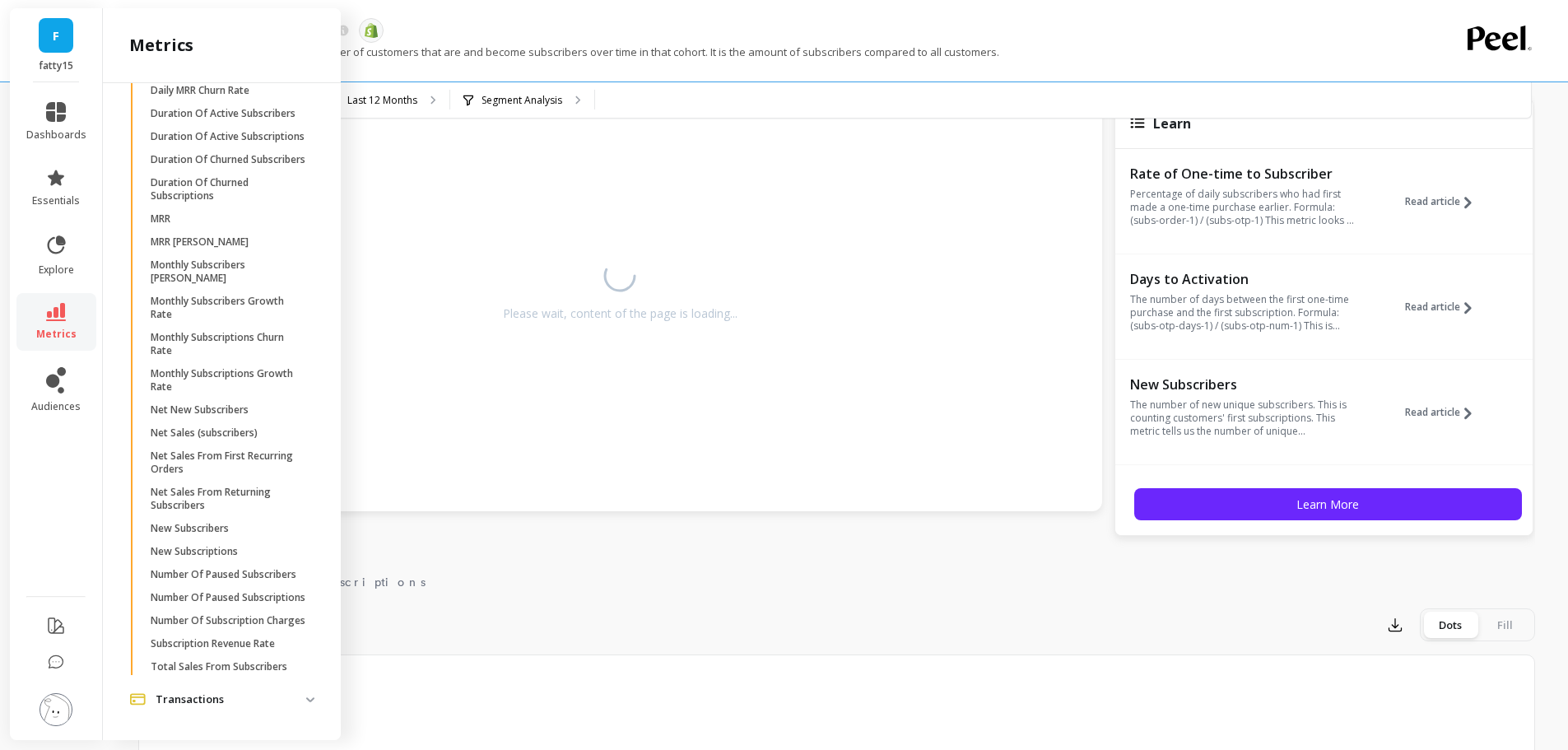
click at [174, 692] on p "Transactions" at bounding box center [230, 700] width 151 height 16
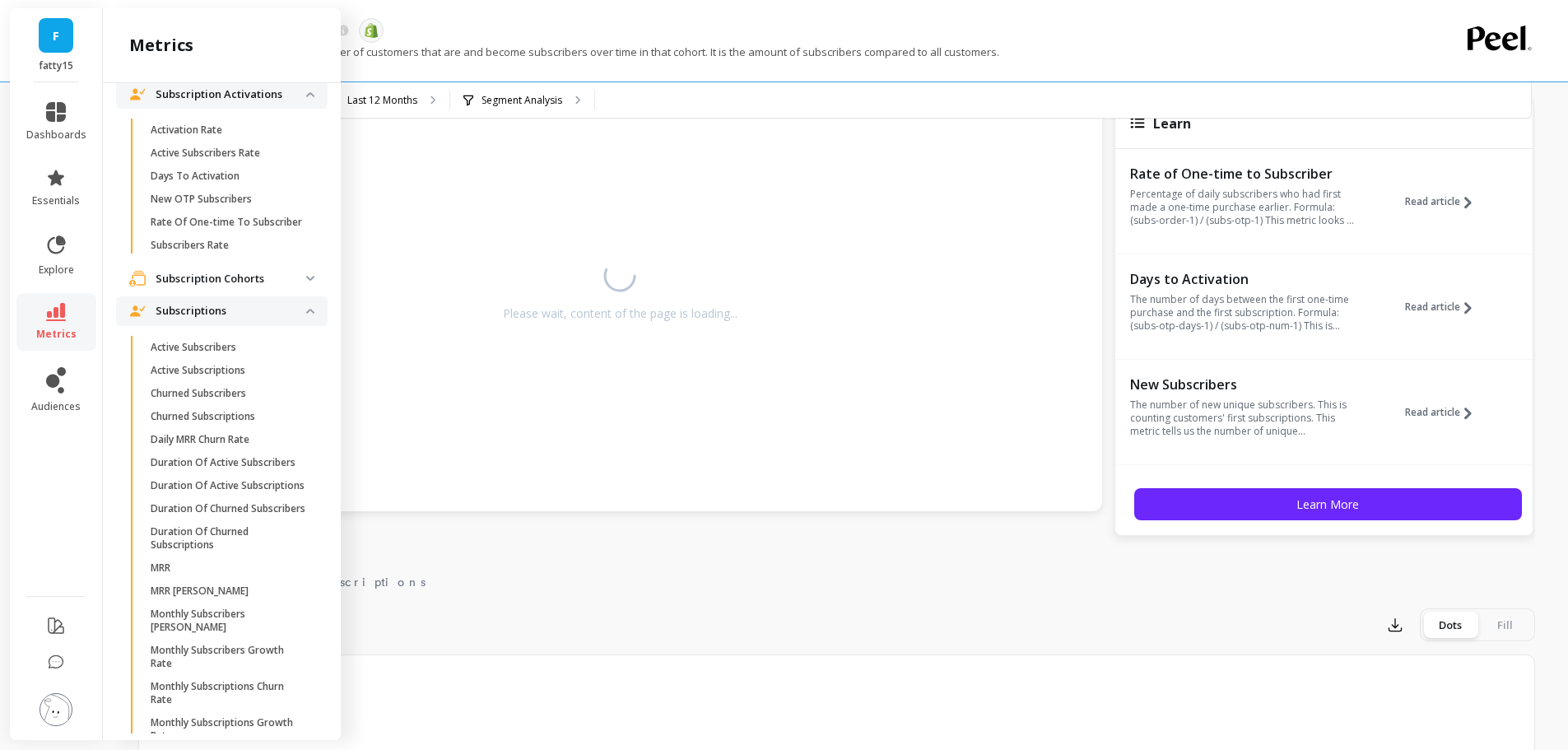
scroll to position [1029, 0]
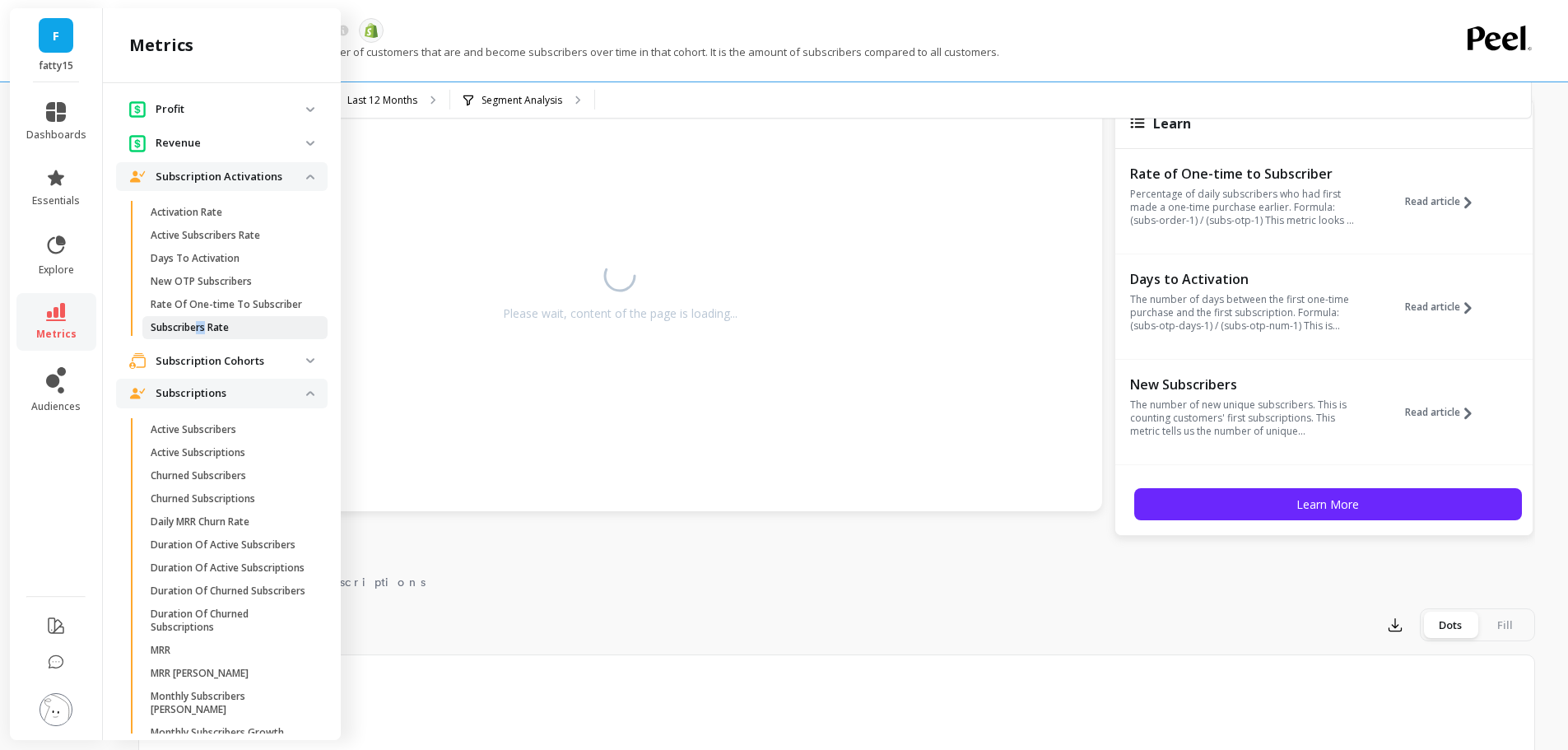
click at [205, 334] on p "Subscribers Rate" at bounding box center [190, 327] width 79 height 13
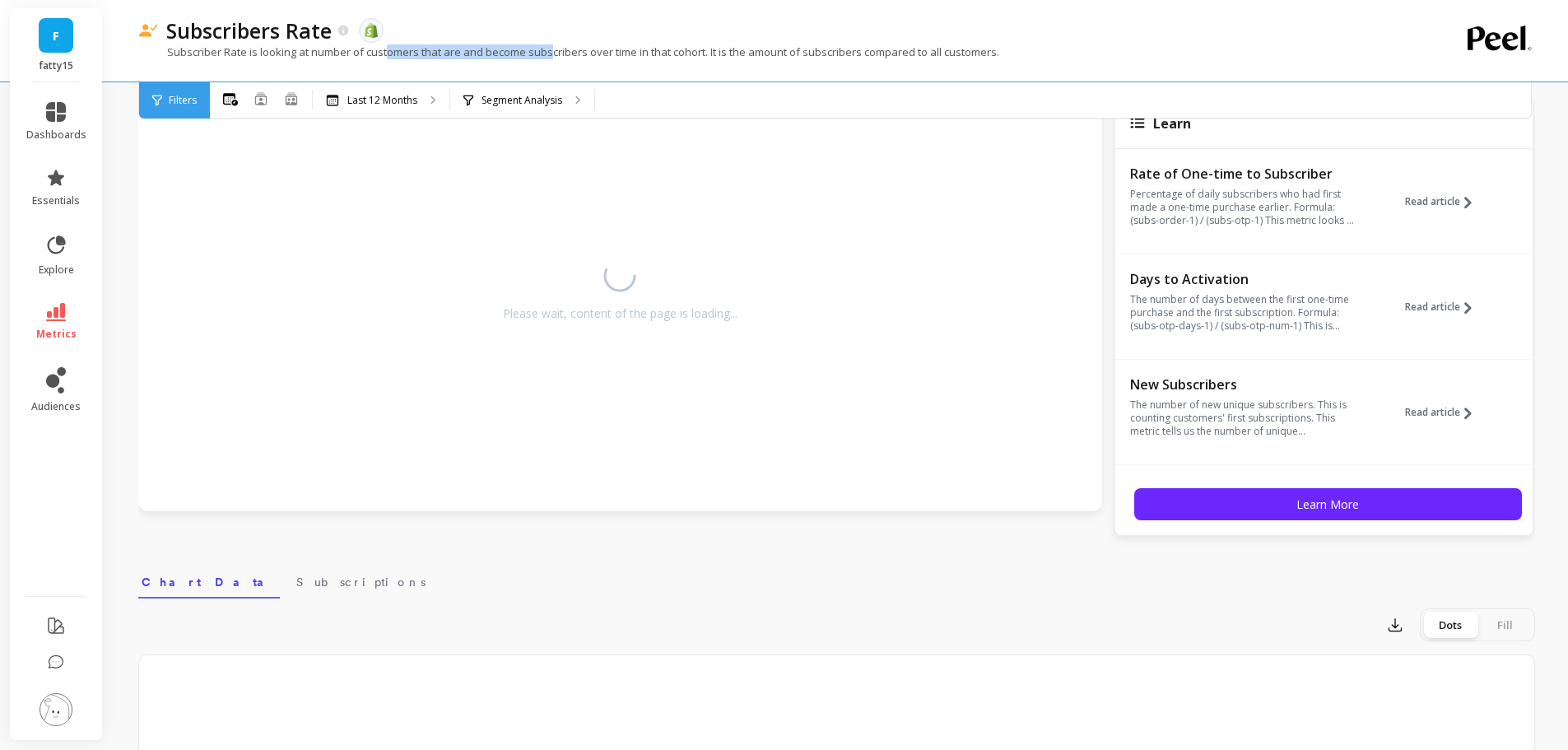
drag, startPoint x: 388, startPoint y: 51, endPoint x: 549, endPoint y: 66, distance: 161.7
click at [549, 66] on div "Subscriber Rate is looking at number of customers that are and become subscribe…" at bounding box center [768, 60] width 1261 height 31
drag, startPoint x: 557, startPoint y: 54, endPoint x: 745, endPoint y: 69, distance: 188.6
click at [745, 69] on div "Subscriber Rate is looking at number of customers that are and become subscribe…" at bounding box center [768, 60] width 1261 height 31
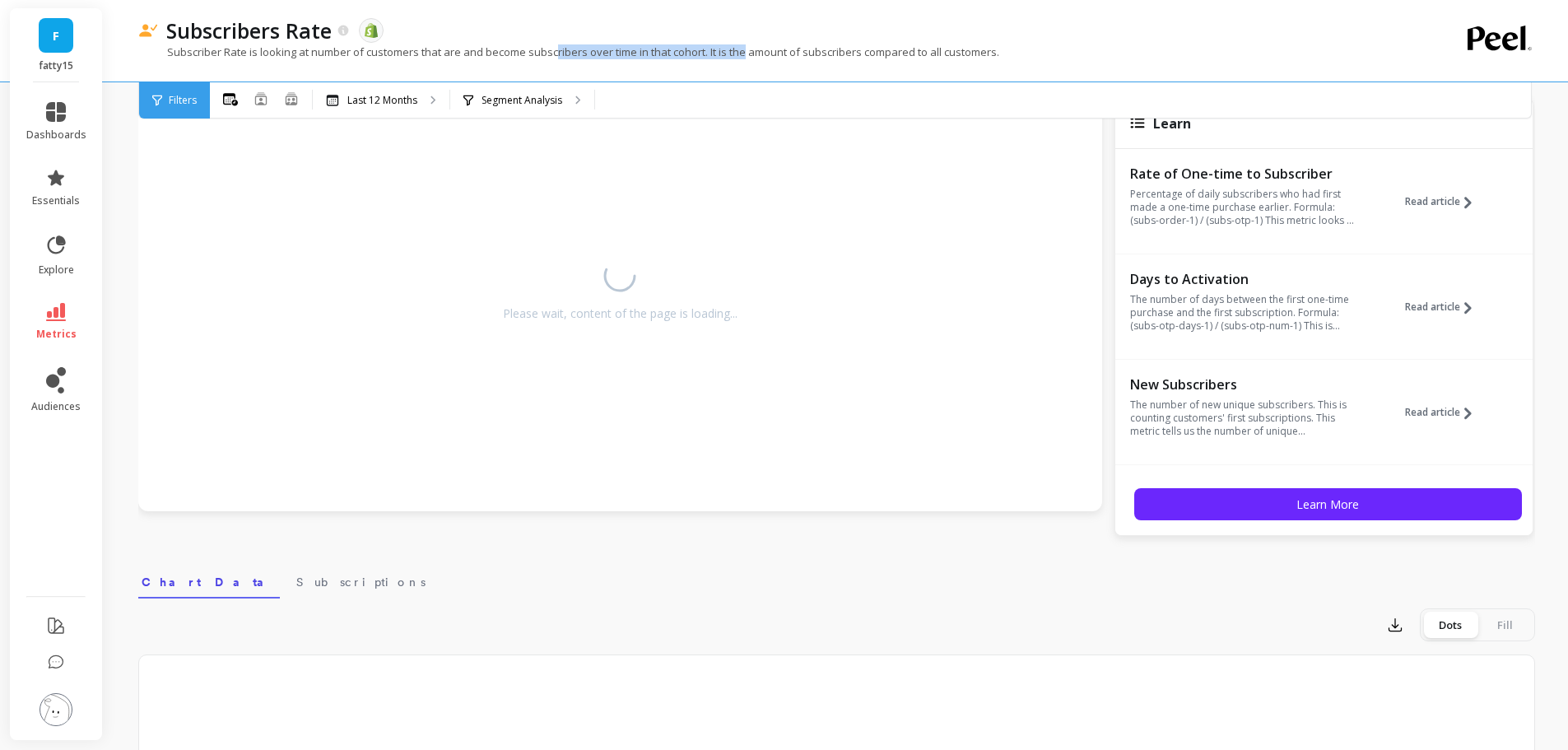
click at [745, 69] on div "Subscriber Rate is looking at number of customers that are and become subscribe…" at bounding box center [768, 60] width 1261 height 31
drag, startPoint x: 747, startPoint y: 69, endPoint x: 762, endPoint y: 57, distance: 19.2
click at [762, 57] on div "Subscriber Rate is looking at number of customers that are and become subscribe…" at bounding box center [768, 60] width 1261 height 31
click at [762, 57] on p "Subscriber Rate is looking at number of customers that are and become subscribe…" at bounding box center [568, 52] width 861 height 15
drag, startPoint x: 920, startPoint y: 55, endPoint x: 682, endPoint y: 49, distance: 238.1
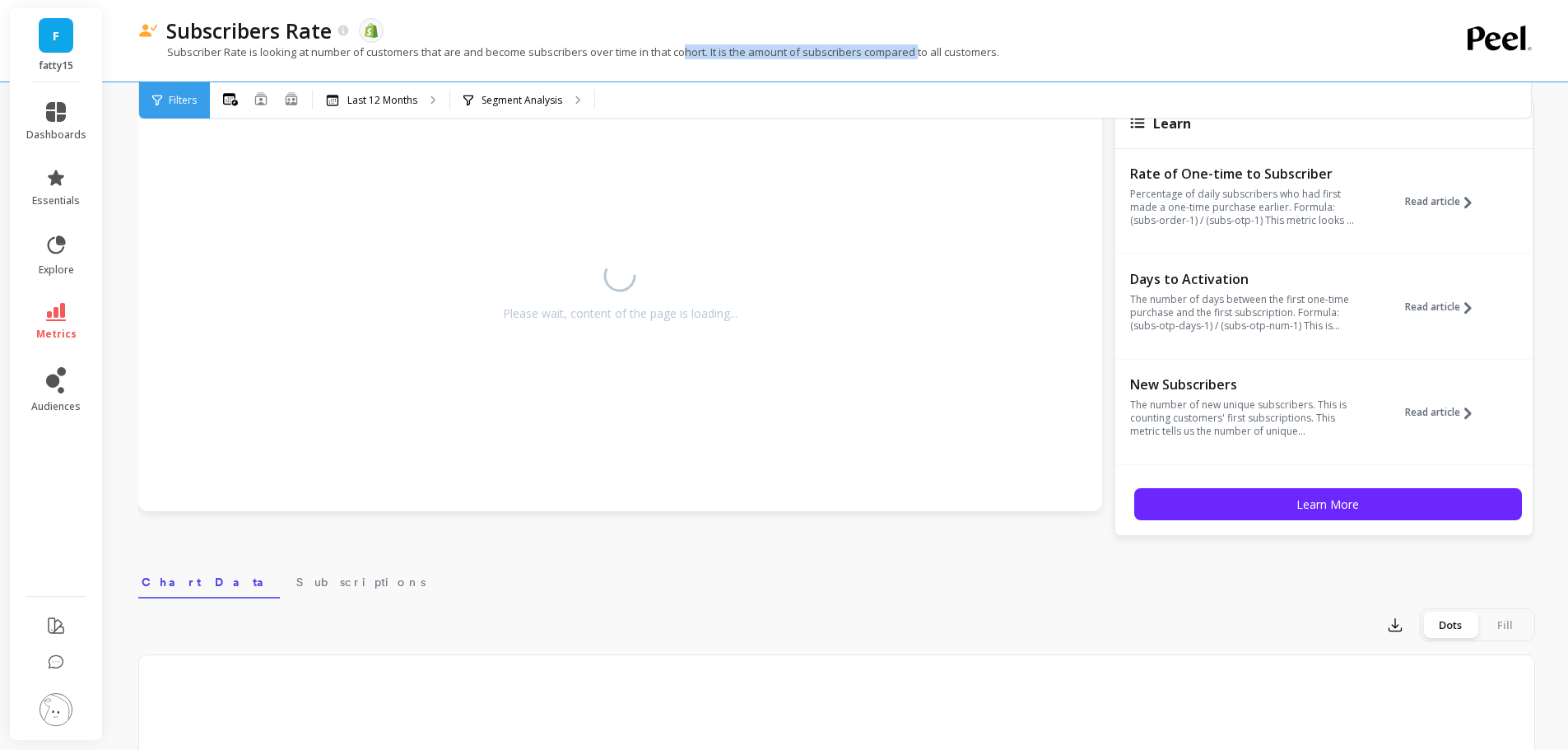
click at [682, 49] on p "Subscriber Rate is looking at number of customers that are and become subscribe…" at bounding box center [568, 52] width 861 height 15
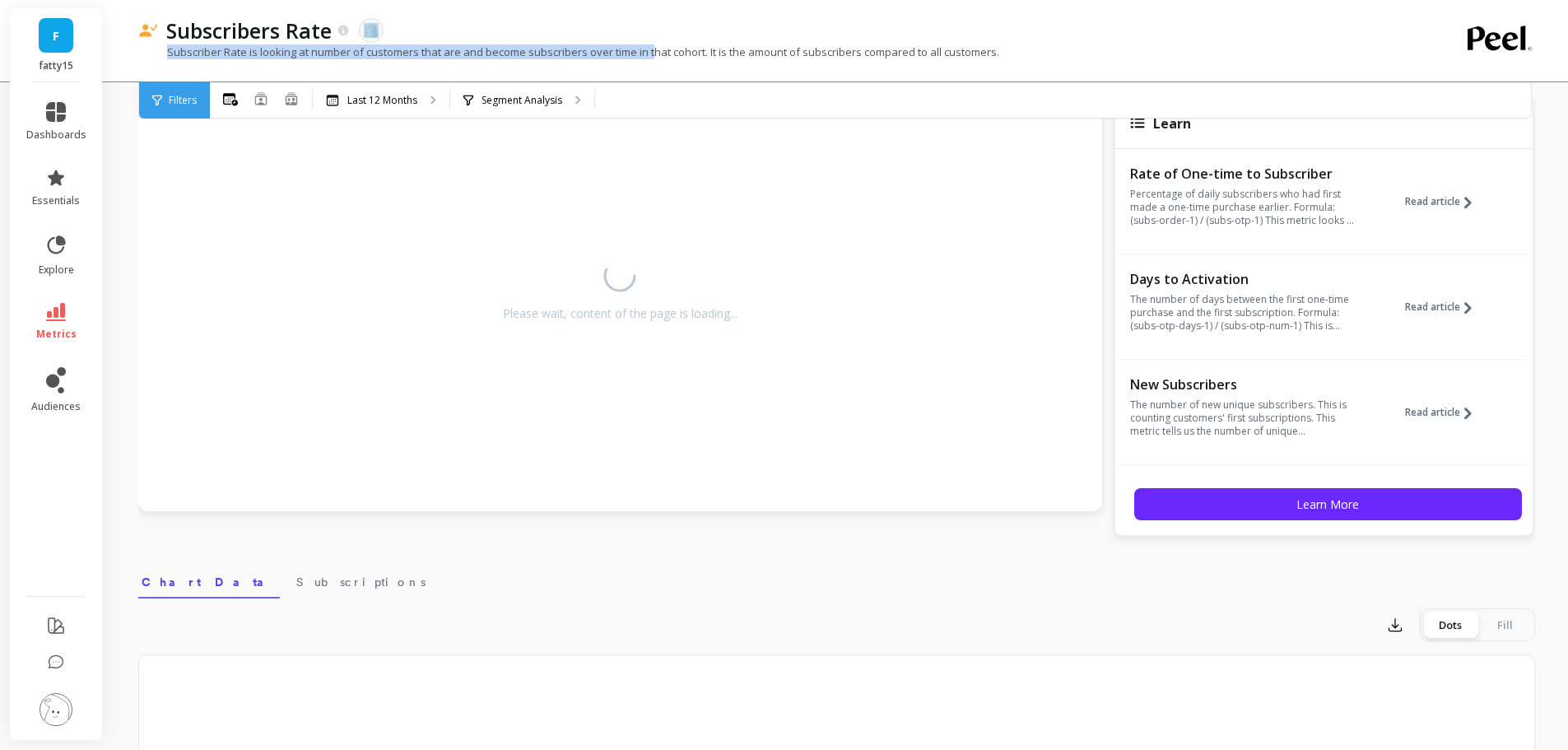
drag, startPoint x: 657, startPoint y: 51, endPoint x: 414, endPoint y: 27, distance: 244.2
click at [414, 27] on div "Subscribers Rate The data you are viewing comes from: Shopify Subscriber Rate i…" at bounding box center [768, 40] width 1261 height 81
click at [412, 26] on div "Subscribers Rate The data you are viewing comes from: Shopify" at bounding box center [779, 30] width 1242 height 28
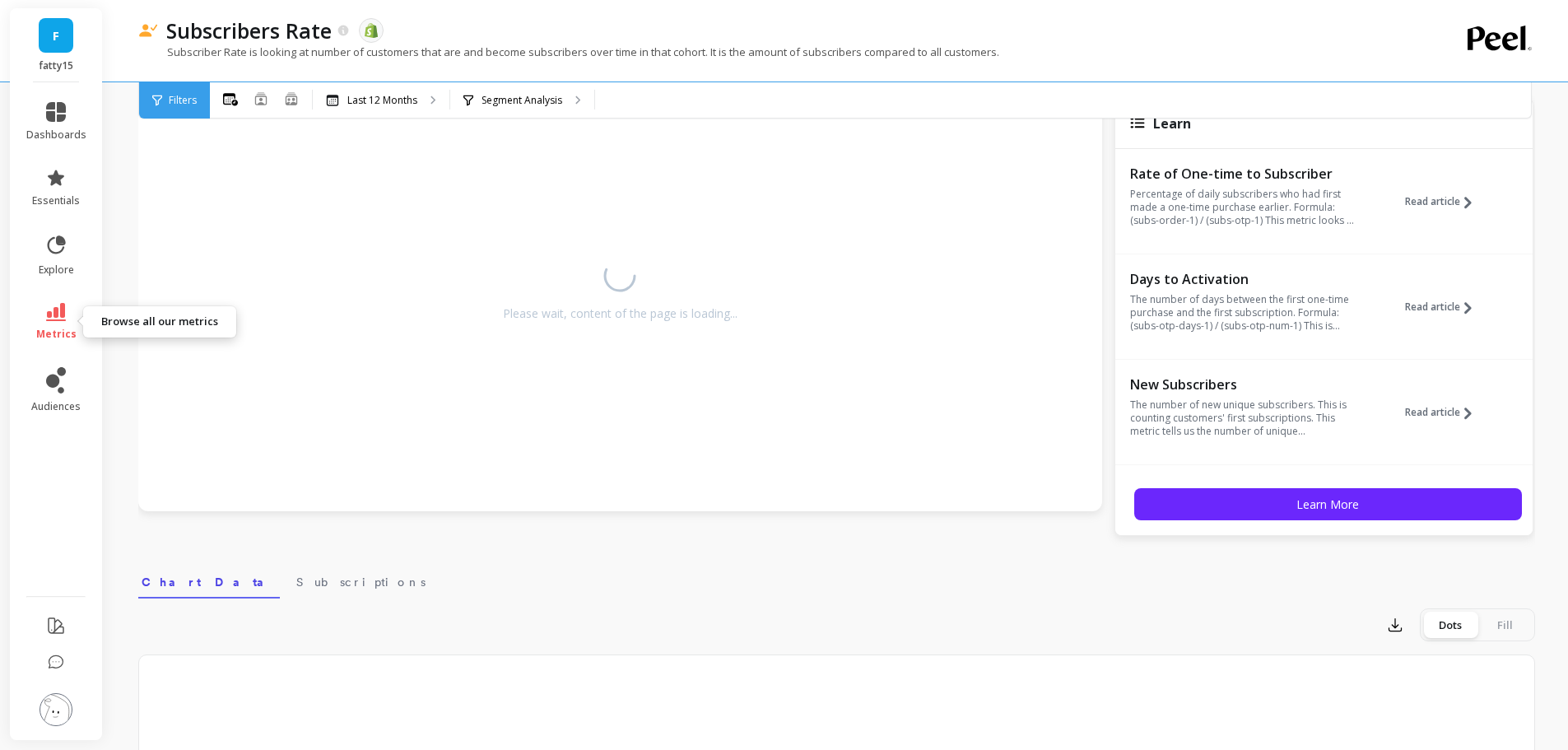
click at [62, 317] on icon at bounding box center [56, 312] width 20 height 18
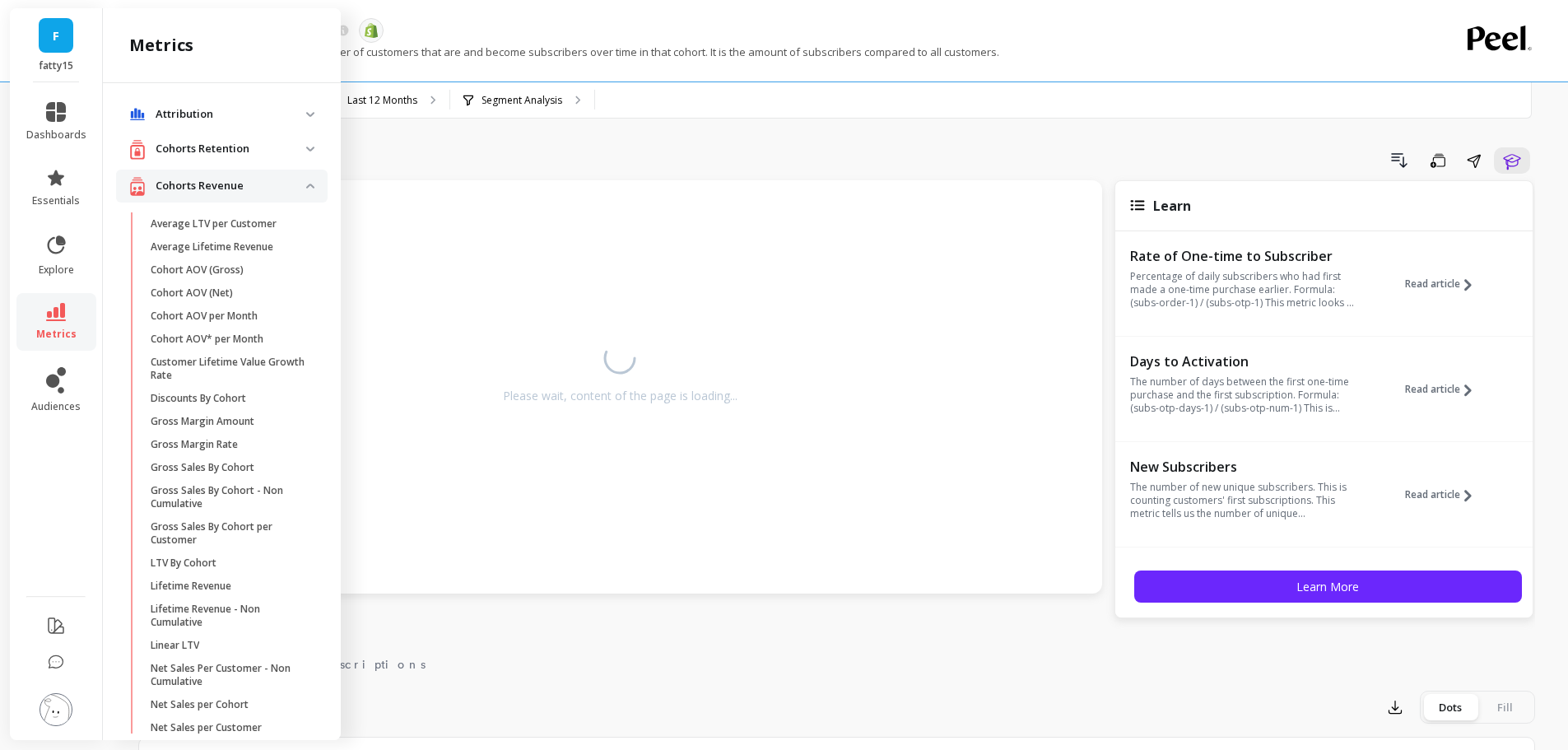
click at [174, 119] on p "Attribution" at bounding box center [230, 114] width 151 height 16
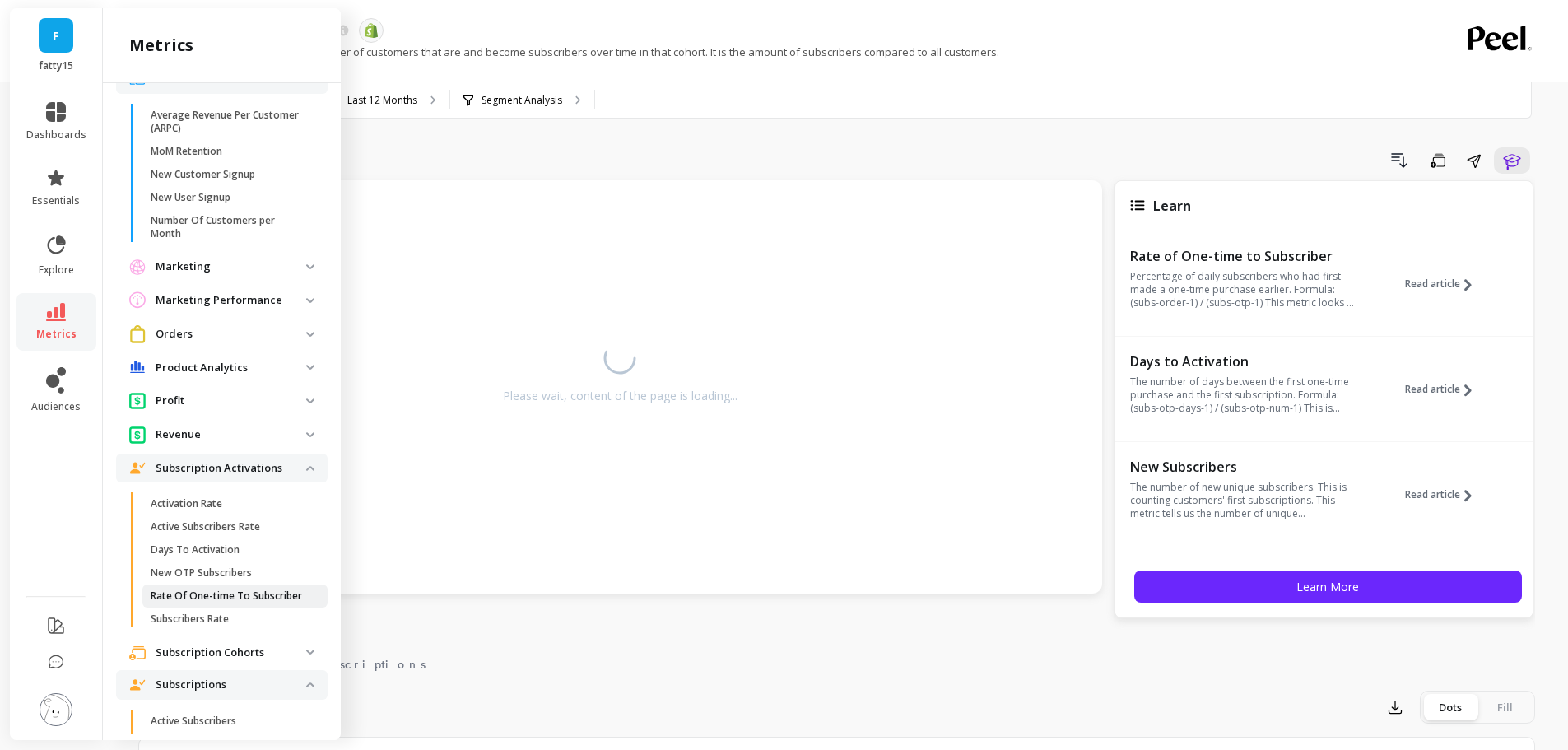
scroll to position [905, 0]
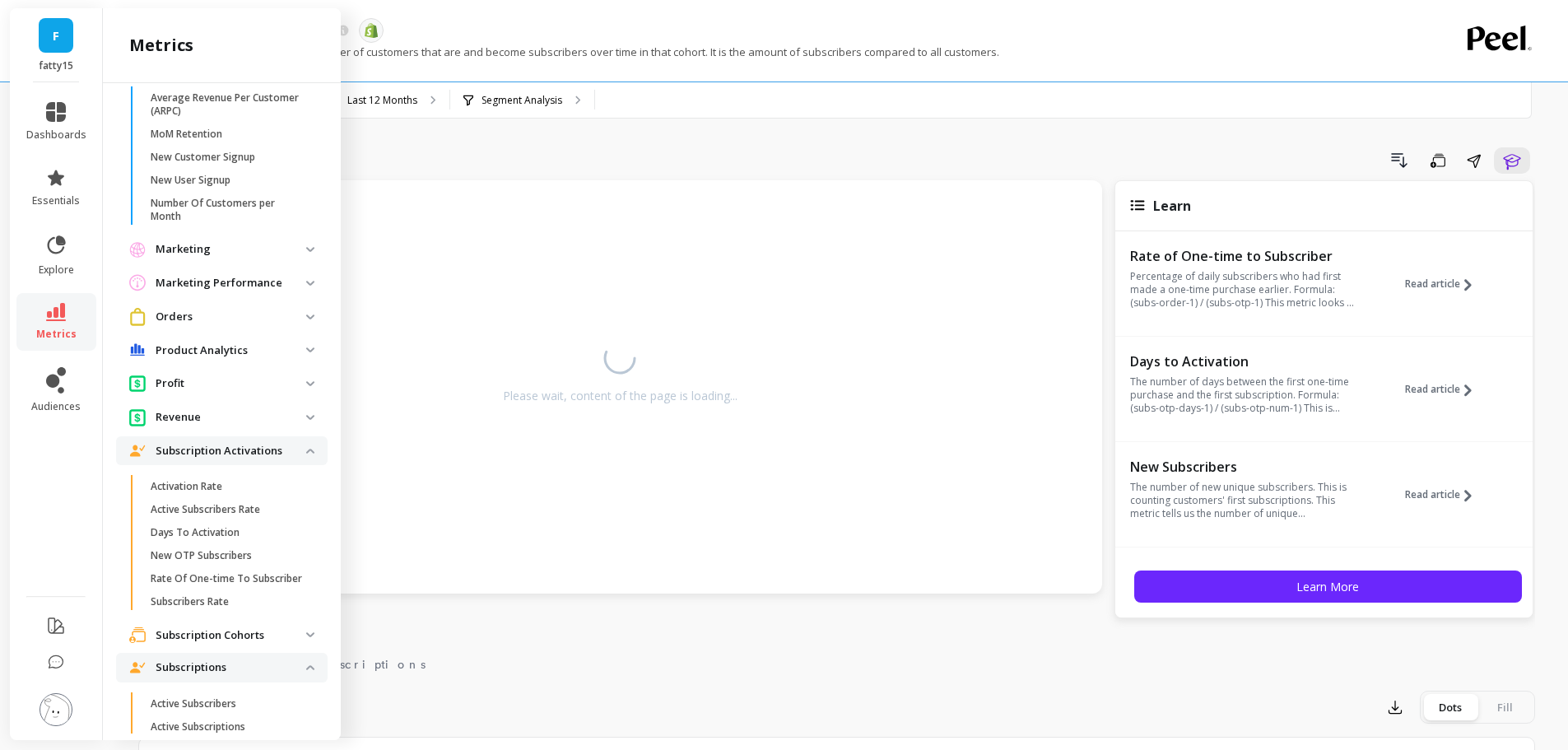
click at [236, 325] on p "Orders" at bounding box center [230, 317] width 151 height 16
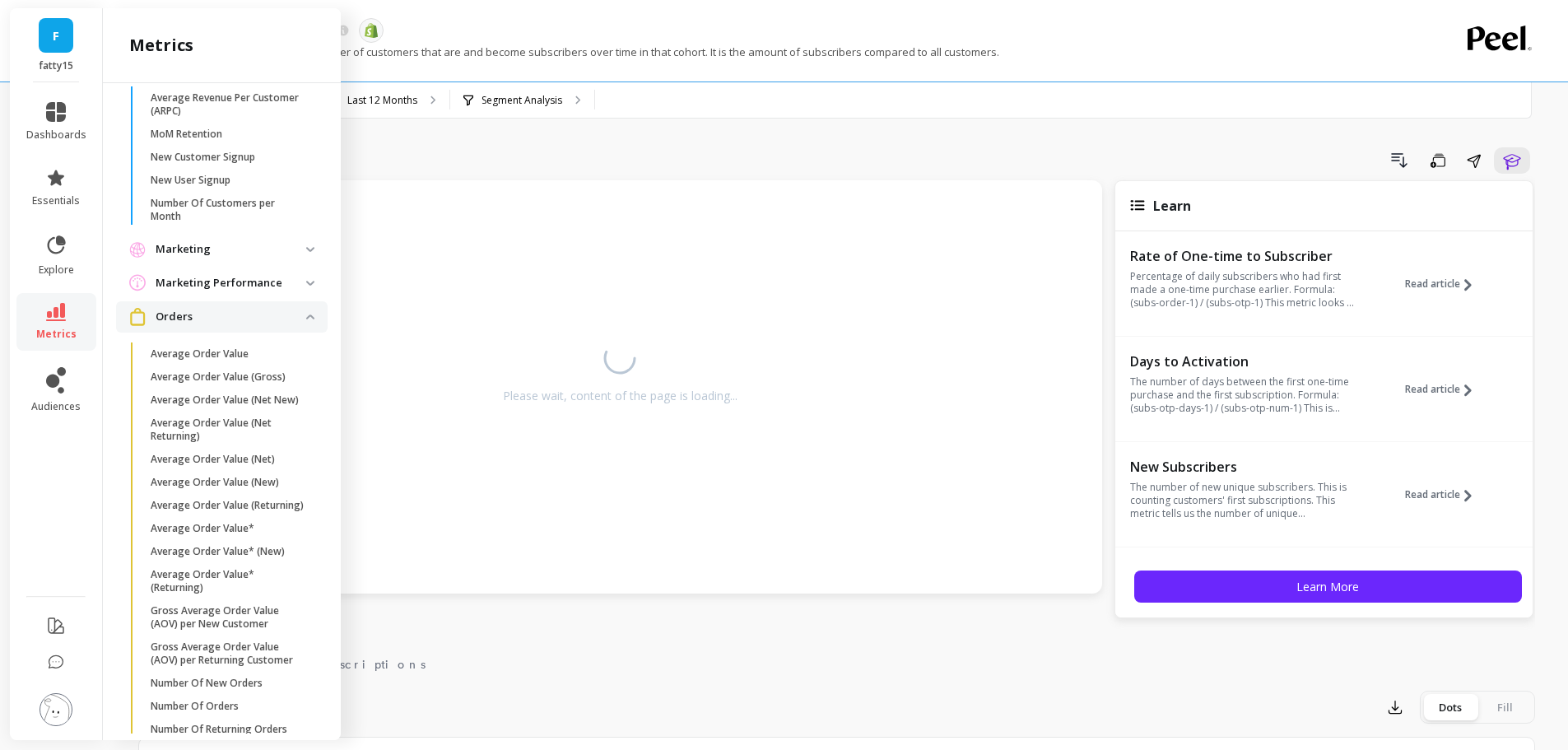
click at [223, 258] on p "Marketing" at bounding box center [230, 249] width 151 height 16
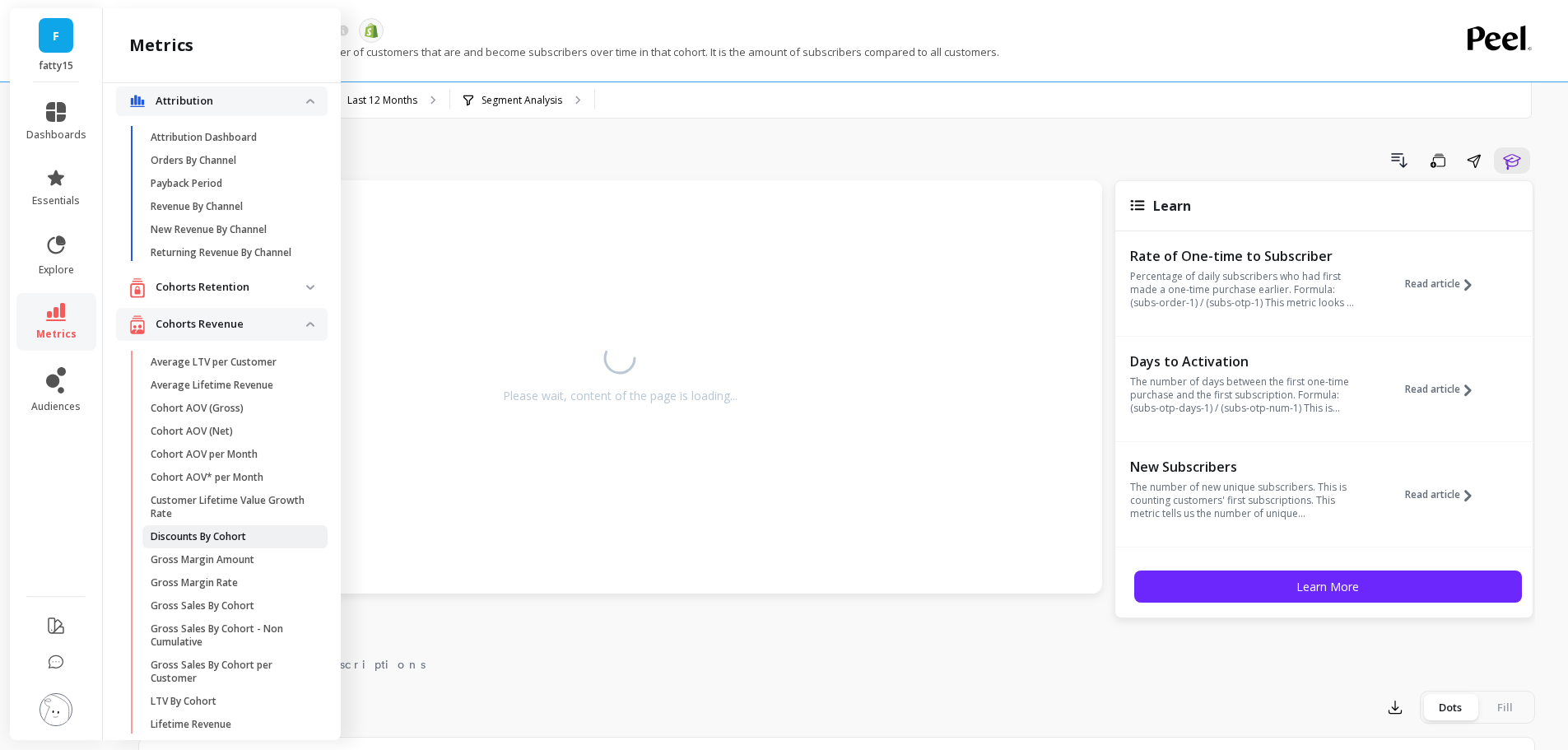
scroll to position [0, 0]
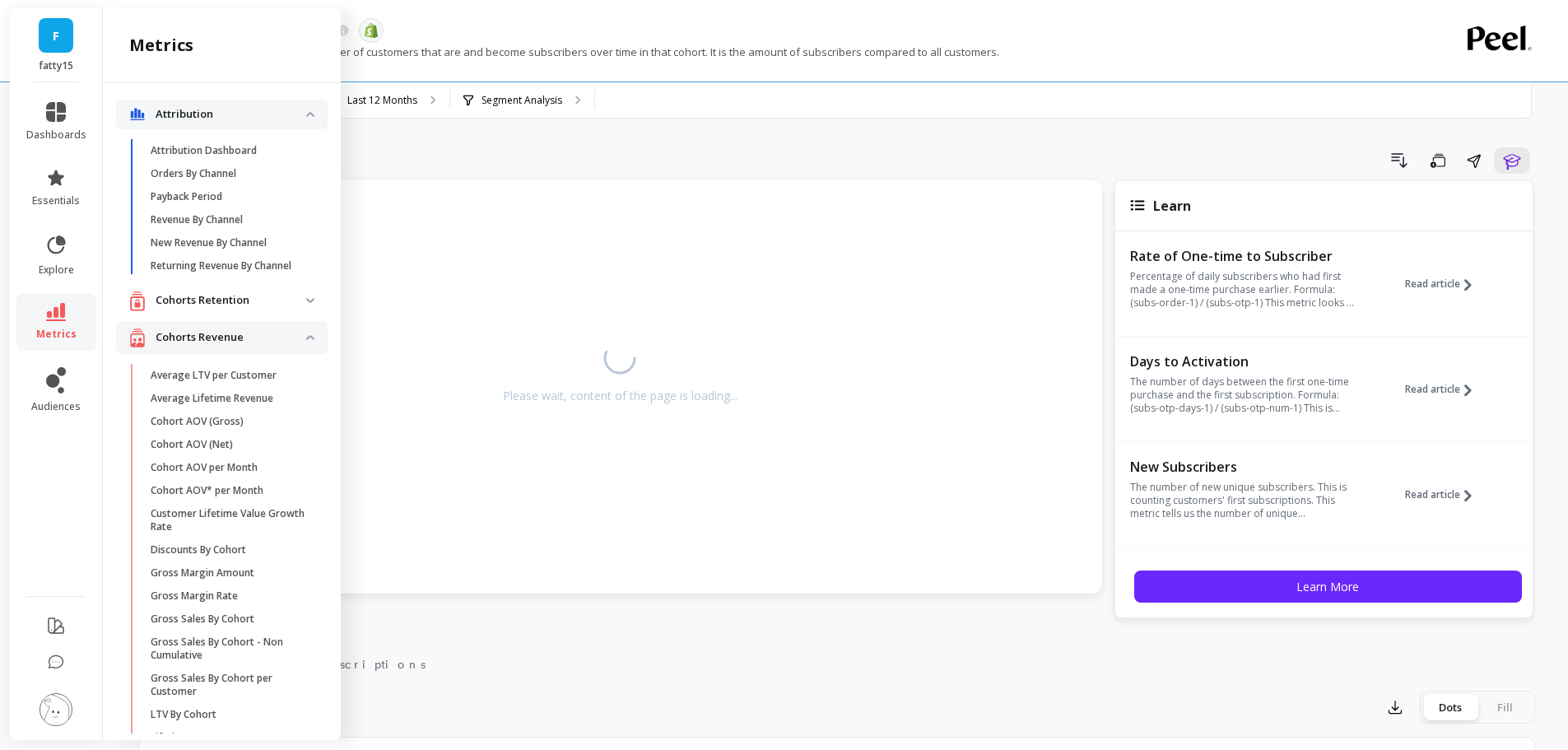
click at [194, 309] on p "Cohorts Retention" at bounding box center [230, 301] width 151 height 16
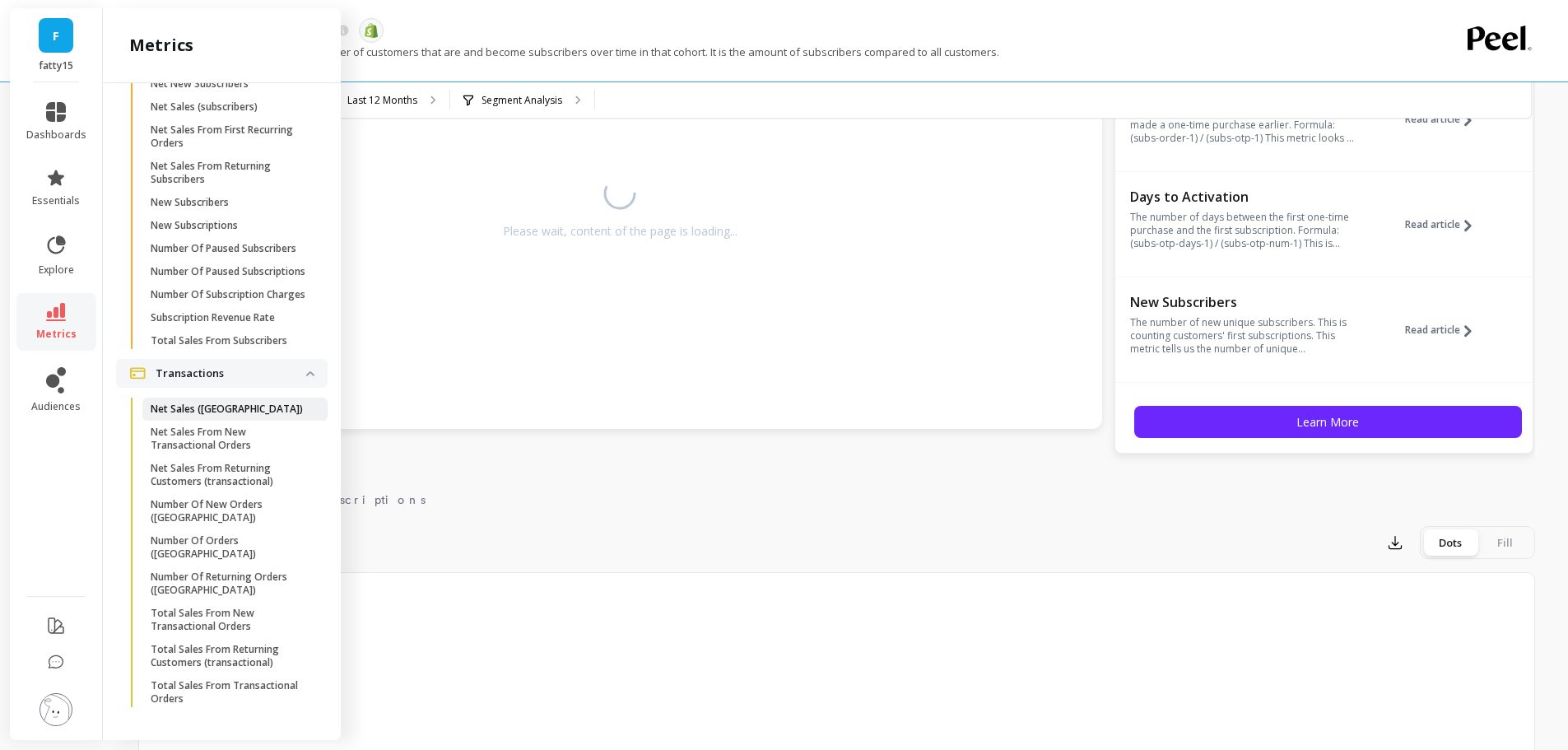
scroll to position [3238, 0]
click at [52, 183] on icon at bounding box center [56, 177] width 16 height 16
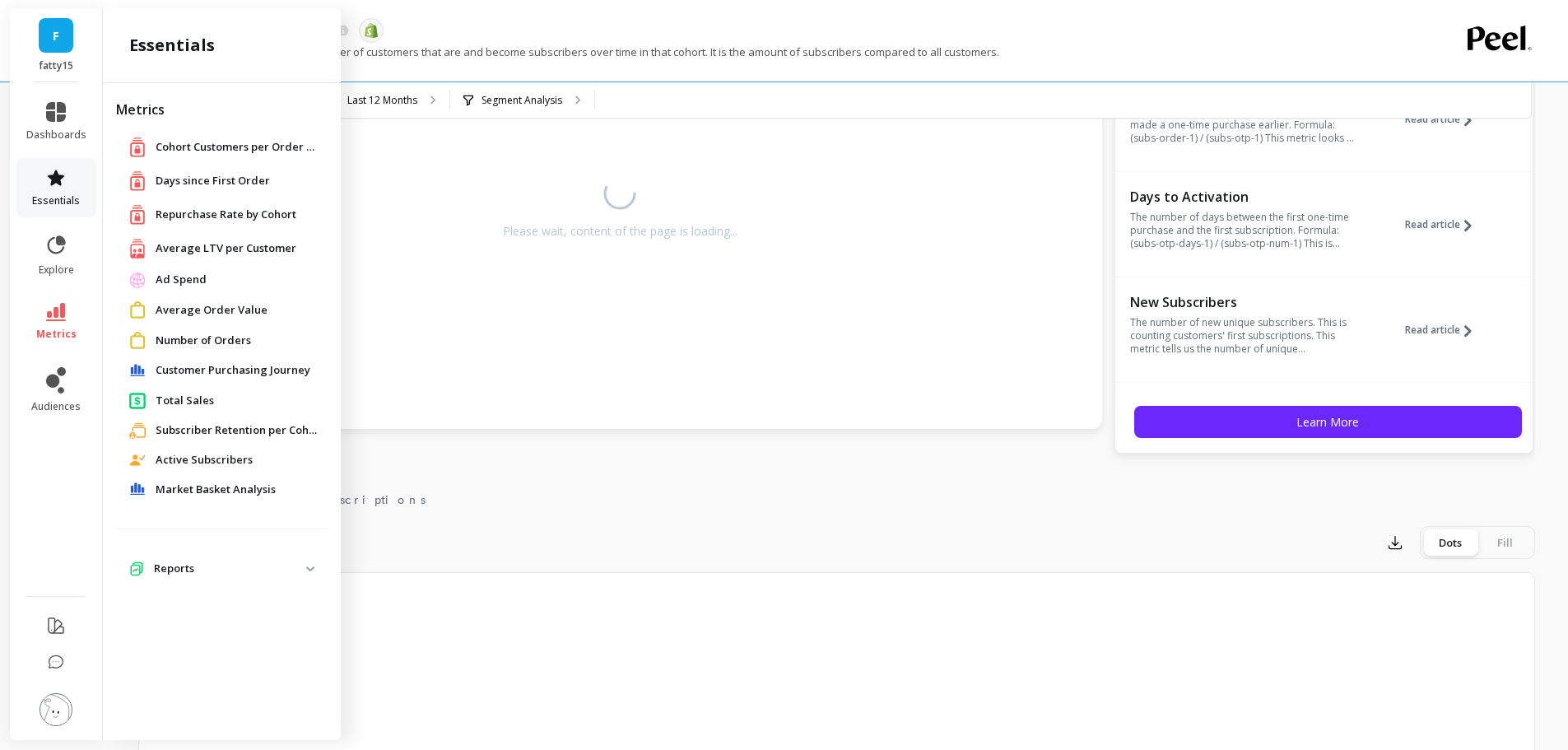
scroll to position [0, 0]
click at [228, 570] on p "Reports" at bounding box center [230, 569] width 153 height 16
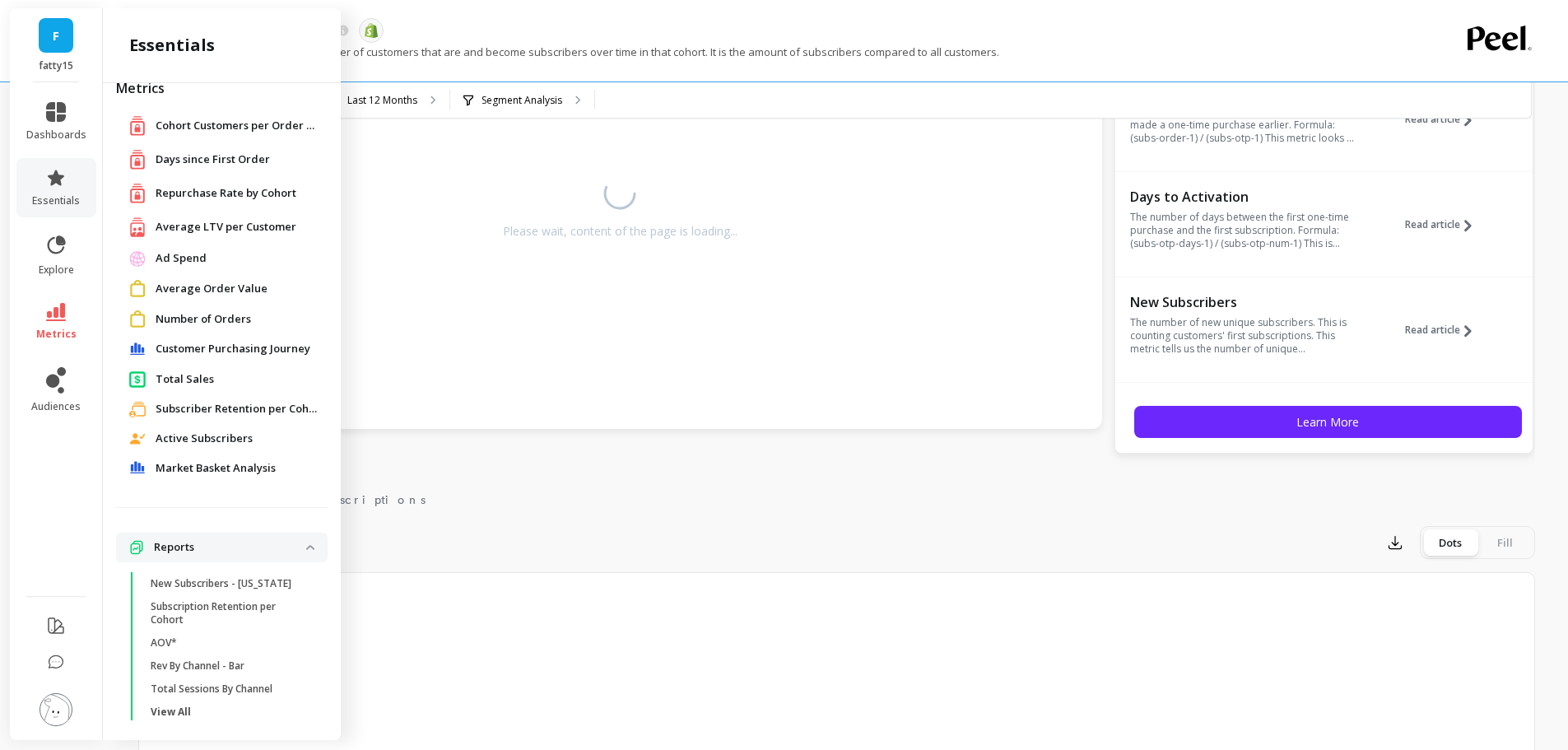
scroll to position [34, 0]
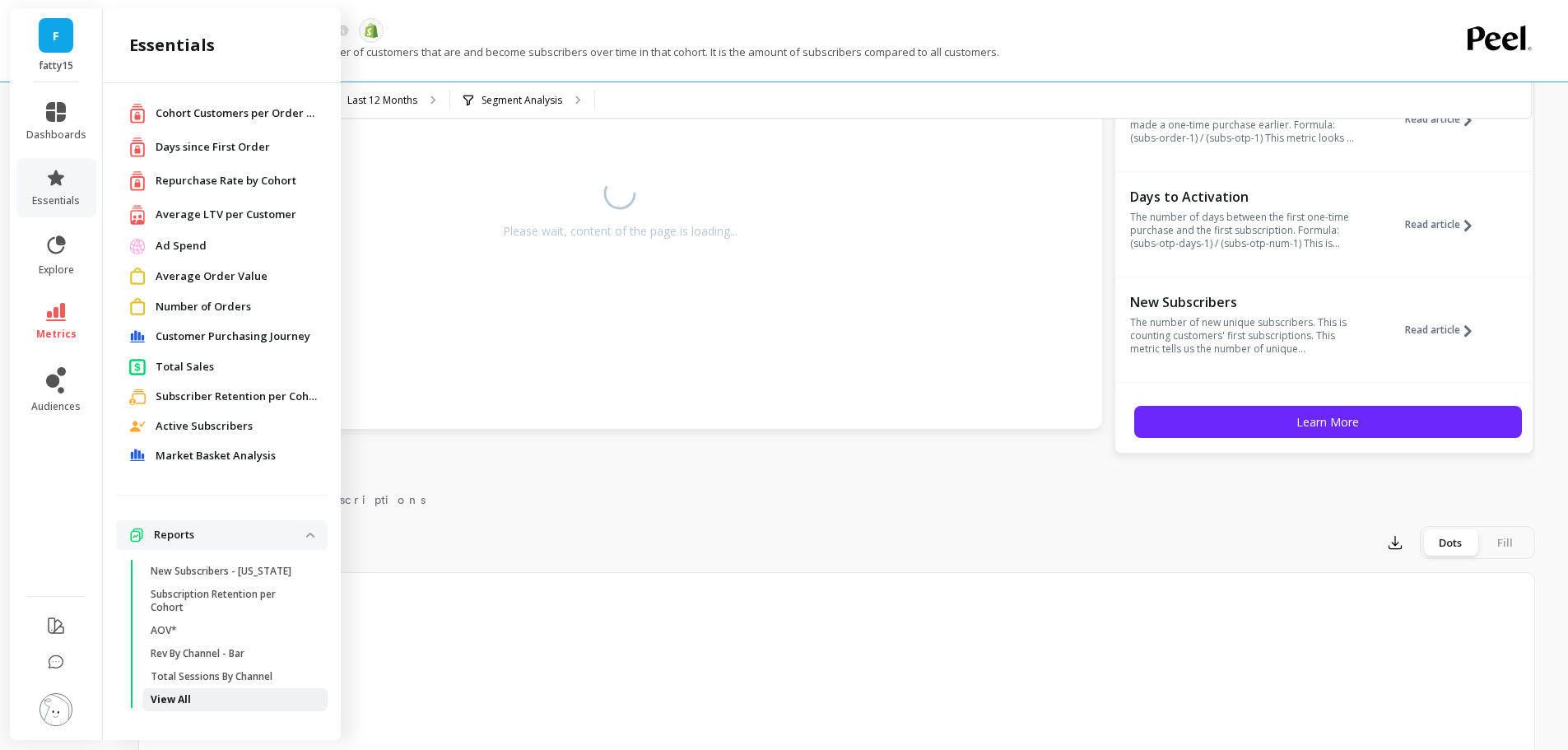
click at [269, 696] on span "View All" at bounding box center [229, 700] width 157 height 13
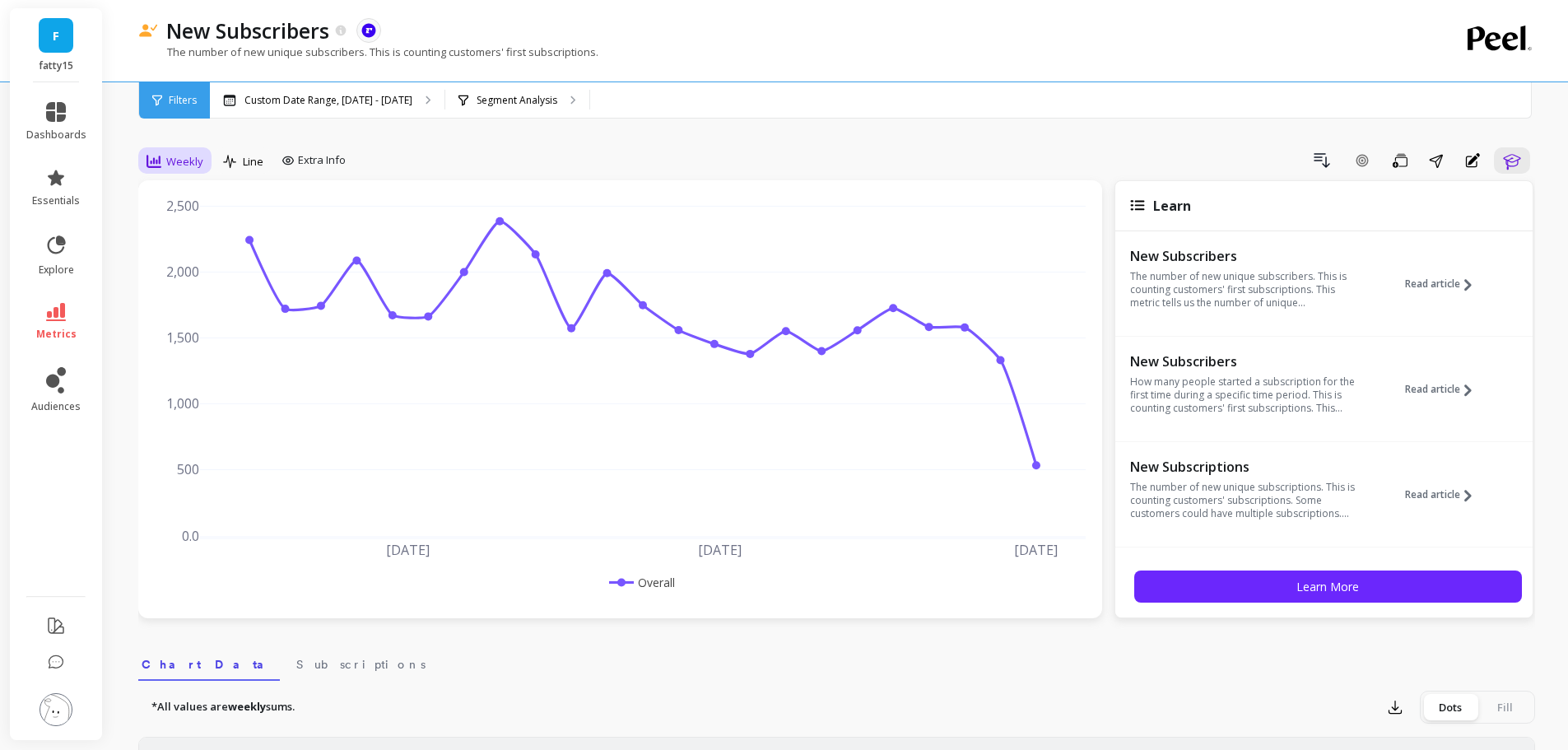
click at [171, 167] on span "Weekly" at bounding box center [184, 162] width 37 height 16
click at [190, 296] on div "Monthly" at bounding box center [199, 292] width 94 height 16
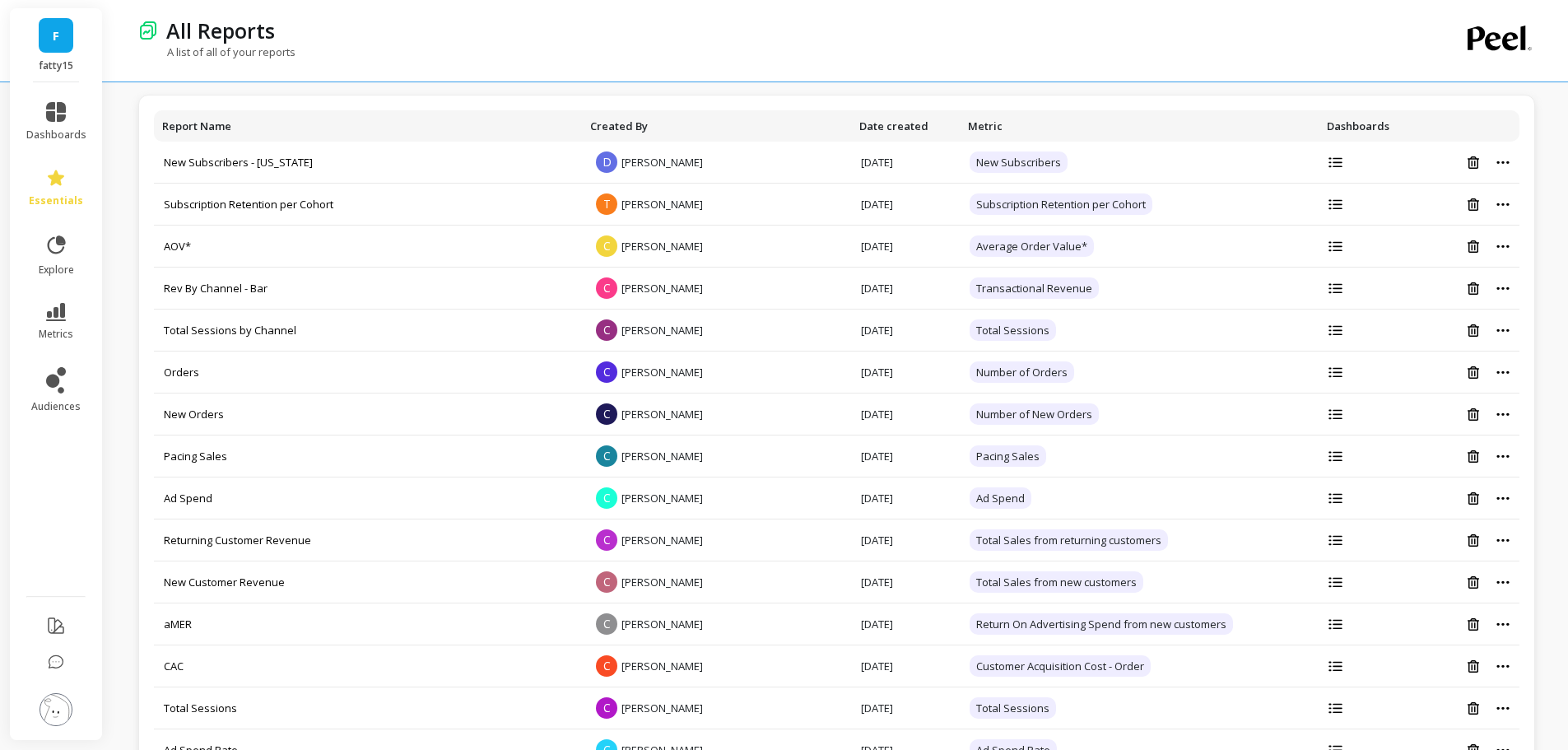
click at [59, 52] on link "F" at bounding box center [56, 36] width 35 height 35
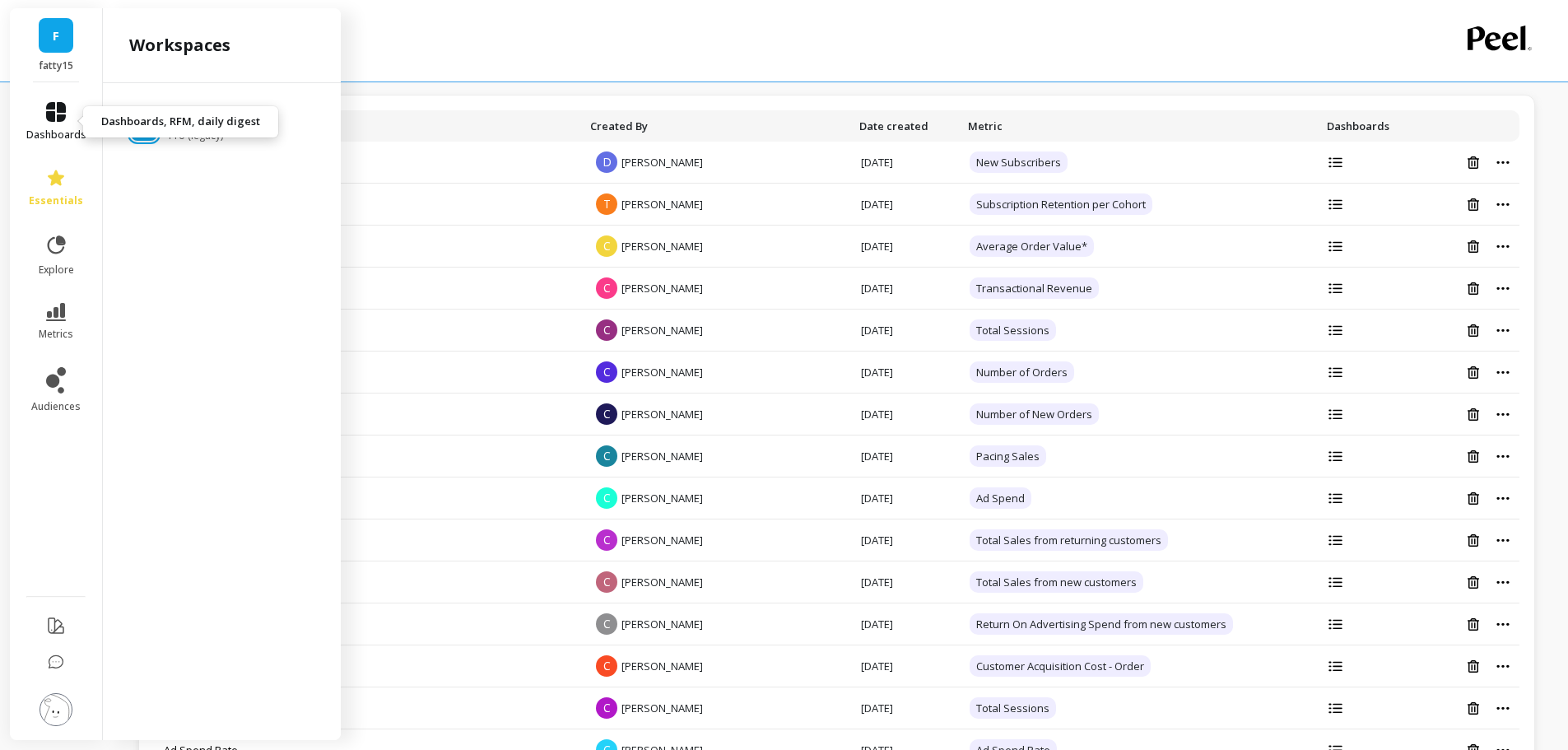
click at [70, 119] on link "dashboards" at bounding box center [57, 121] width 60 height 39
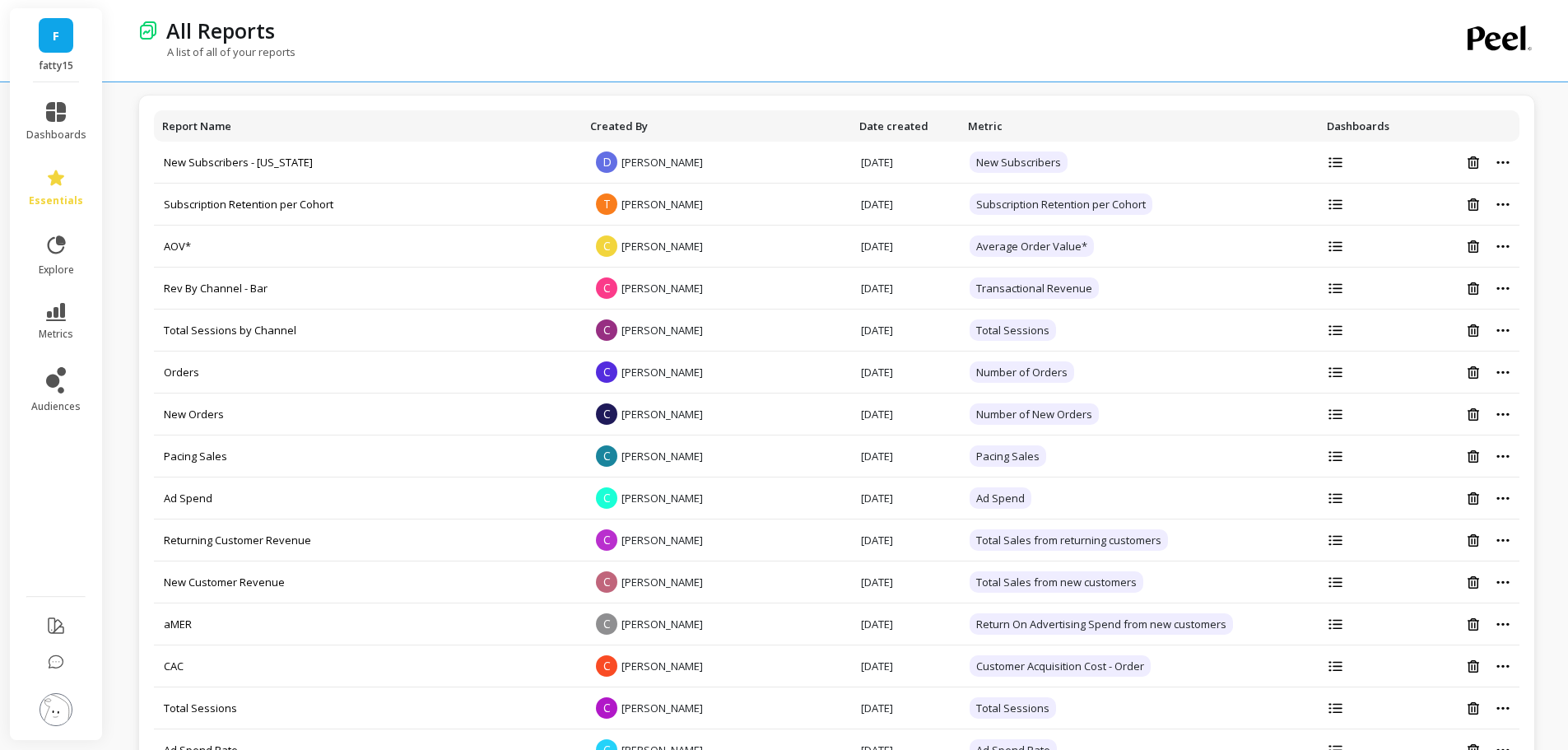
click at [514, 29] on div "All Reports" at bounding box center [779, 30] width 1242 height 28
click at [74, 112] on link "dashboards" at bounding box center [57, 121] width 60 height 39
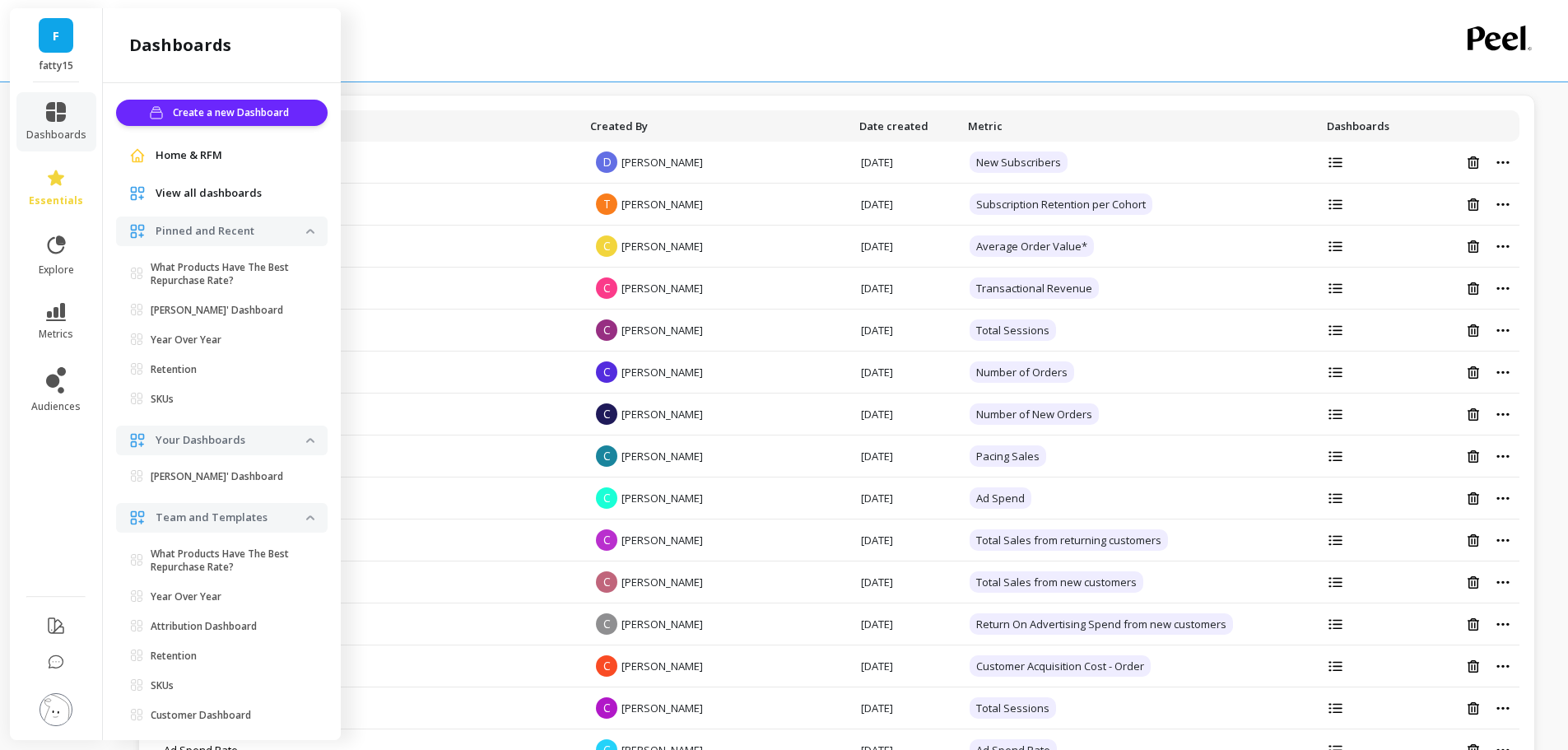
click at [176, 154] on span "Home & RFM" at bounding box center [188, 155] width 67 height 16
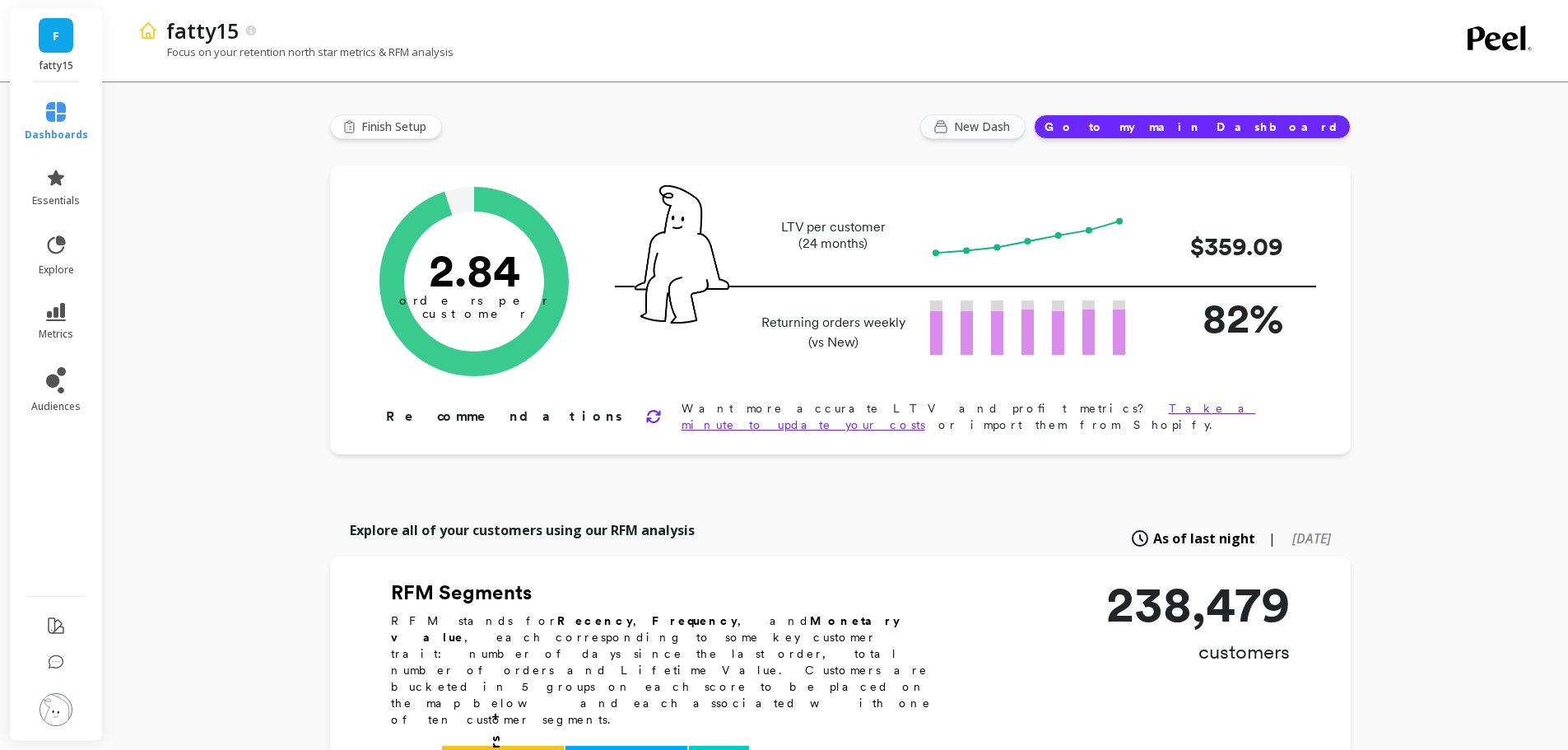
click at [1026, 122] on button "New Dash" at bounding box center [972, 126] width 105 height 25
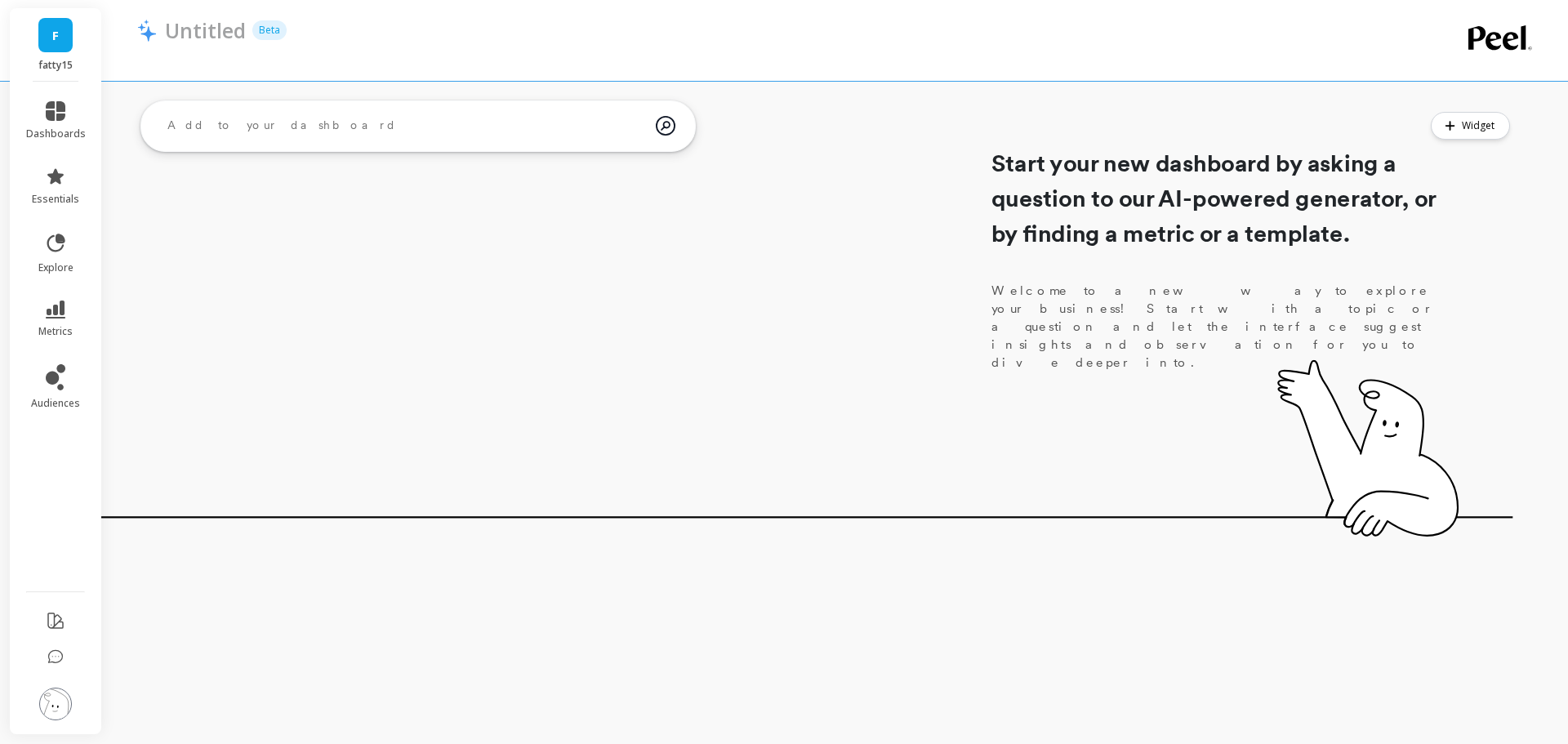
click at [325, 117] on textarea at bounding box center [404, 125] width 501 height 44
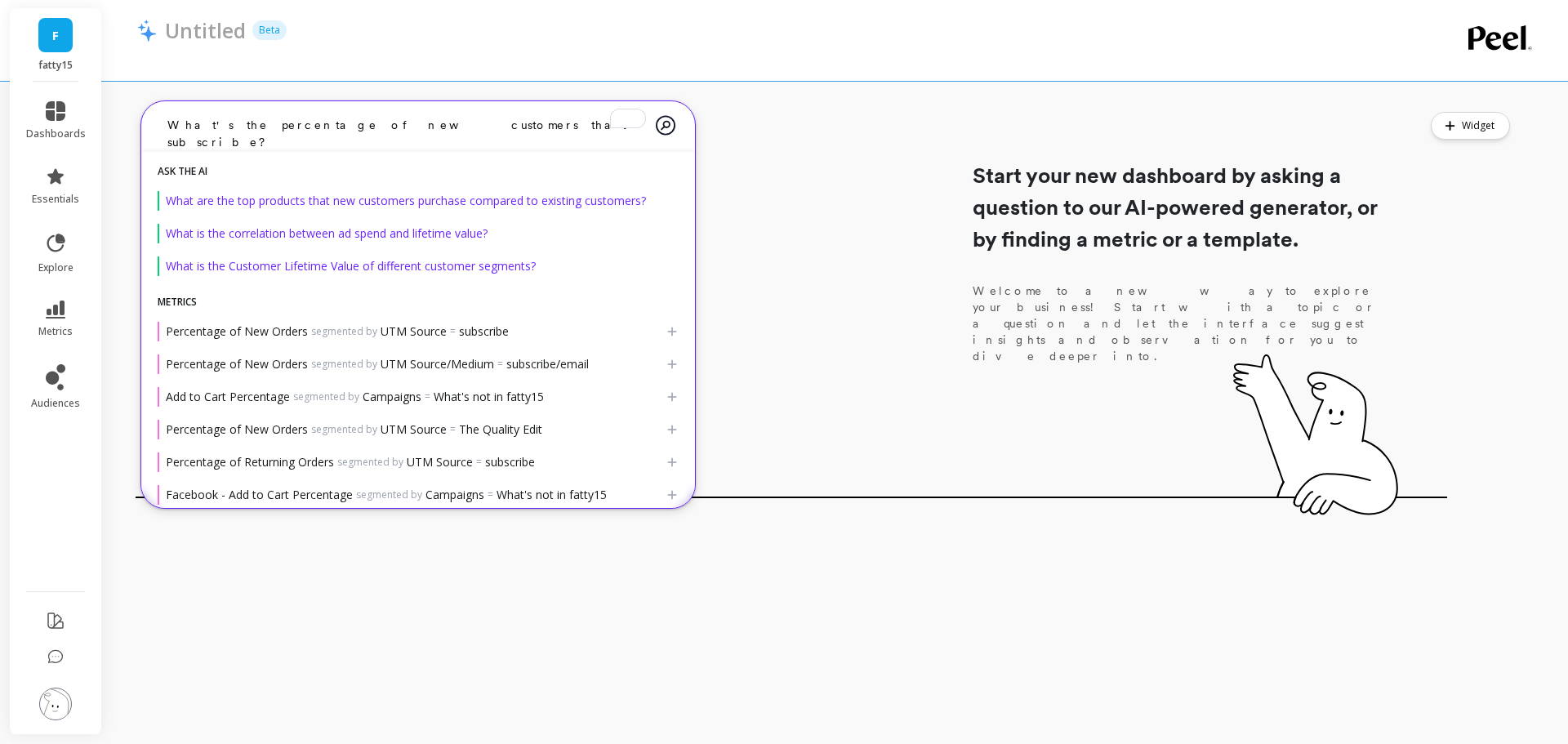
type textarea "What's the percentage of new customers that subscribe?"
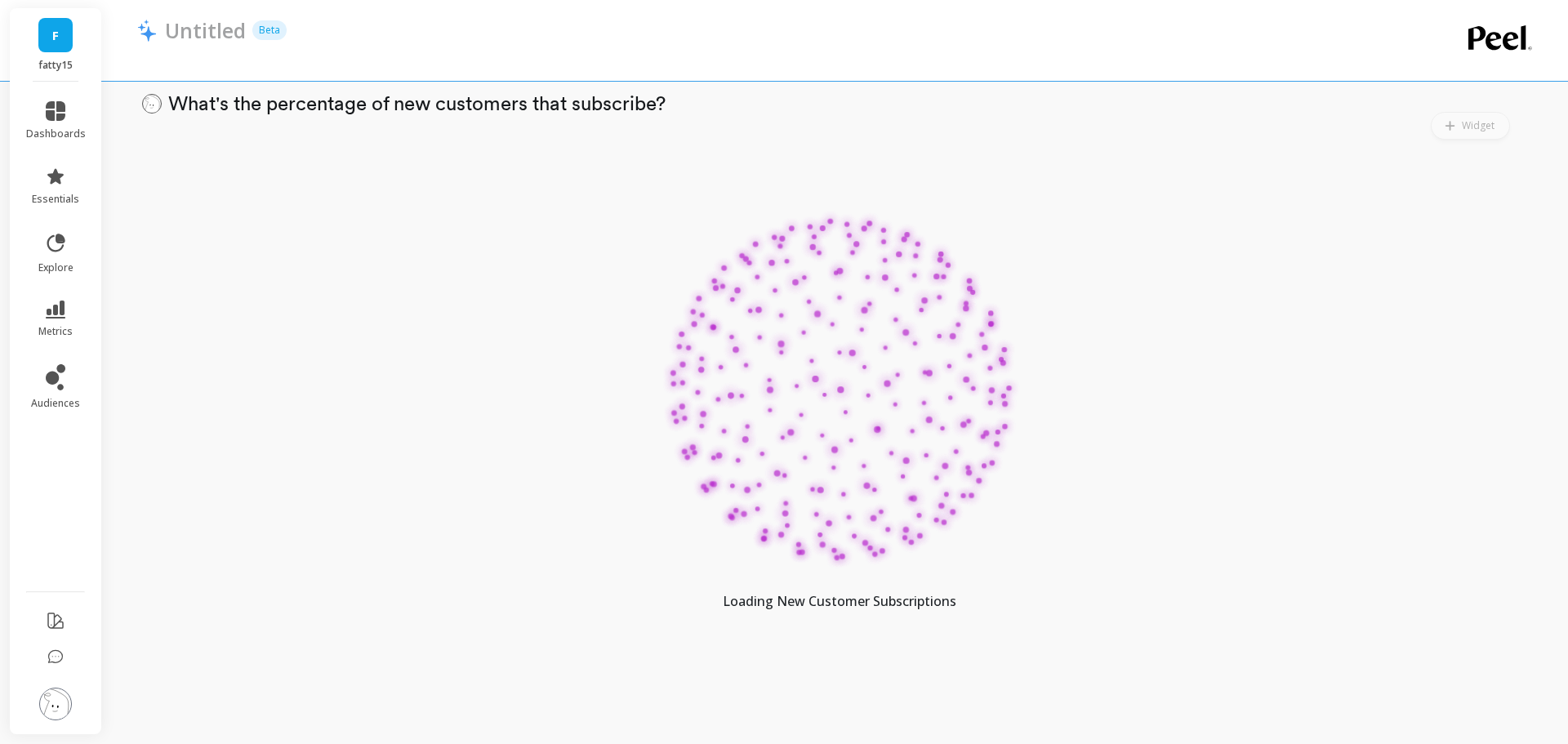
click at [842, 453] on div at bounding box center [839, 389] width 326 height 326
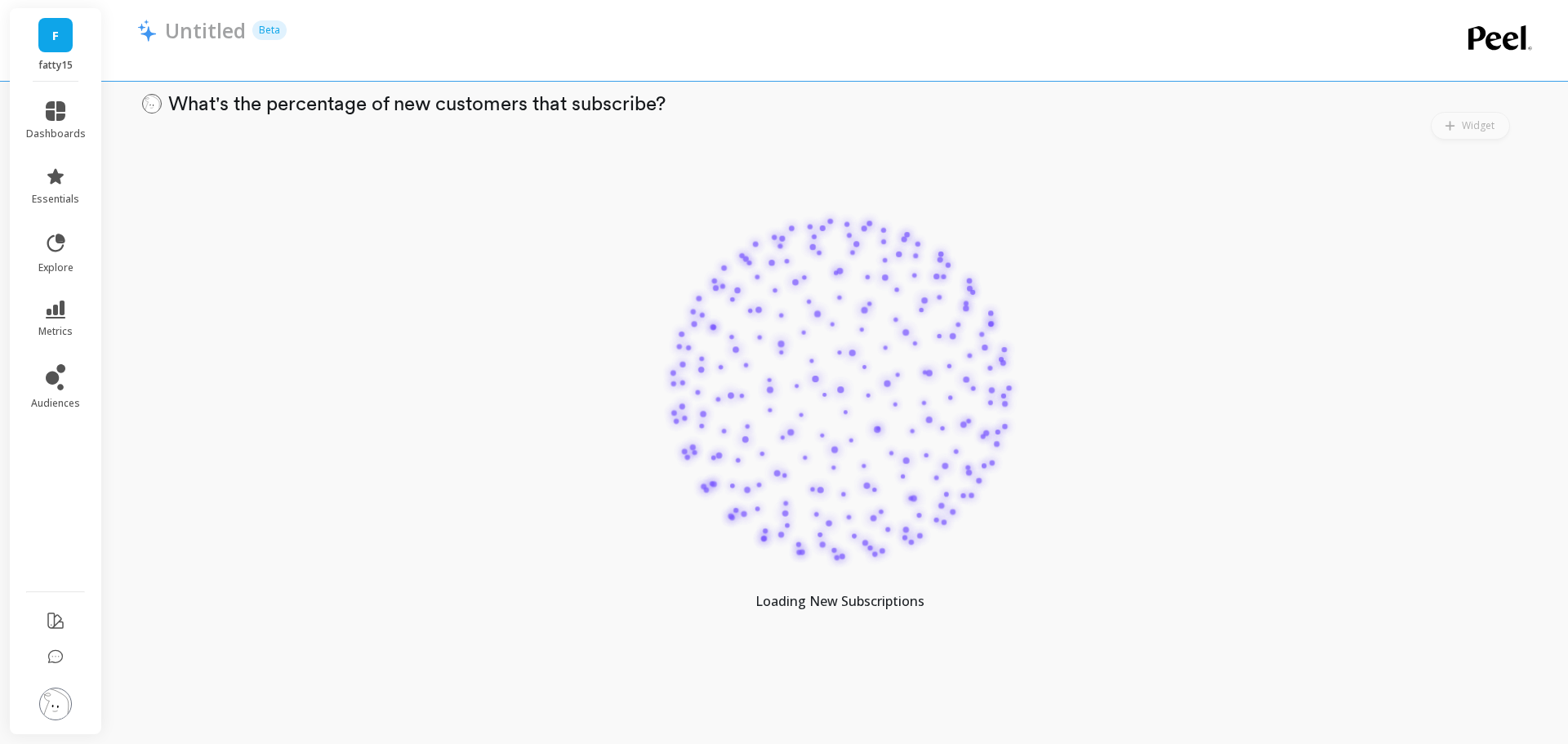
click at [857, 604] on p "Loading New Subscriptions" at bounding box center [840, 601] width 169 height 20
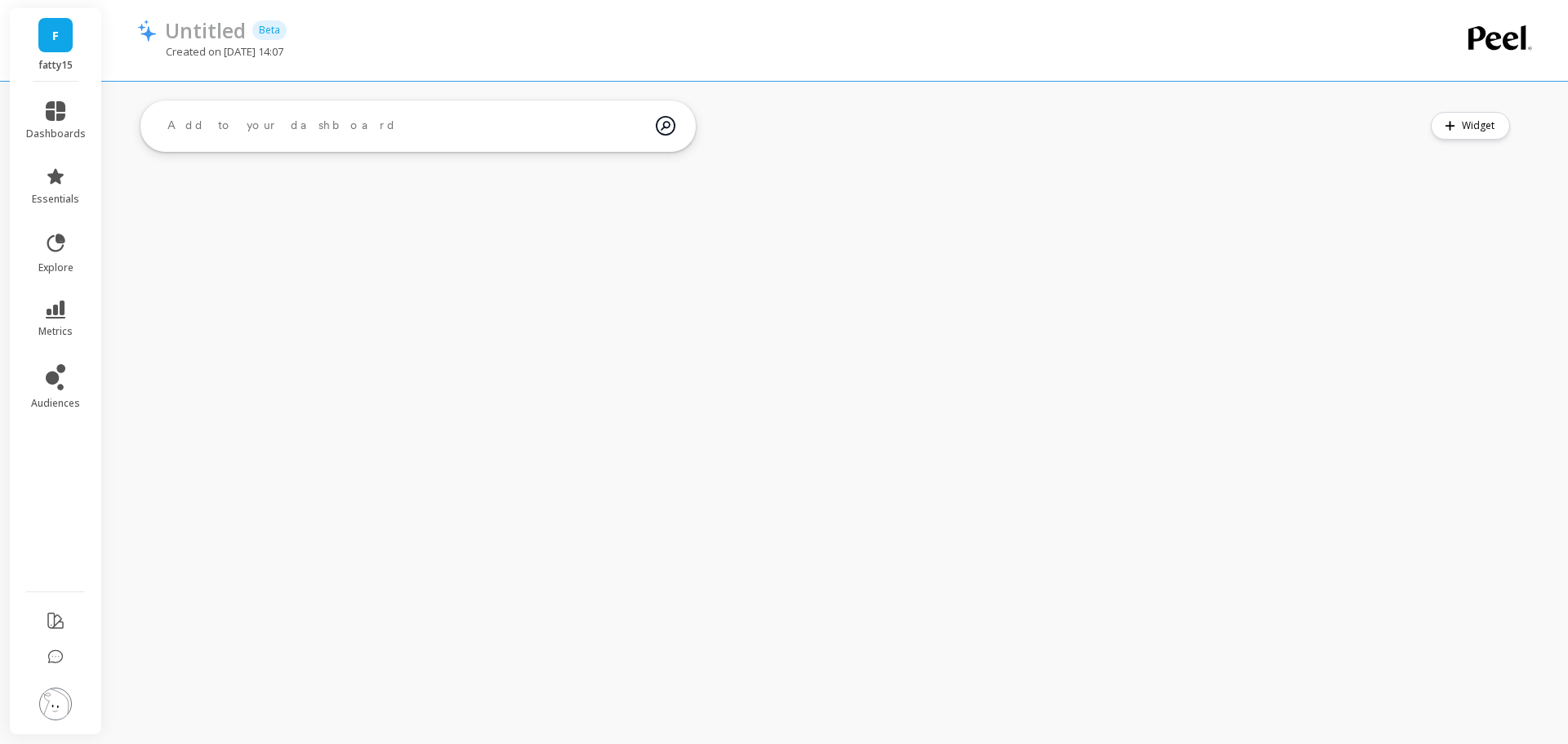
click at [439, 312] on div "F fatty15 dashboards essentials explore metrics audiences Untitled Beta Created…" at bounding box center [784, 372] width 1568 height 744
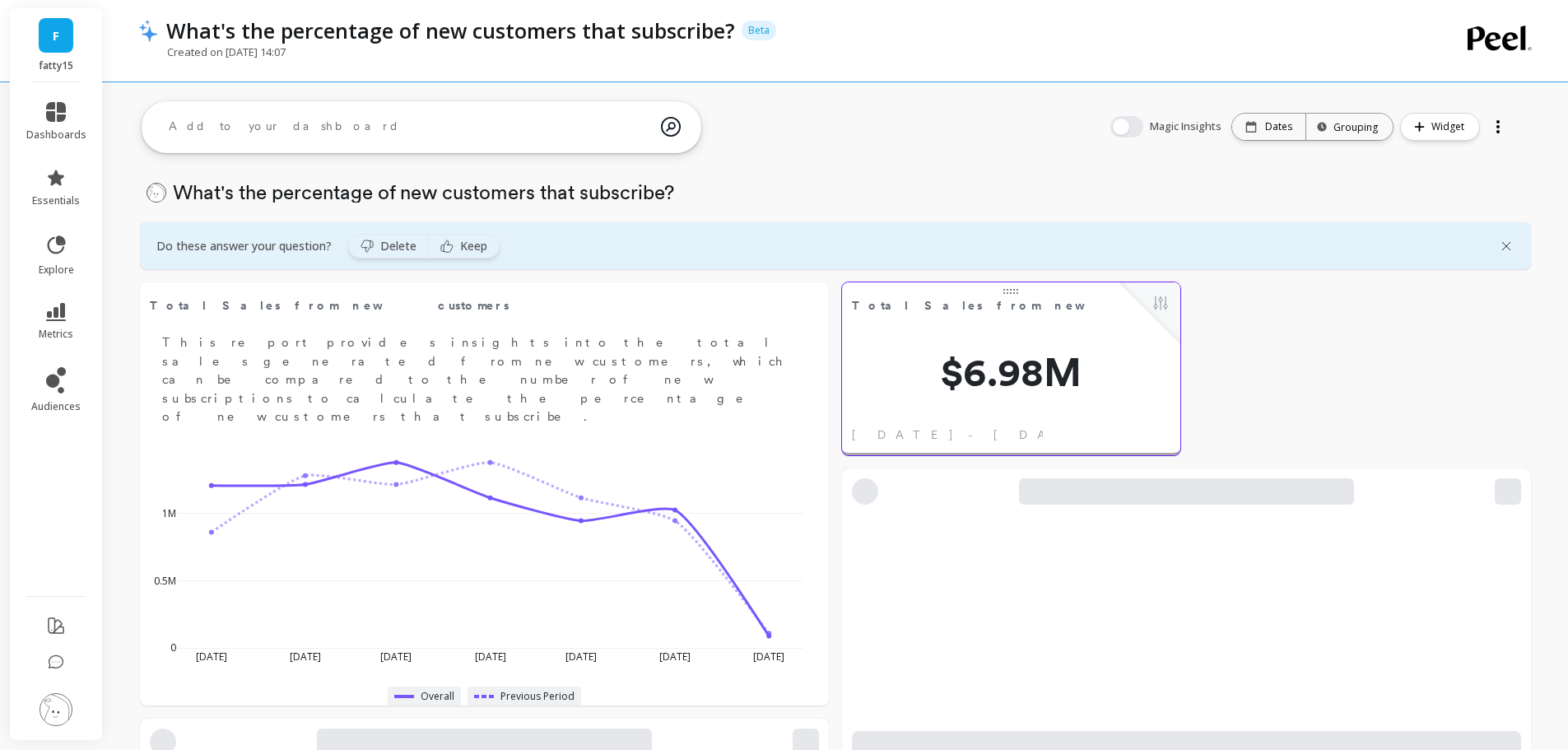
click at [946, 385] on span "$6.98M" at bounding box center [1011, 372] width 338 height 39
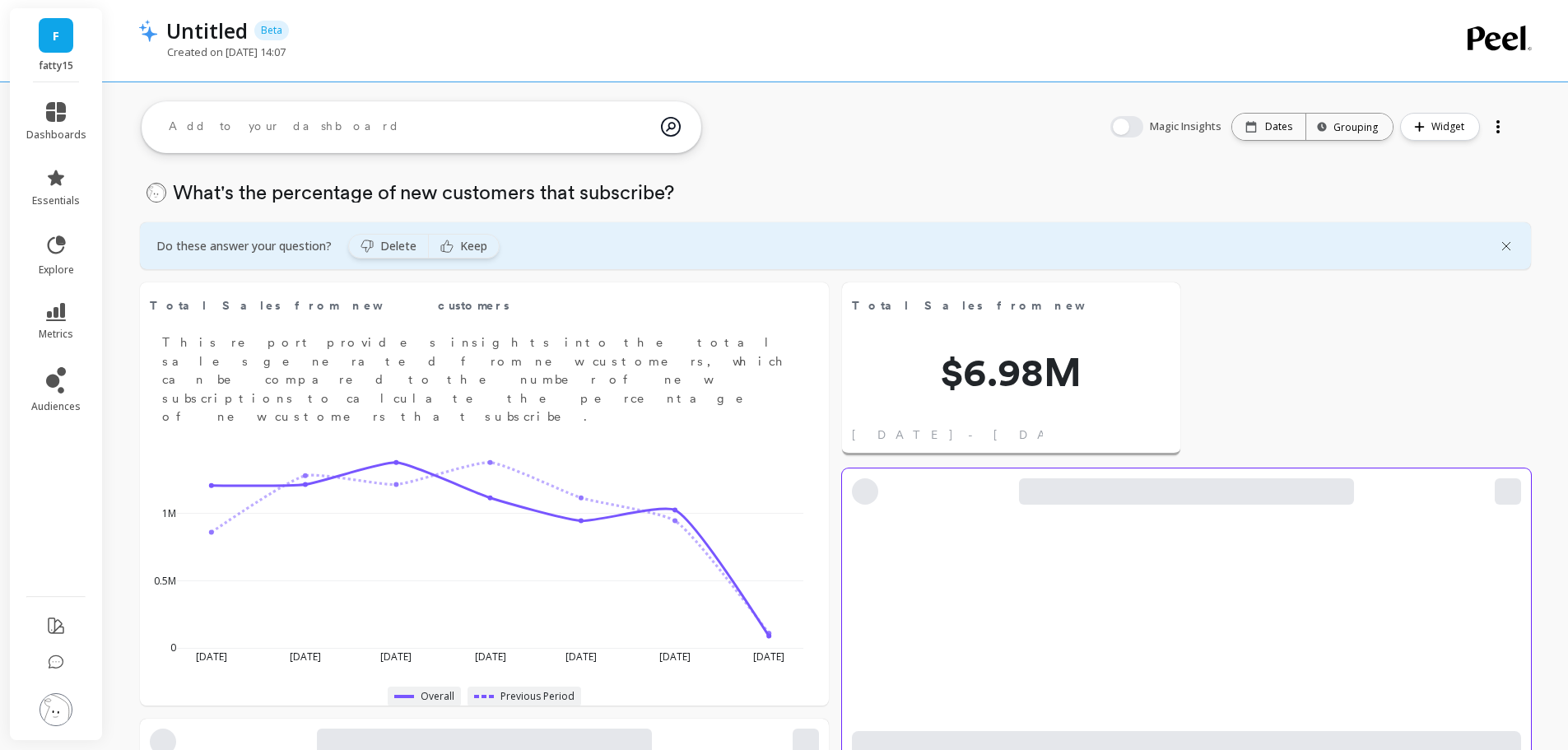
click at [1210, 673] on div at bounding box center [1186, 741] width 689 height 545
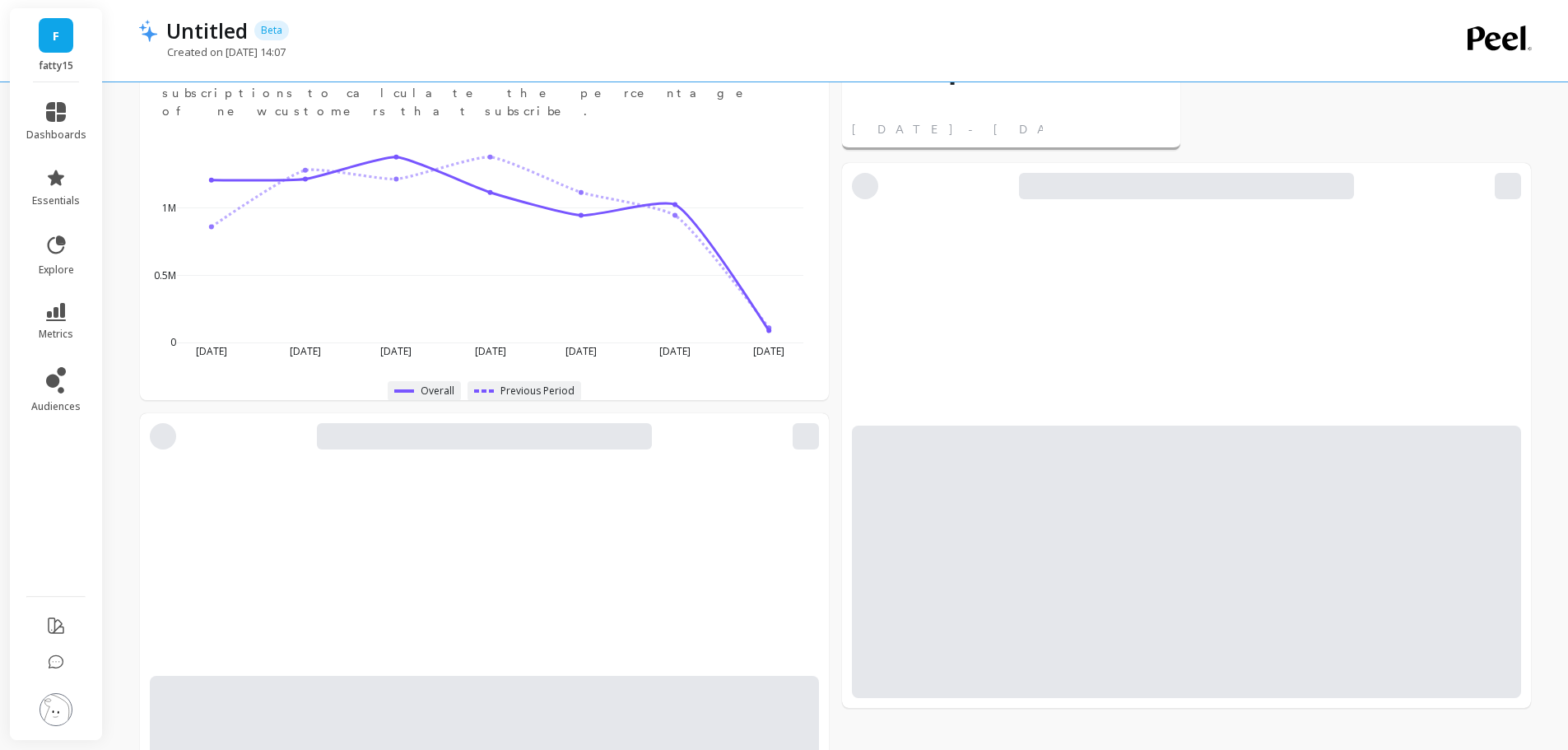
scroll to position [587, 0]
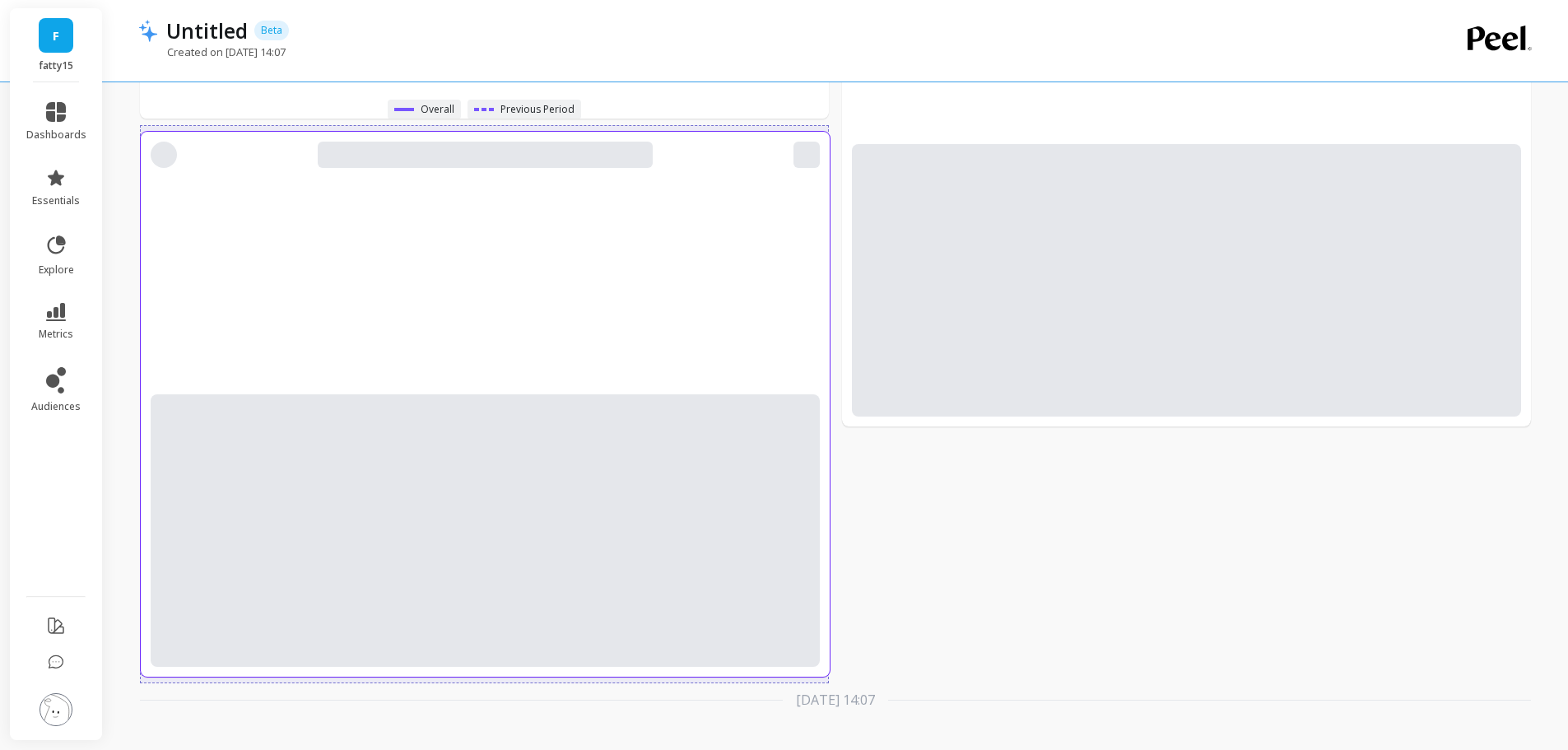
click at [761, 610] on div at bounding box center [485, 531] width 669 height 272
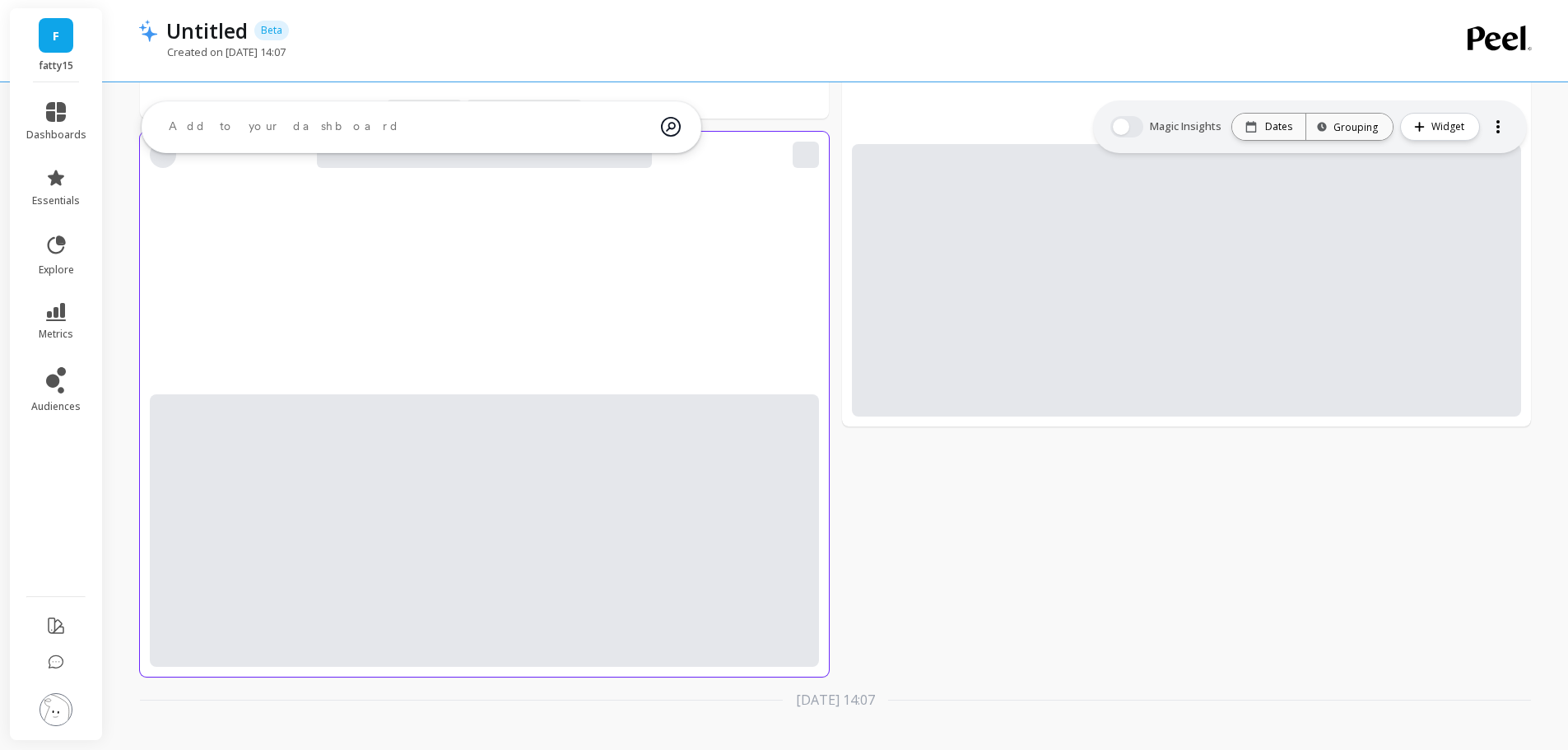
scroll to position [0, 0]
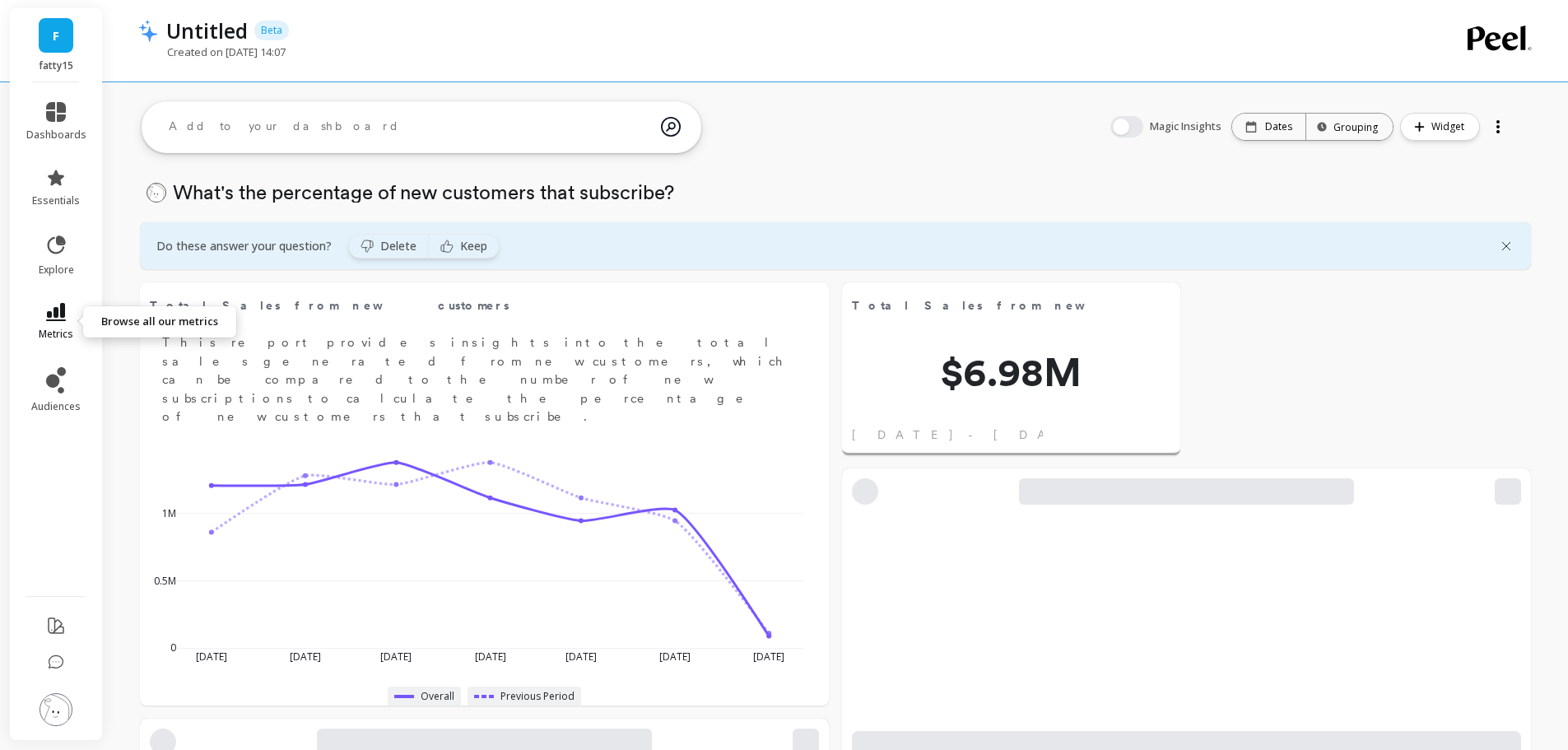
click at [59, 312] on icon at bounding box center [56, 312] width 20 height 18
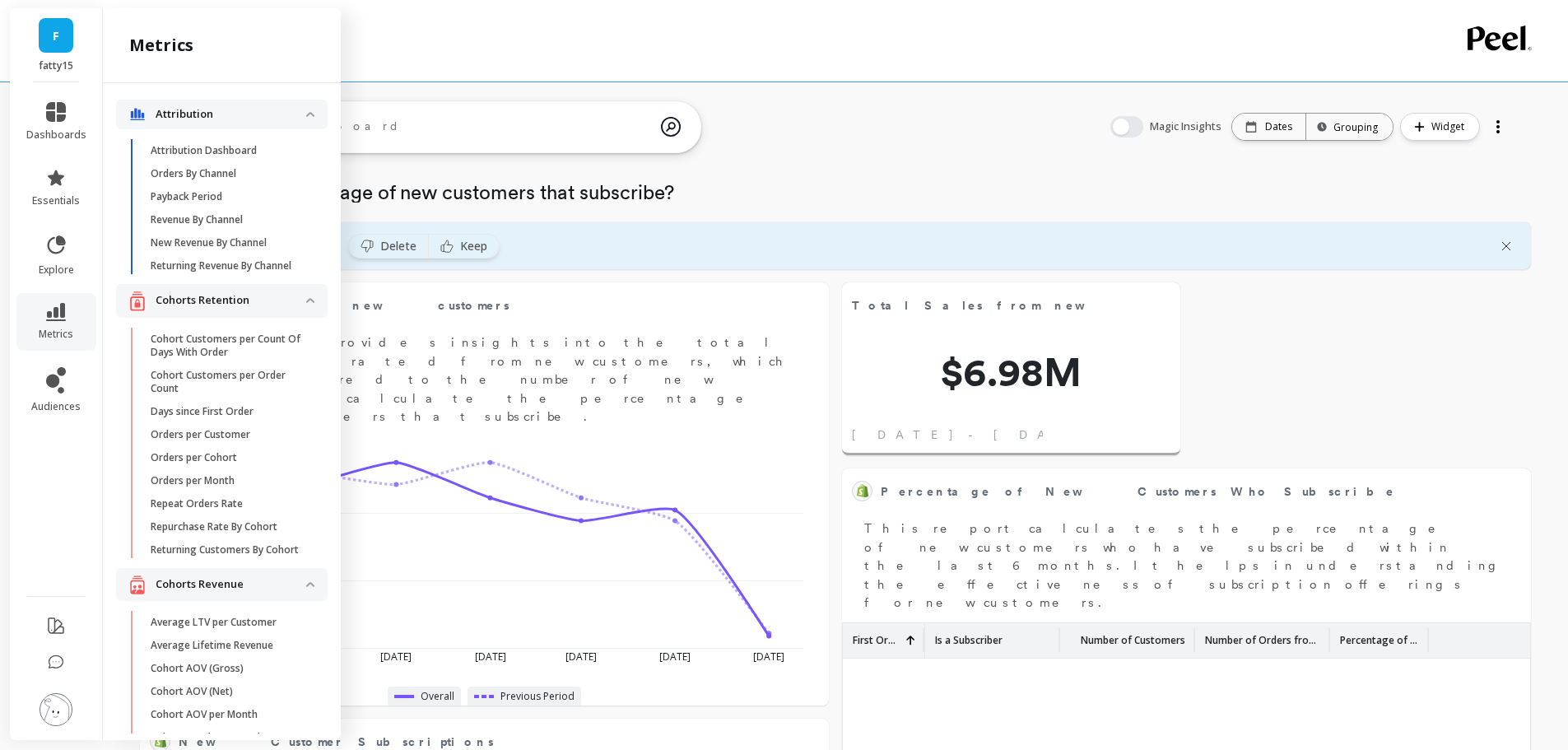
click at [837, 136] on div "Total Sales from new customers Edit Widget & Insights $6.98M [DATE] - [DATE] De…" at bounding box center [836, 752] width 1465 height 1315
